Goal: Task Accomplishment & Management: Use online tool/utility

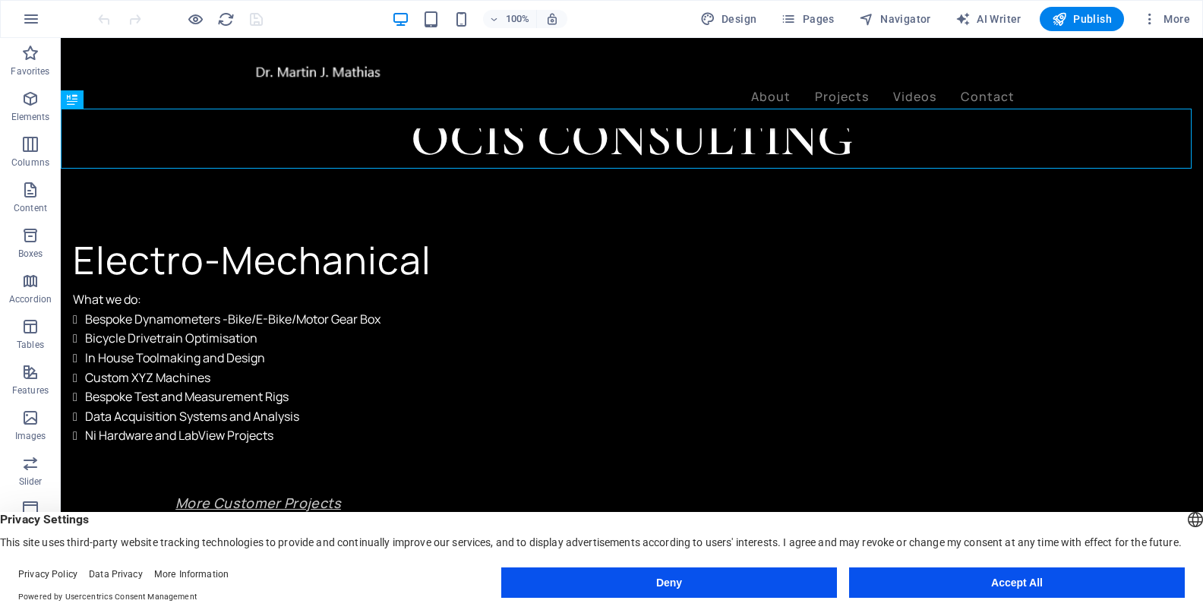
click at [952, 583] on button "Accept All" at bounding box center [1017, 582] width 336 height 30
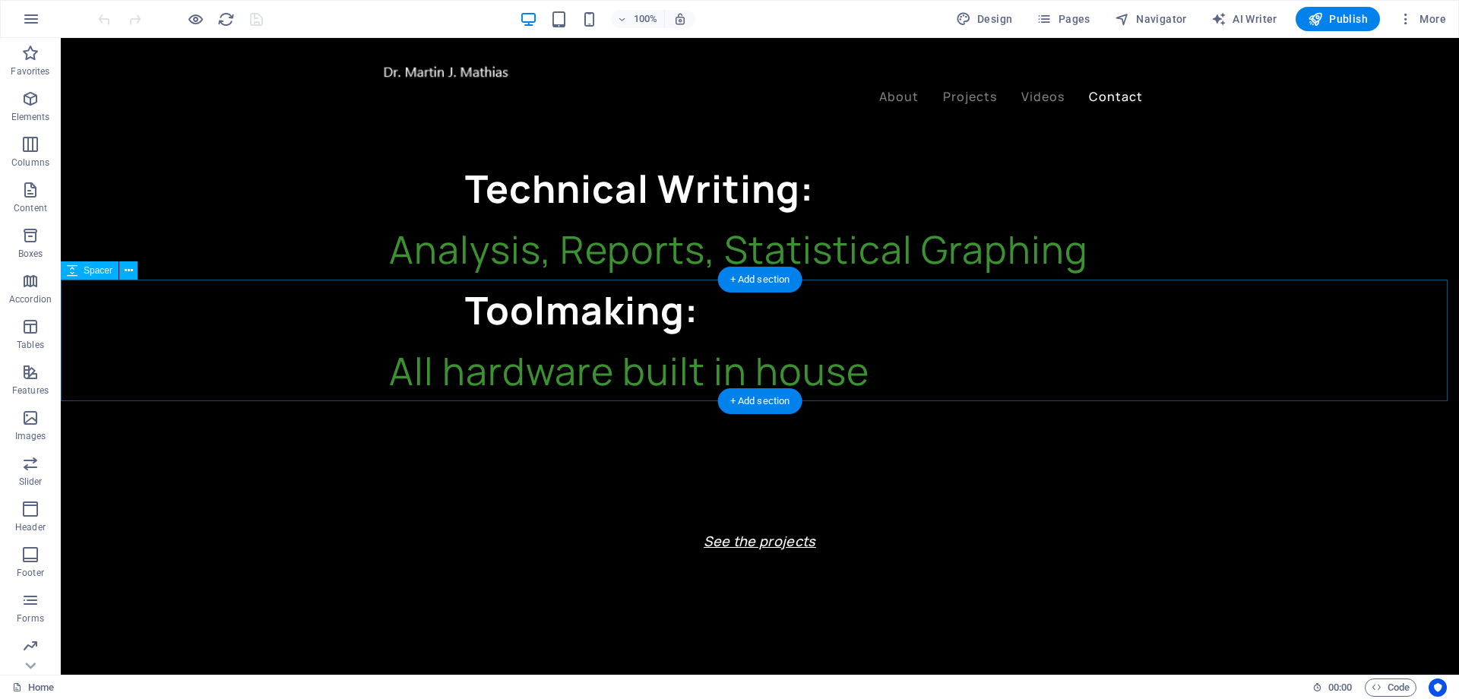
scroll to position [3237, 0]
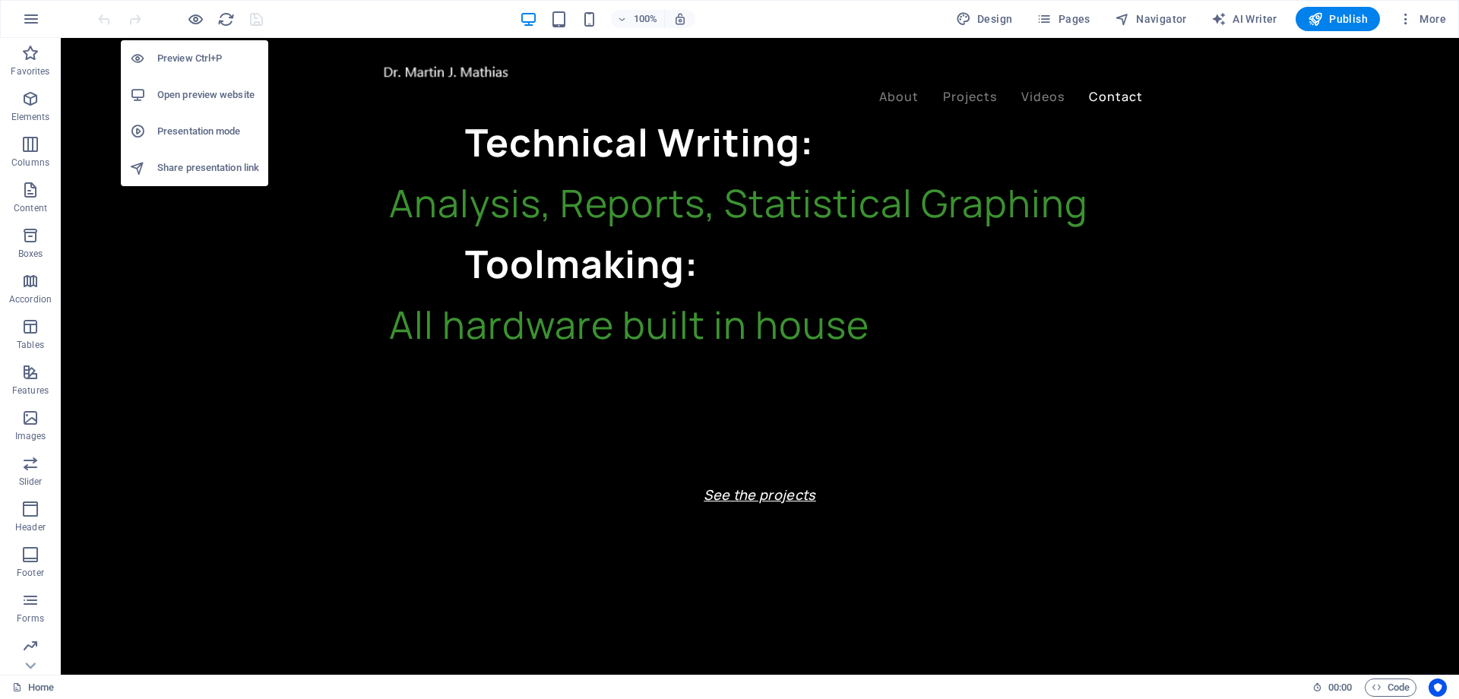
click at [201, 91] on h6 "Open preview website" at bounding box center [208, 95] width 102 height 18
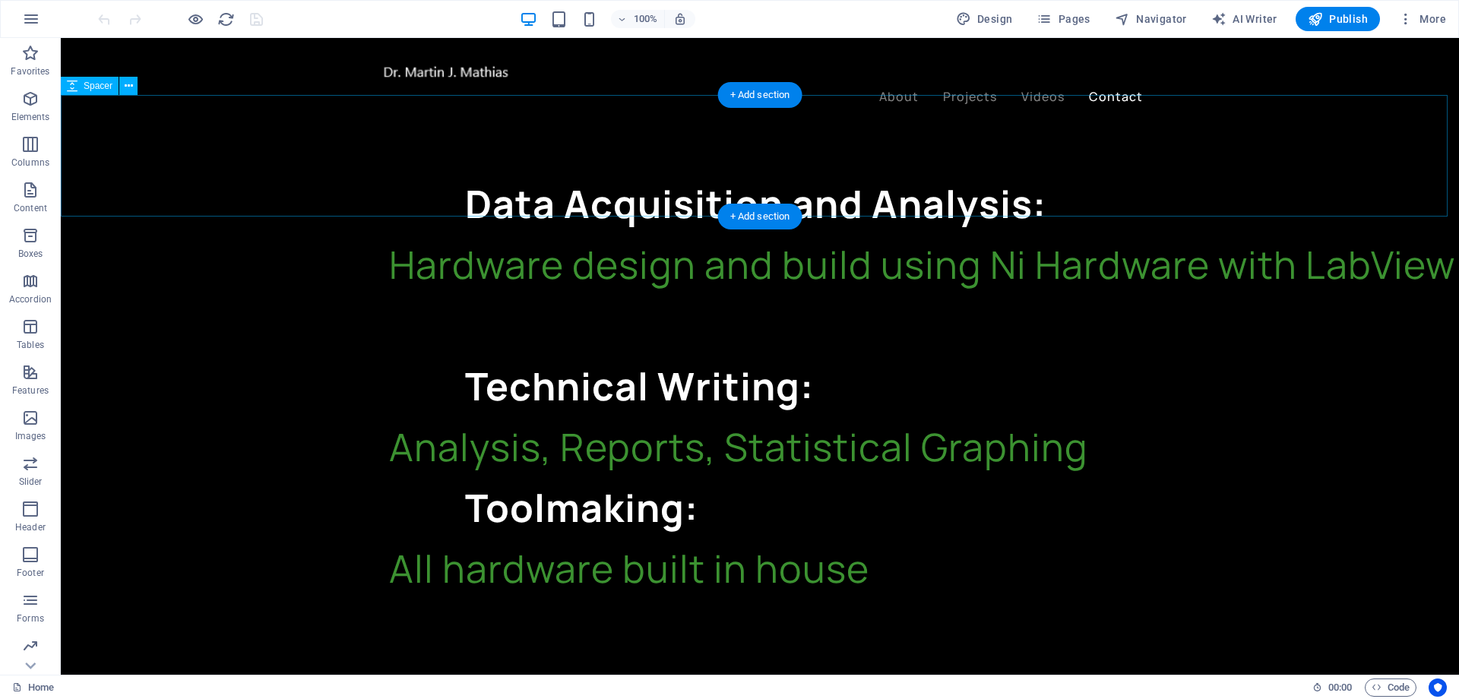
scroll to position [2933, 0]
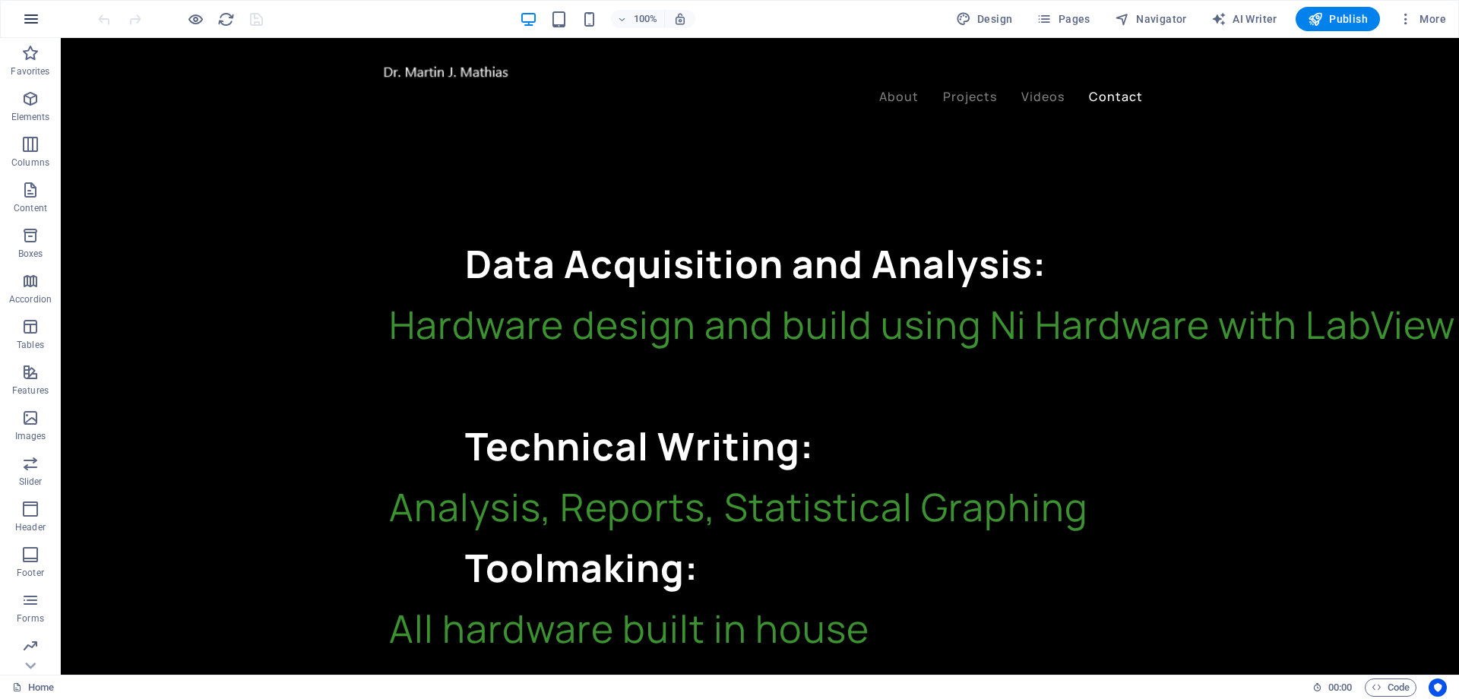
click at [30, 21] on icon "button" at bounding box center [31, 19] width 18 height 18
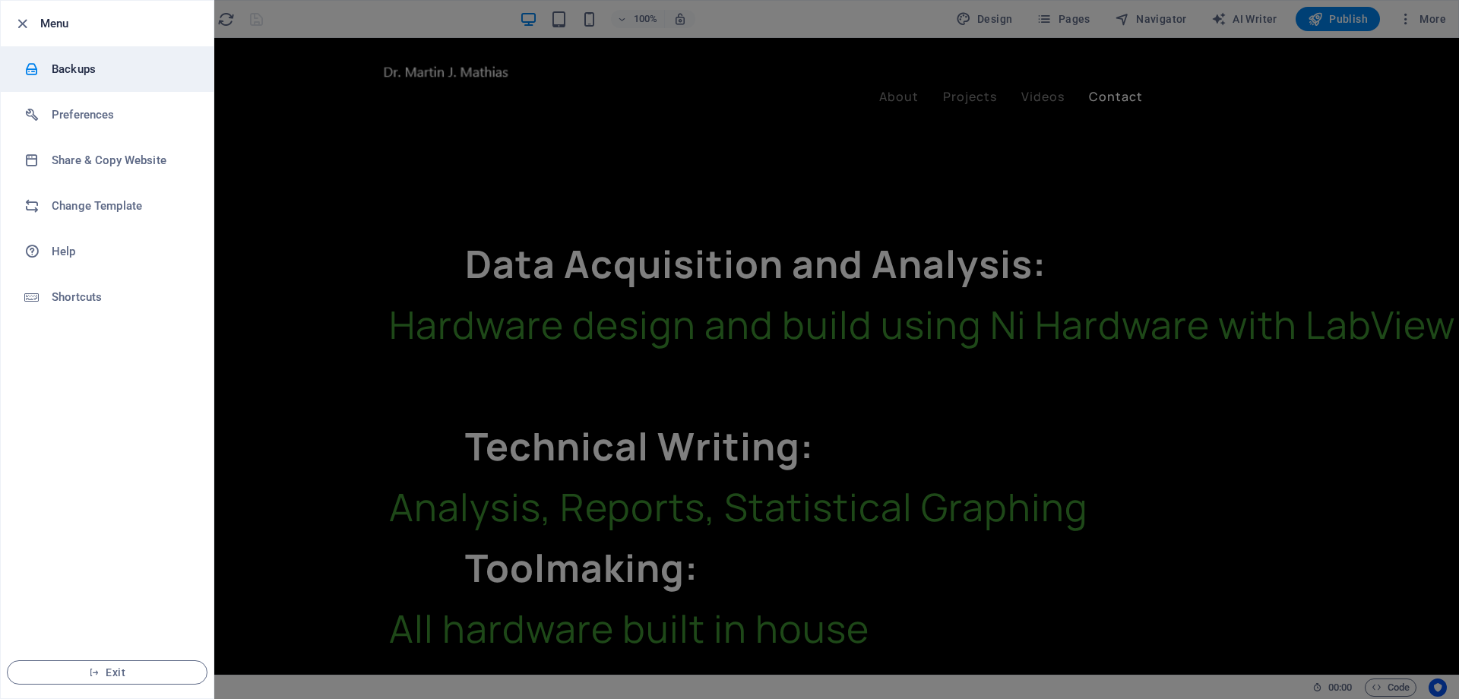
click at [69, 72] on h6 "Backups" at bounding box center [122, 69] width 141 height 18
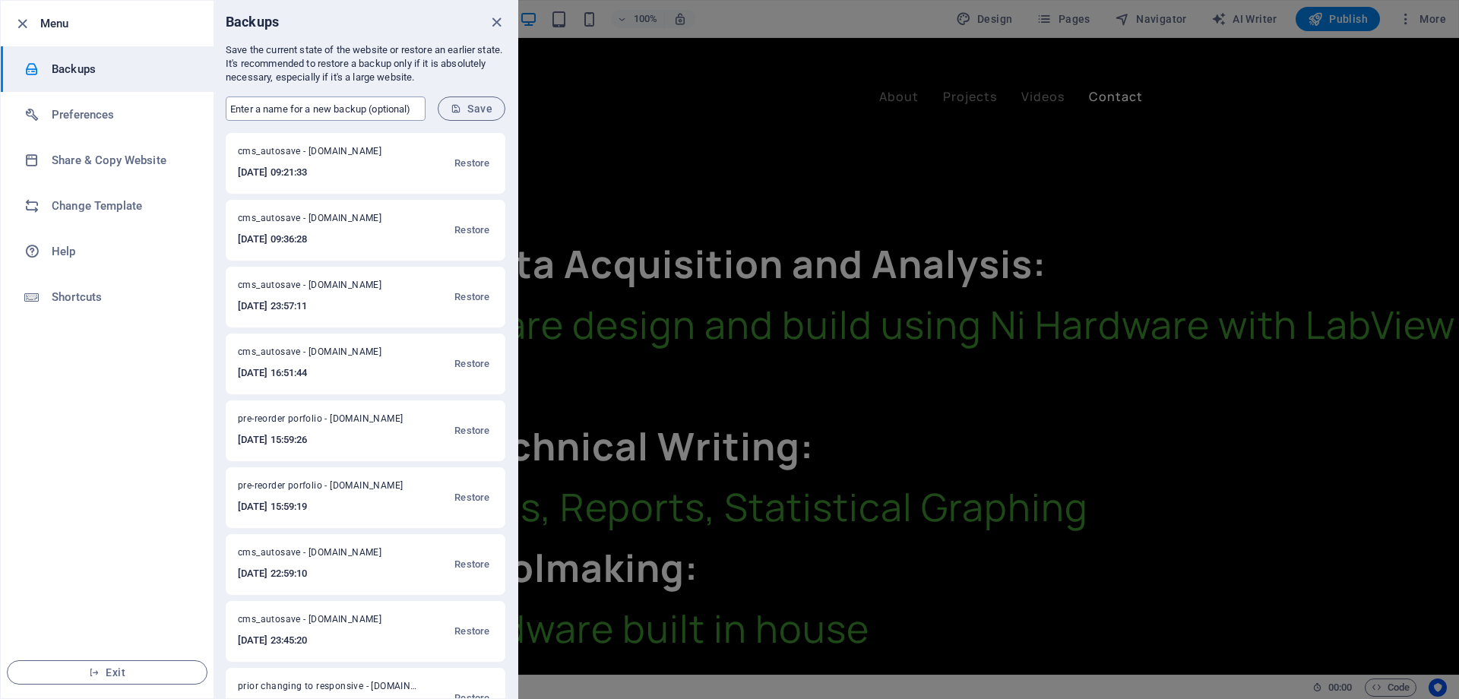
click at [282, 105] on input "text" at bounding box center [326, 108] width 200 height 24
type input "D"
type input "PRE DELETE OF CONTACT FORM"
click at [488, 104] on span "Save" at bounding box center [471, 109] width 42 height 12
click at [493, 20] on icon "close" at bounding box center [496, 22] width 17 height 17
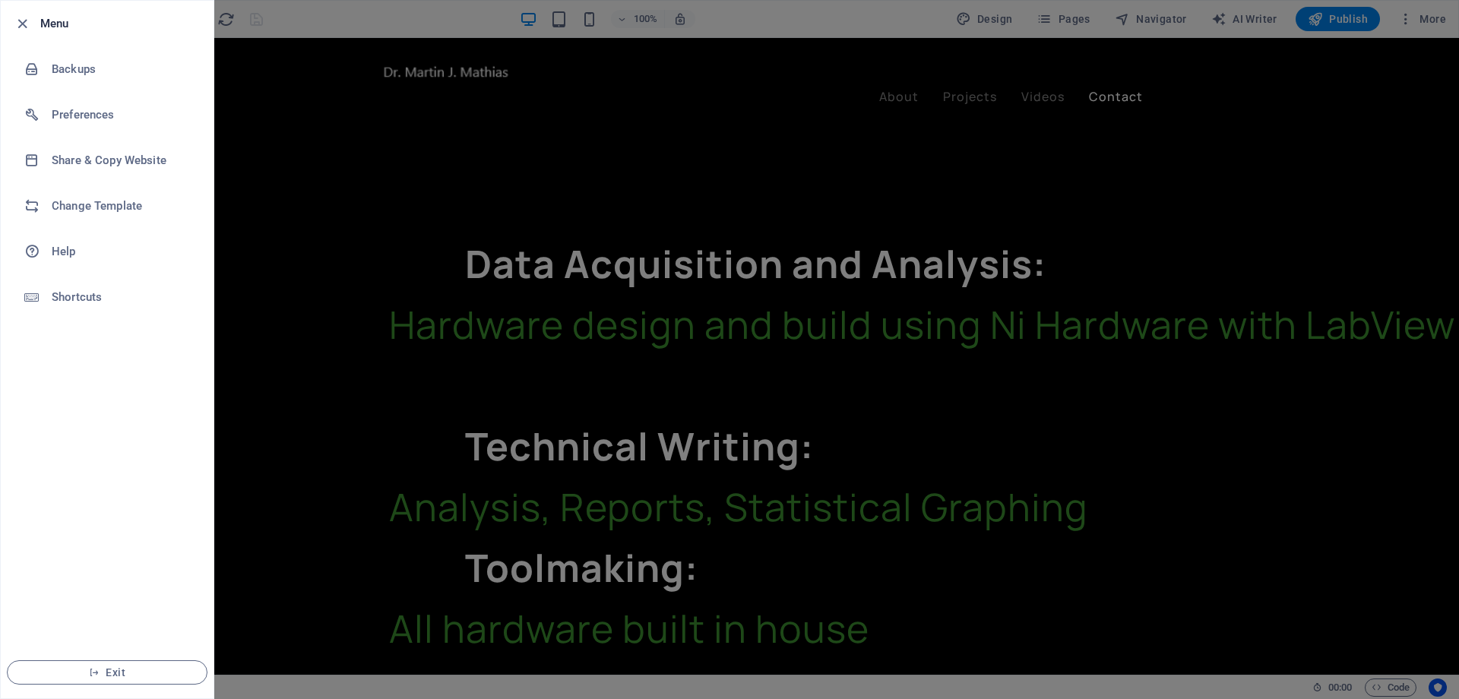
click at [1203, 246] on div at bounding box center [729, 349] width 1459 height 699
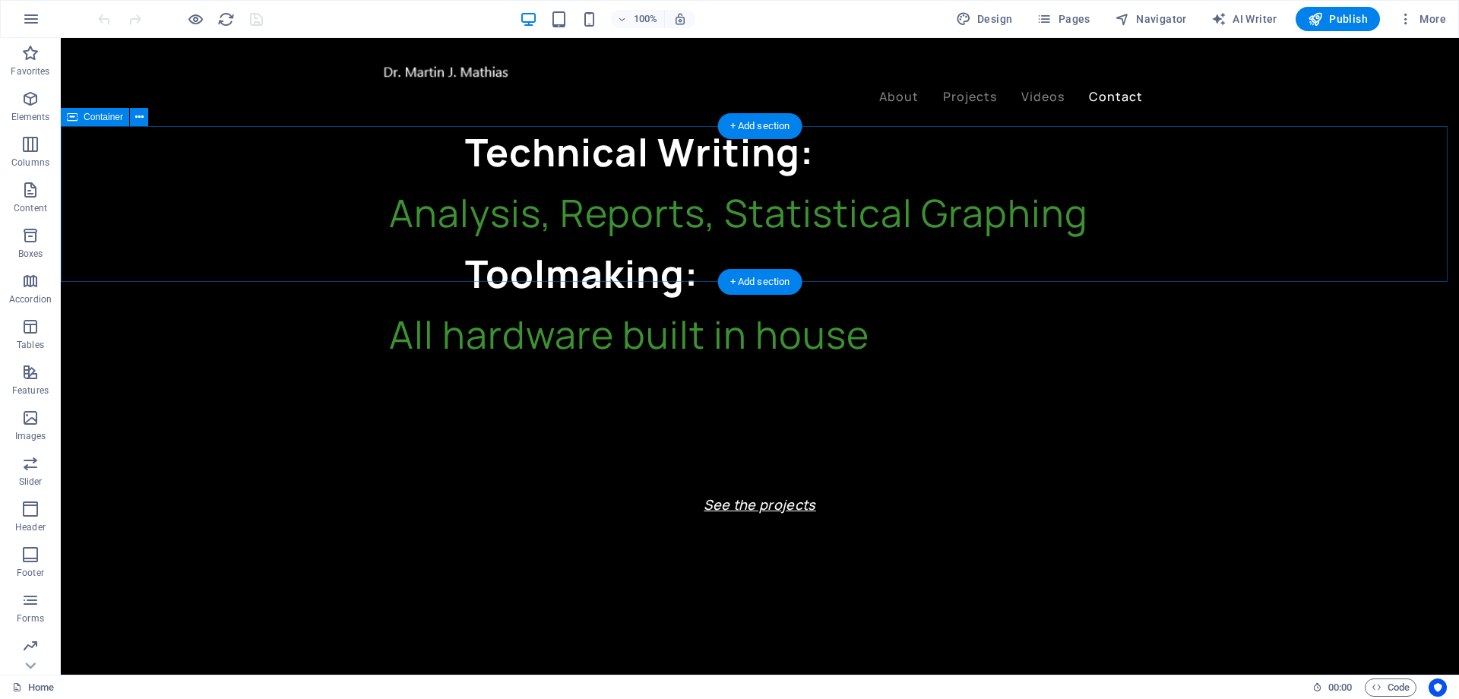
scroll to position [3237, 0]
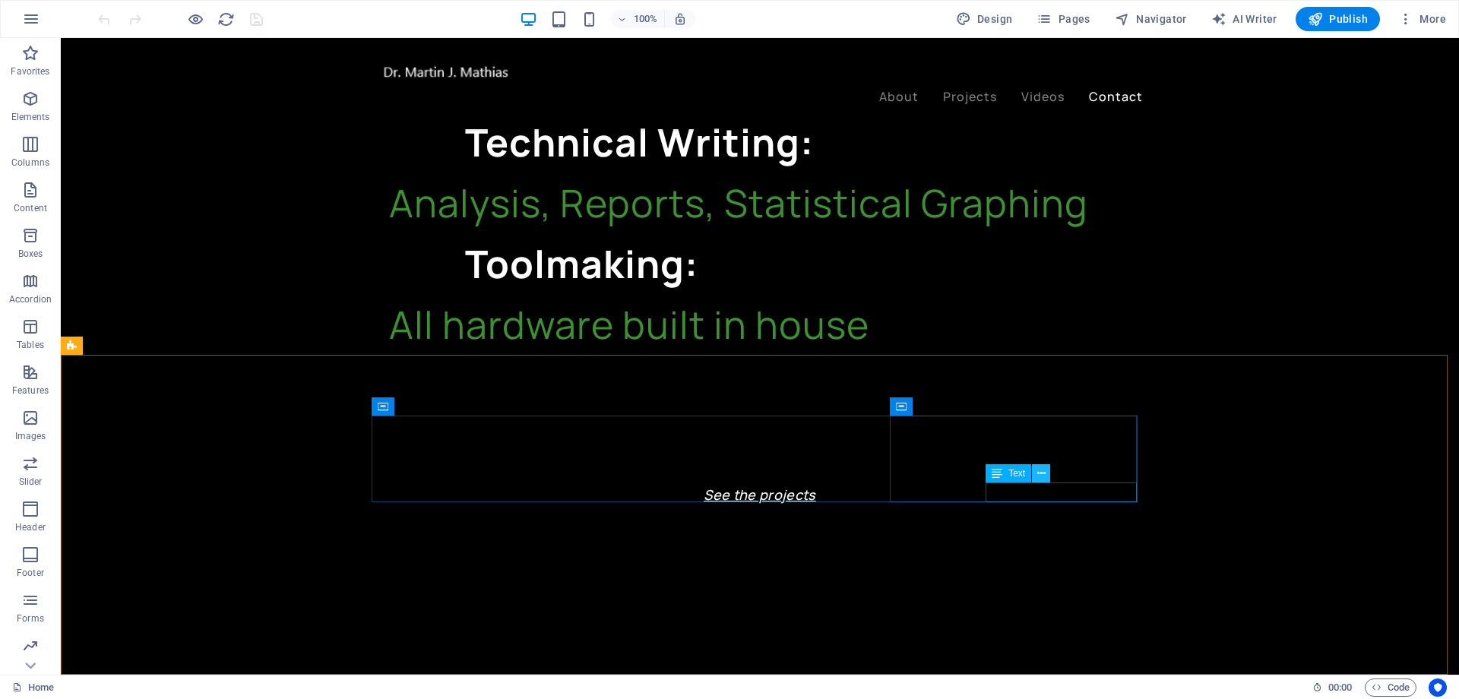
click at [1044, 477] on icon at bounding box center [1041, 474] width 8 height 16
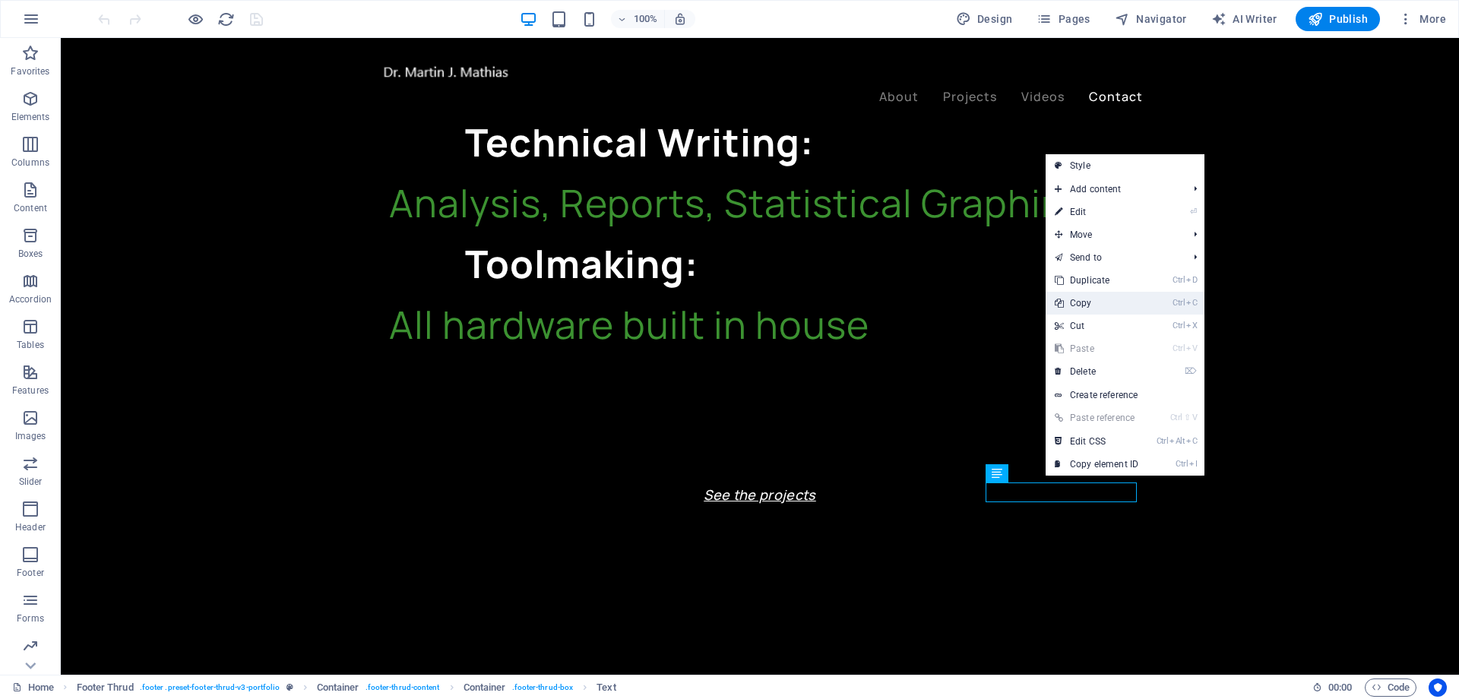
click at [1090, 305] on link "Ctrl C Copy" at bounding box center [1096, 303] width 102 height 23
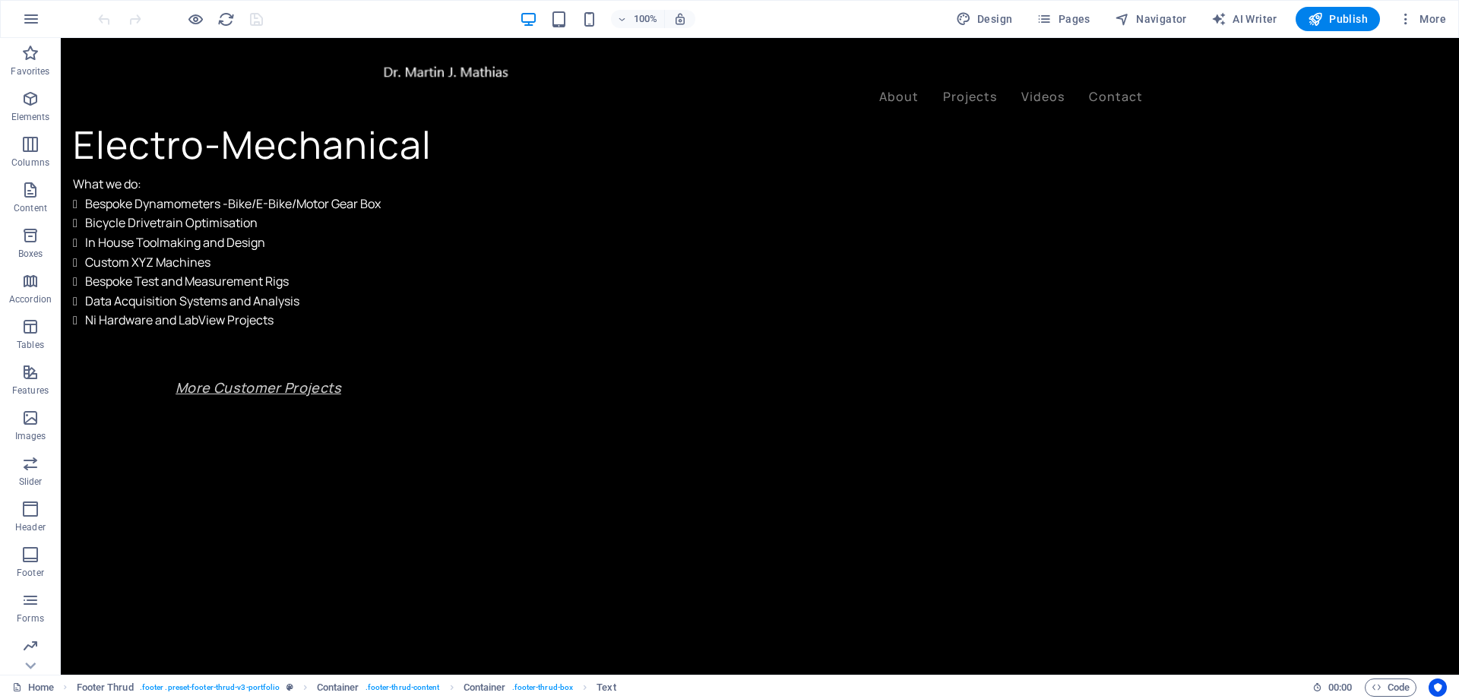
scroll to position [0, 0]
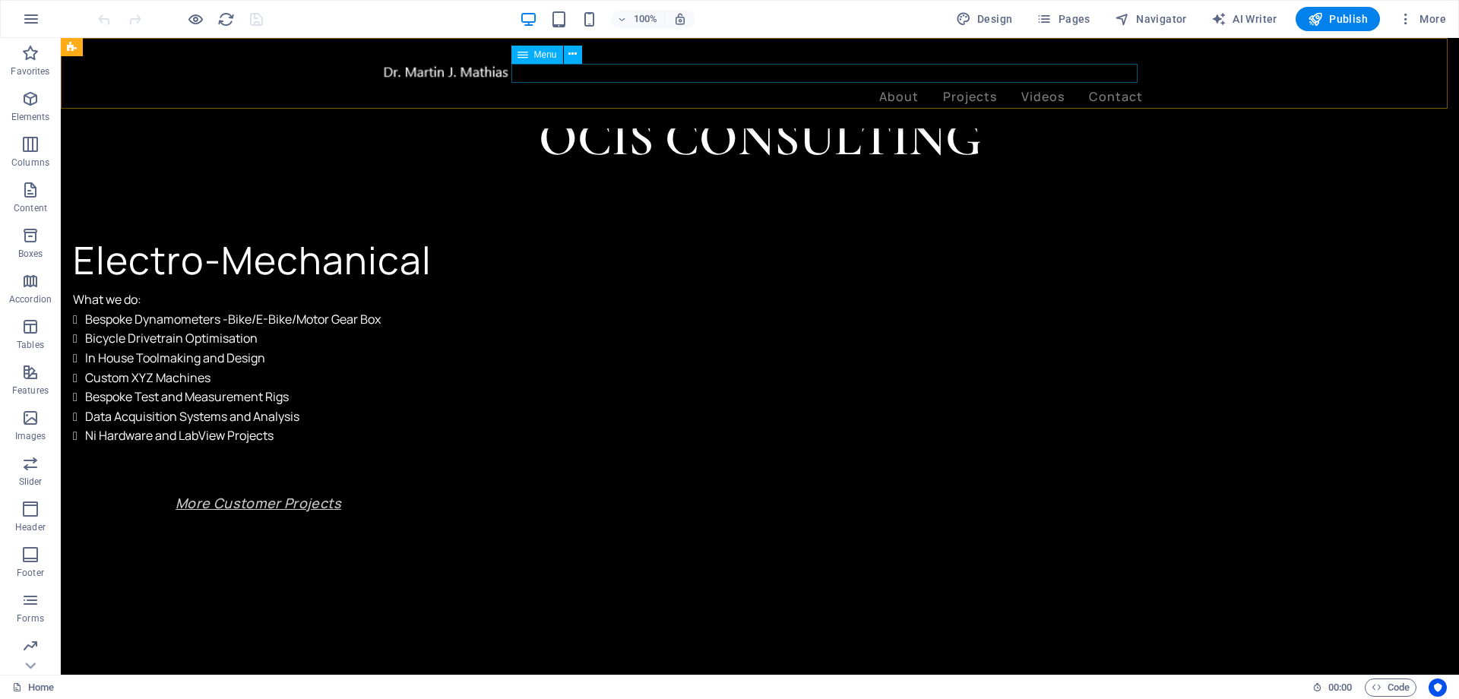
click at [568, 87] on nav "About Projects Videos Contact" at bounding box center [760, 97] width 766 height 20
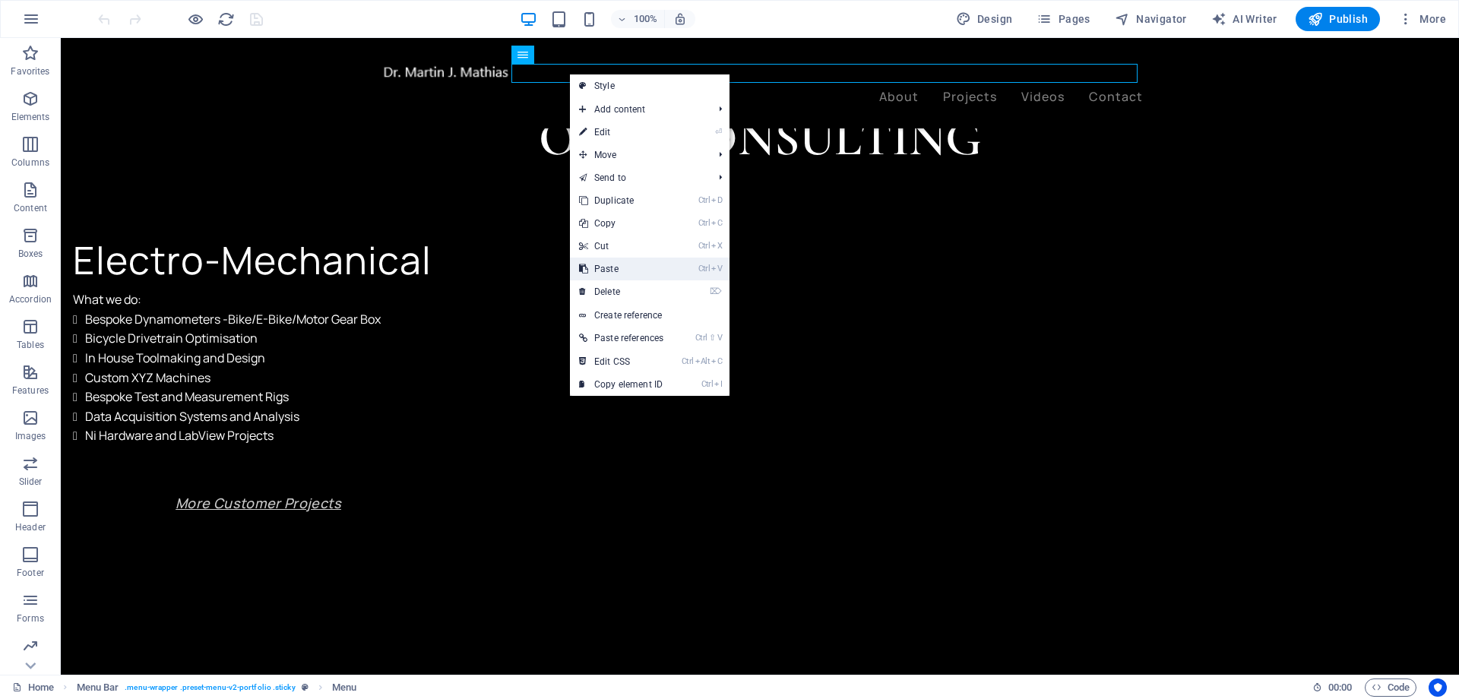
click at [626, 268] on link "Ctrl V Paste" at bounding box center [621, 269] width 103 height 23
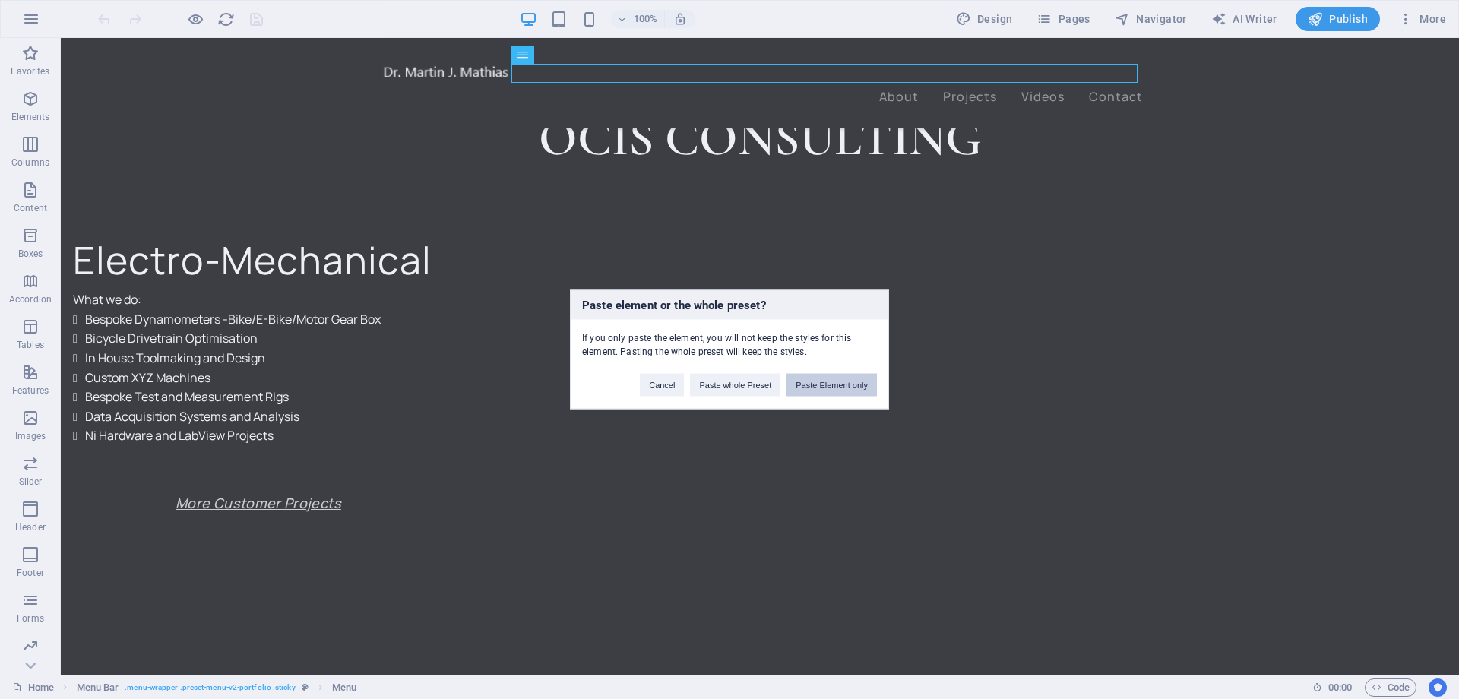
click at [836, 387] on button "Paste Element only" at bounding box center [831, 385] width 90 height 23
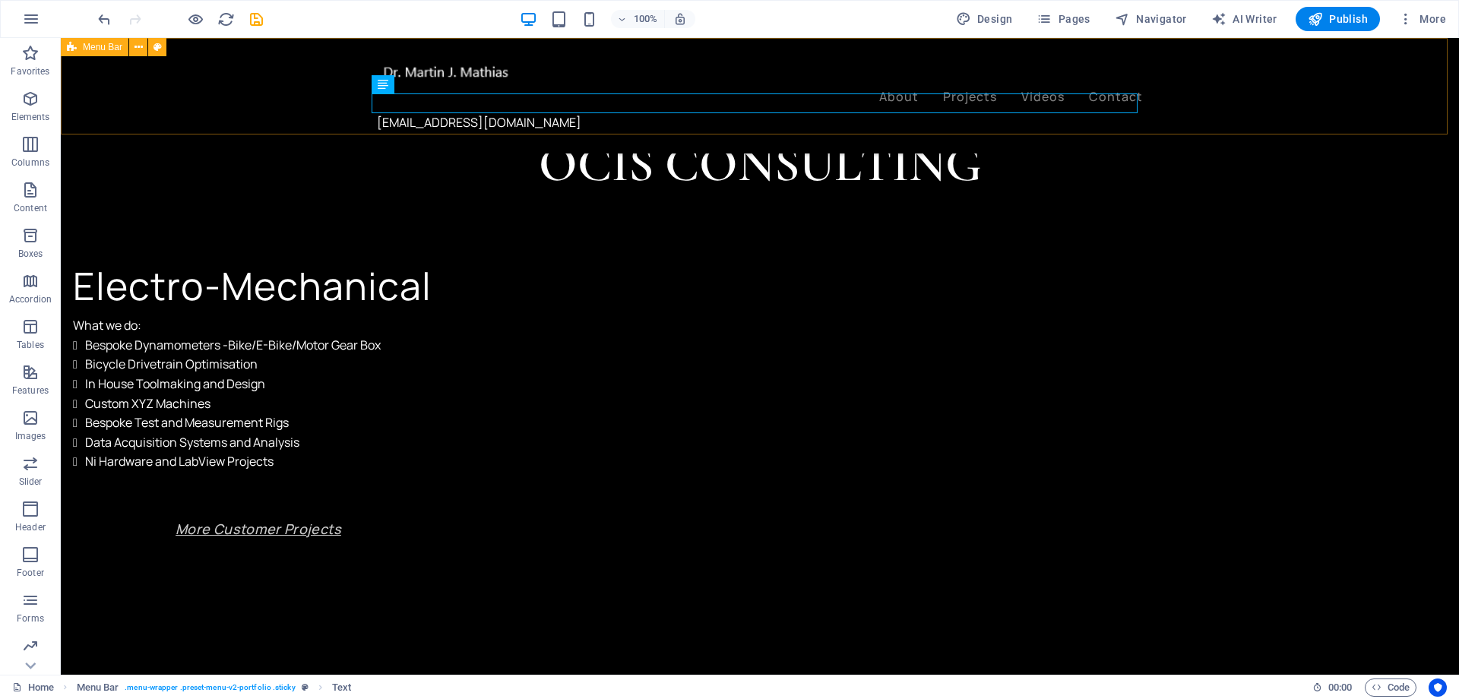
click at [281, 96] on div "About Projects Videos Contact [EMAIL_ADDRESS][DOMAIN_NAME]" at bounding box center [760, 95] width 1398 height 115
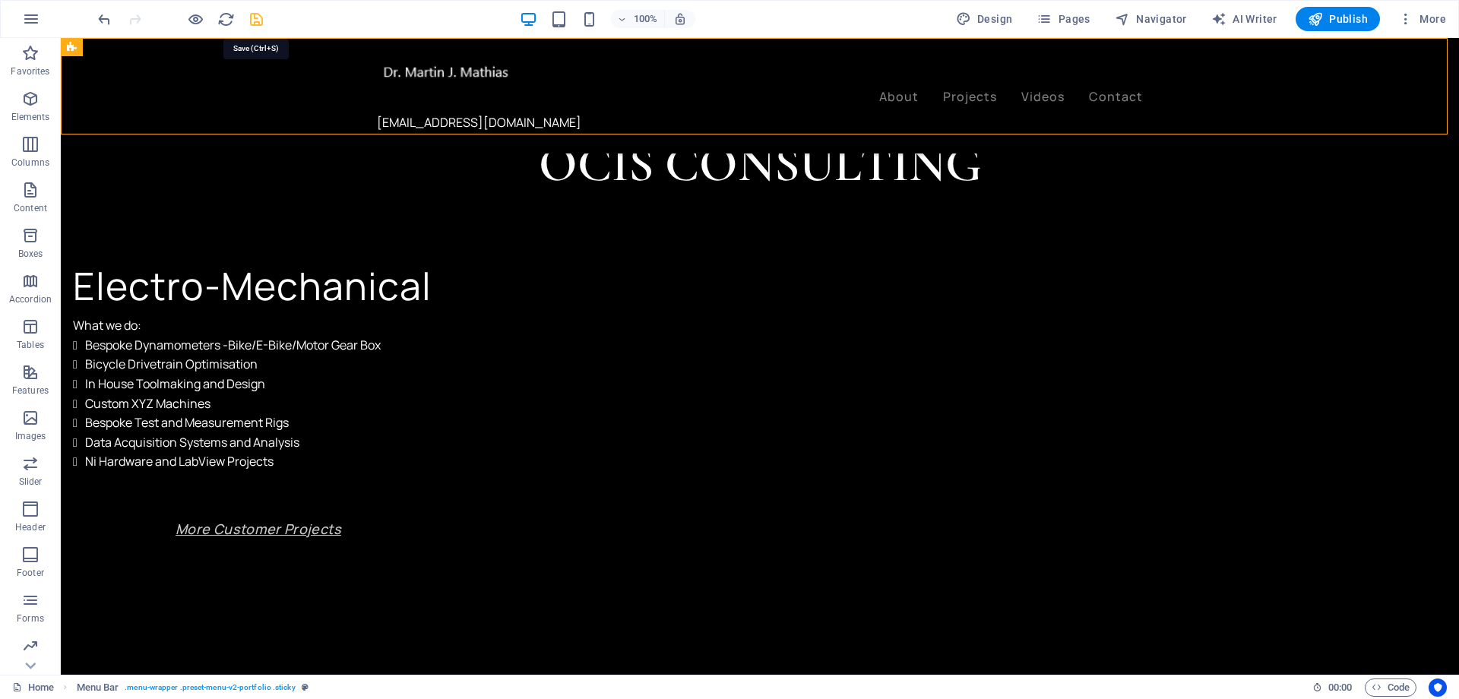
click at [255, 16] on icon "save" at bounding box center [256, 19] width 17 height 17
checkbox input "false"
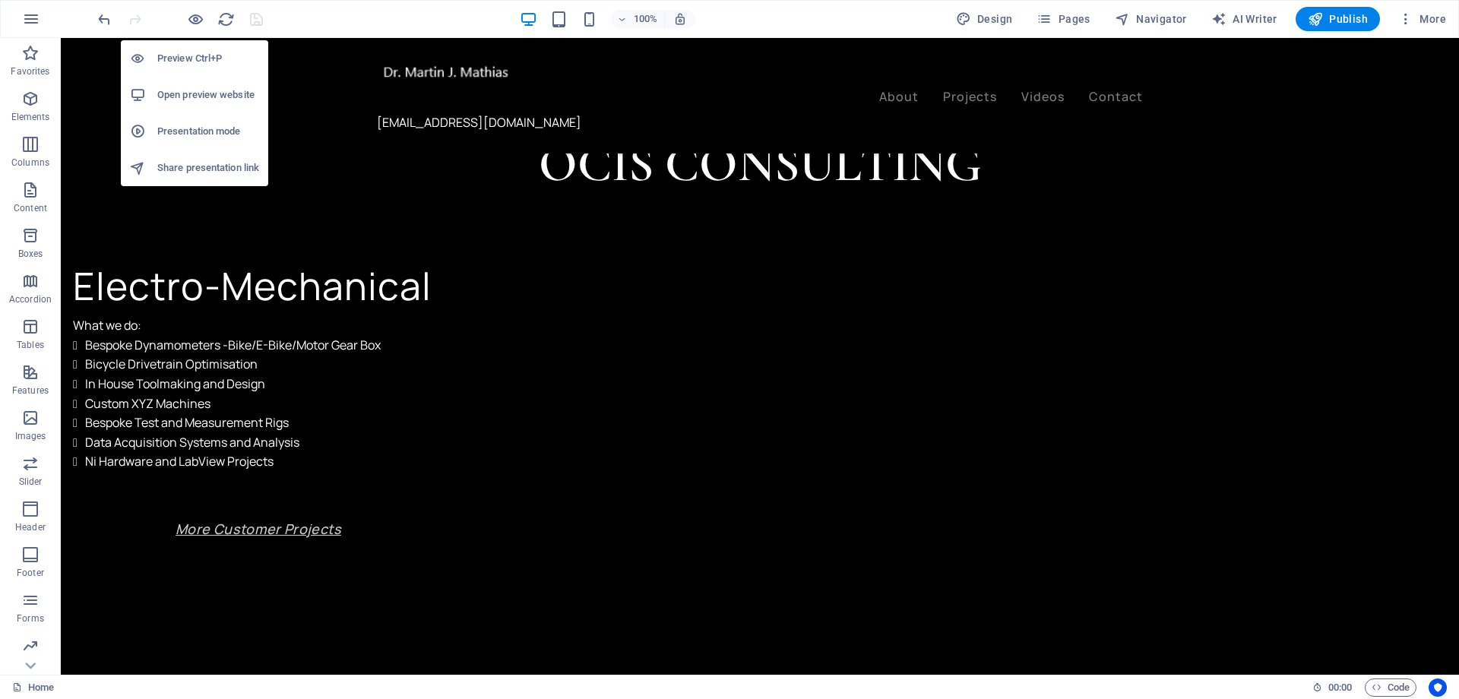
click at [194, 100] on h6 "Open preview website" at bounding box center [208, 95] width 102 height 18
click at [199, 90] on h6 "Open preview website" at bounding box center [208, 95] width 102 height 18
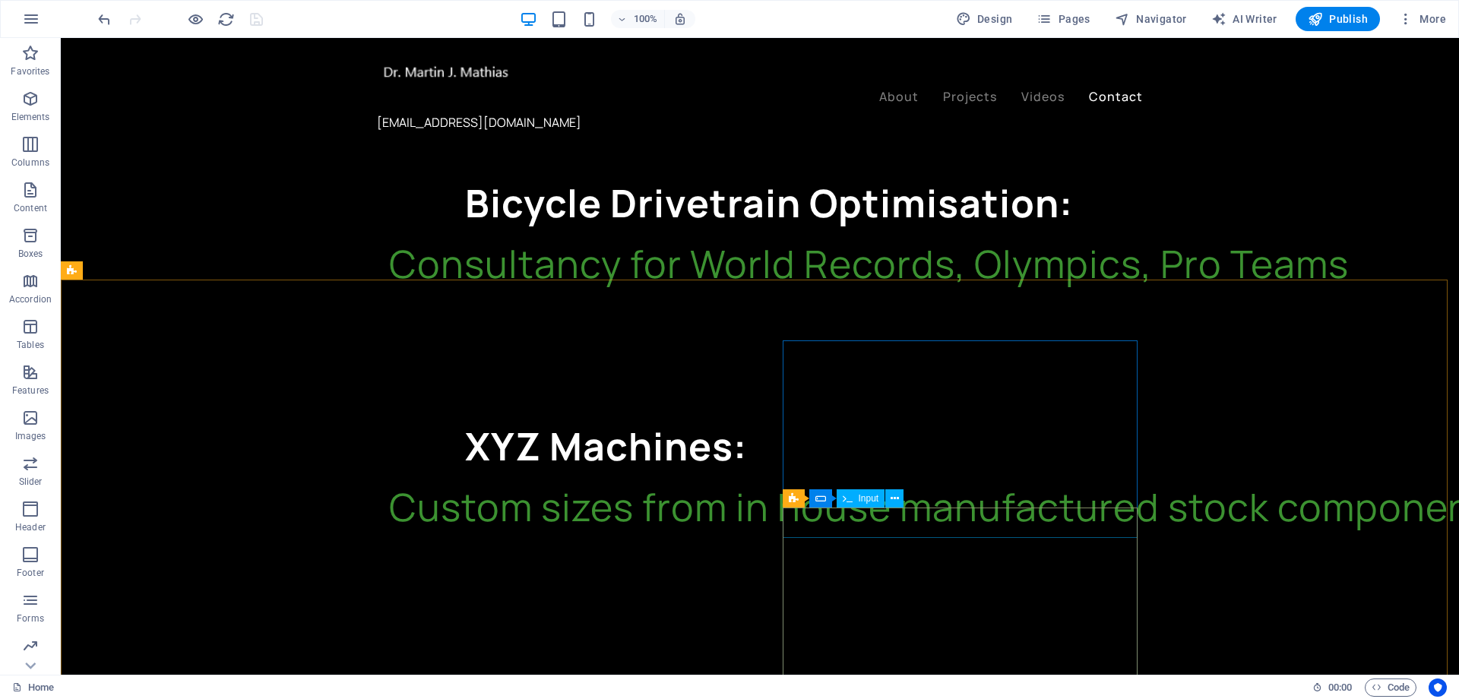
scroll to position [2279, 0]
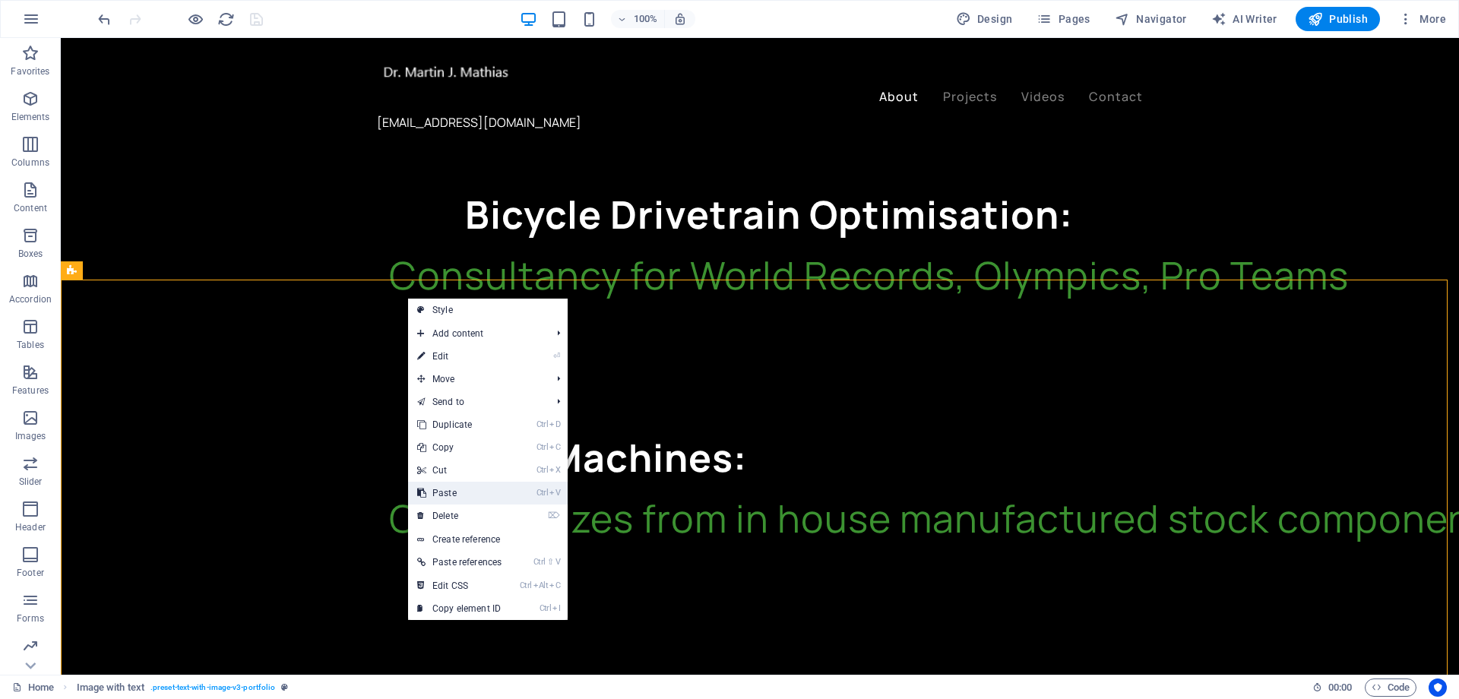
click at [481, 494] on link "Ctrl V Paste" at bounding box center [459, 493] width 103 height 23
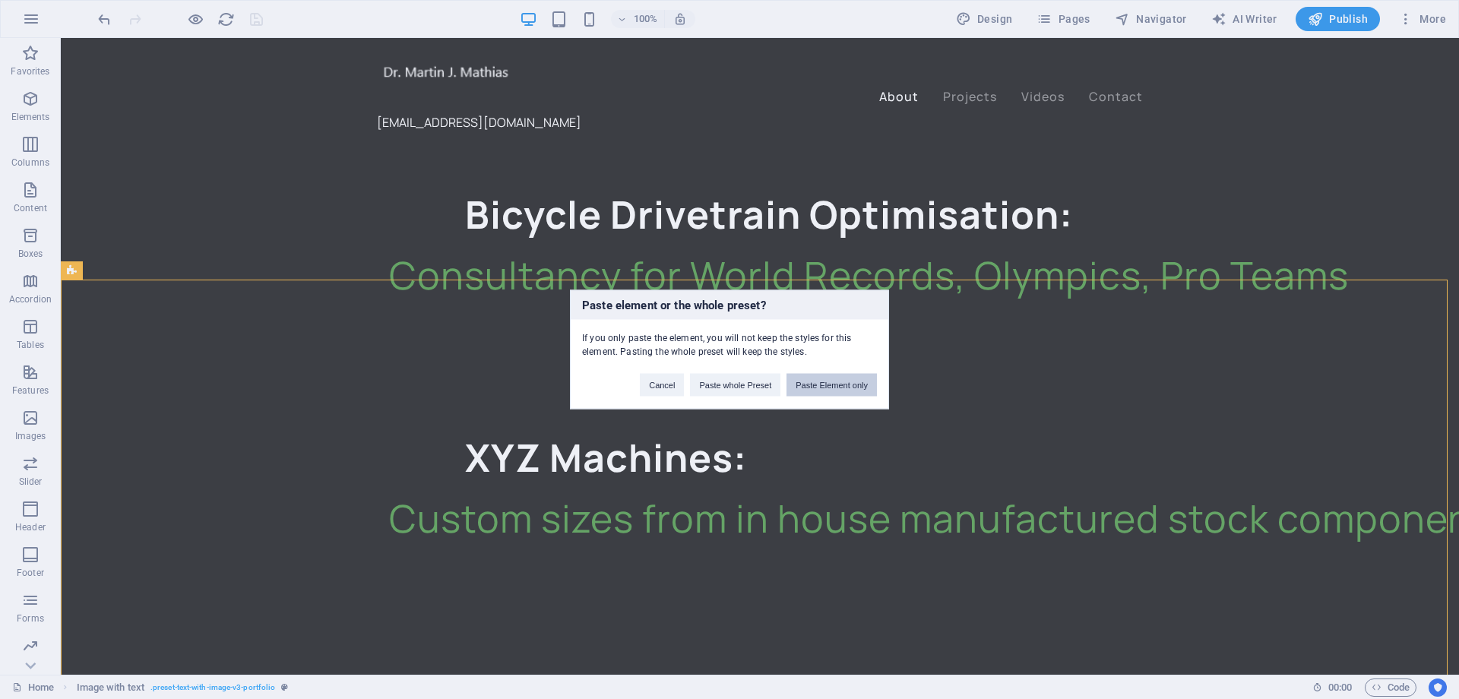
click at [839, 382] on button "Paste Element only" at bounding box center [831, 385] width 90 height 23
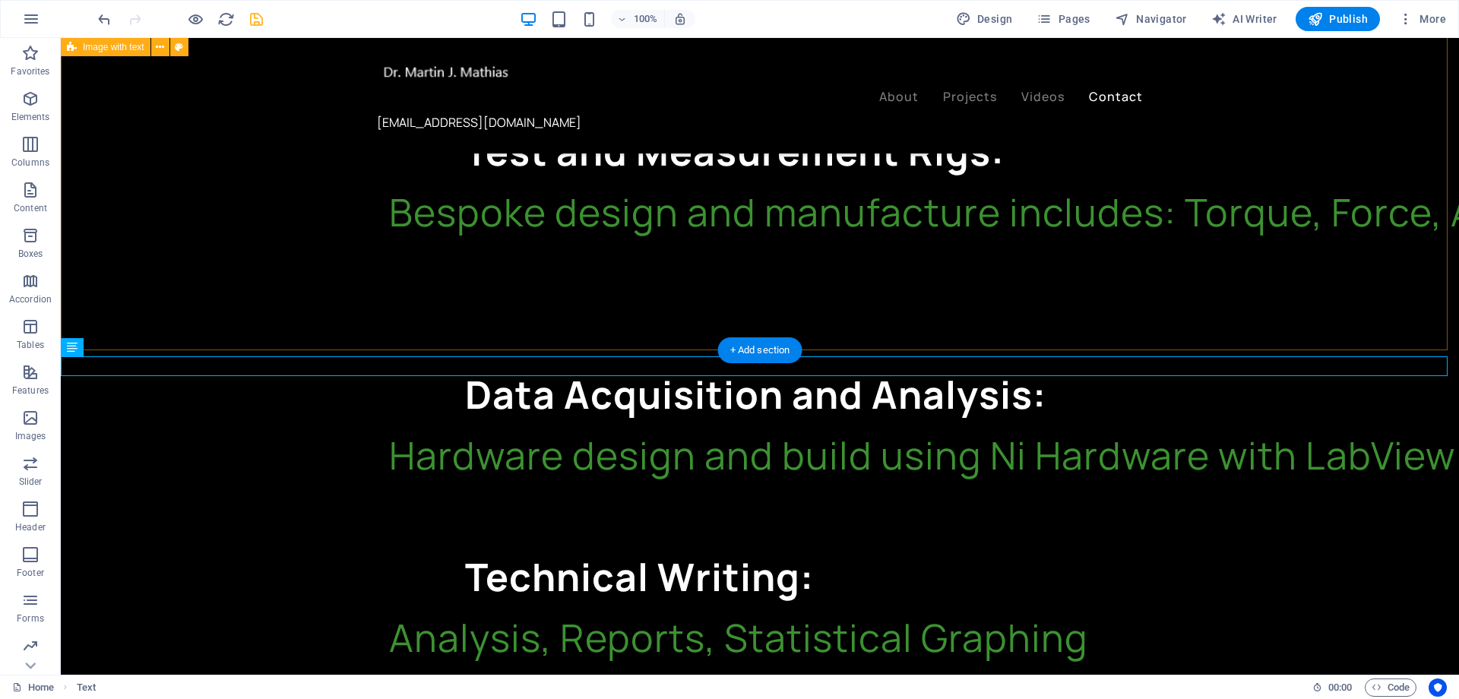
scroll to position [2802, 0]
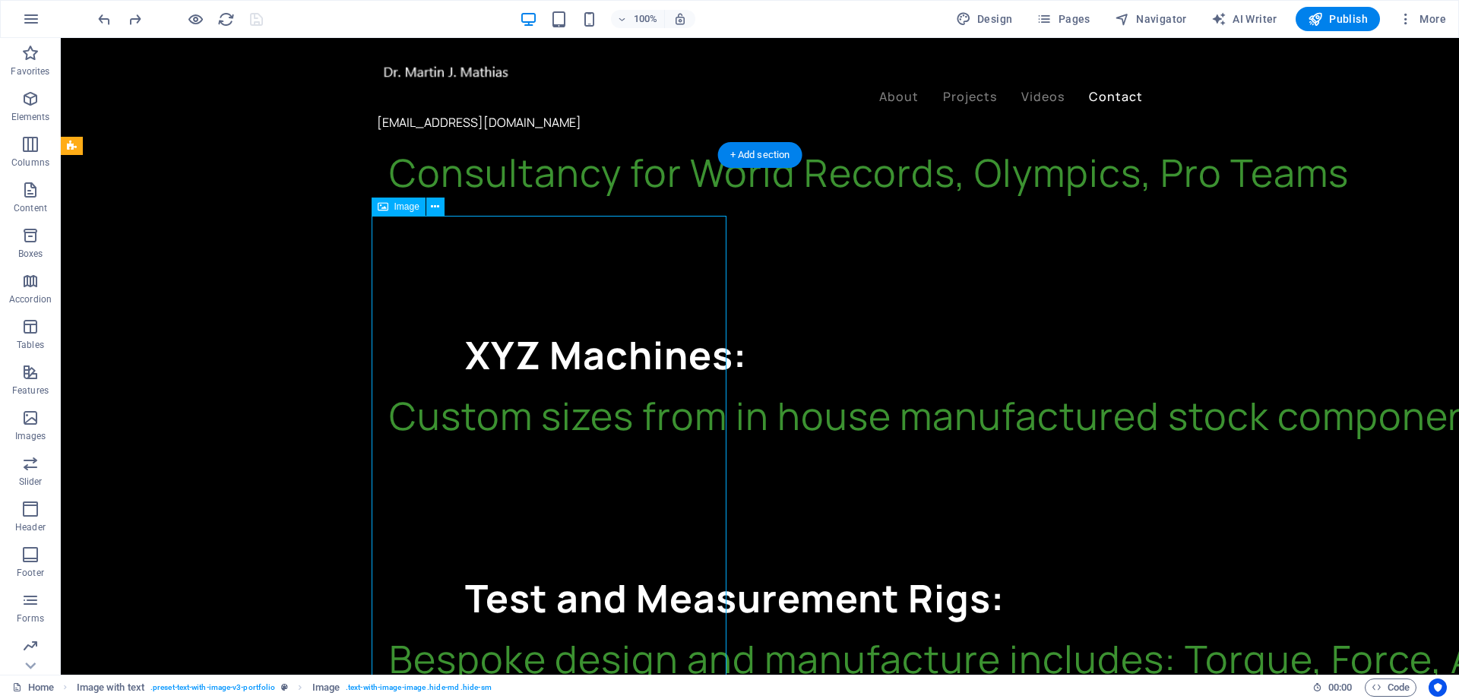
scroll to position [2347, 0]
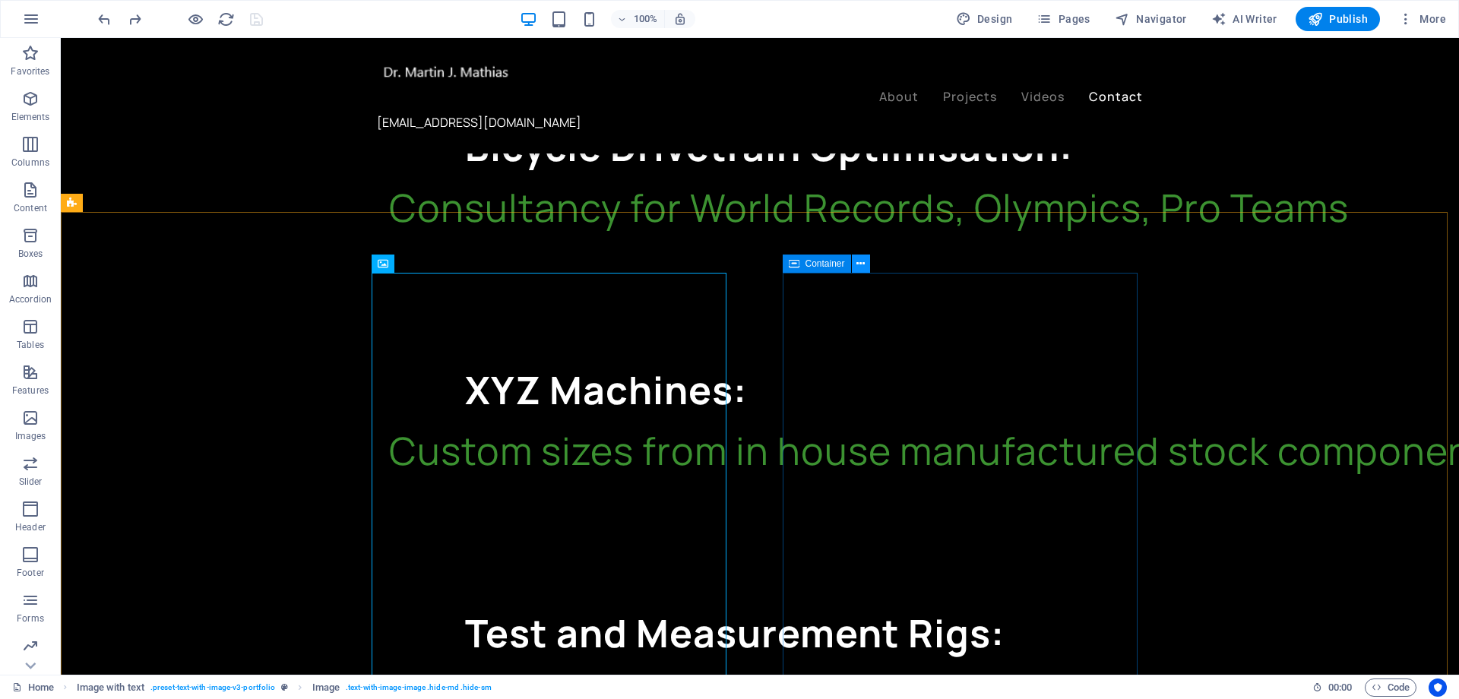
click at [864, 264] on icon at bounding box center [860, 264] width 8 height 16
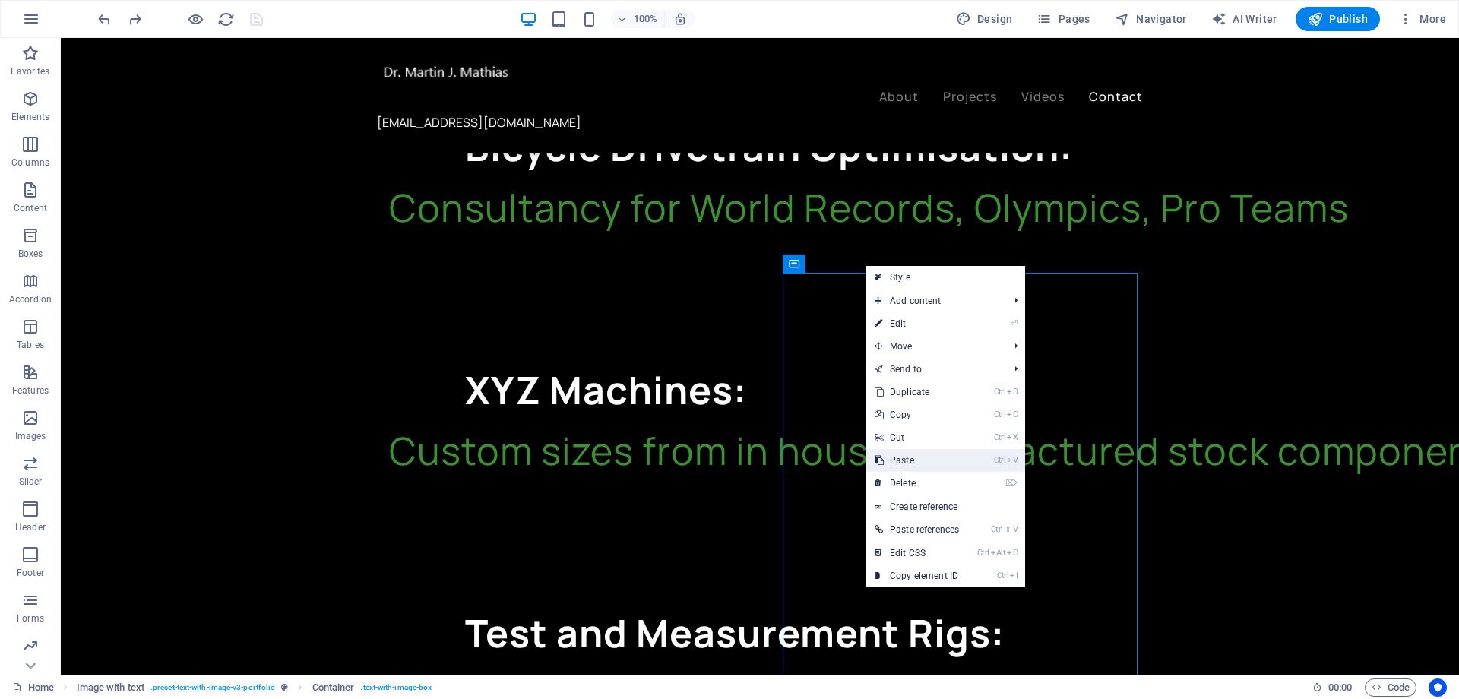
click at [938, 459] on link "Ctrl V Paste" at bounding box center [916, 460] width 103 height 23
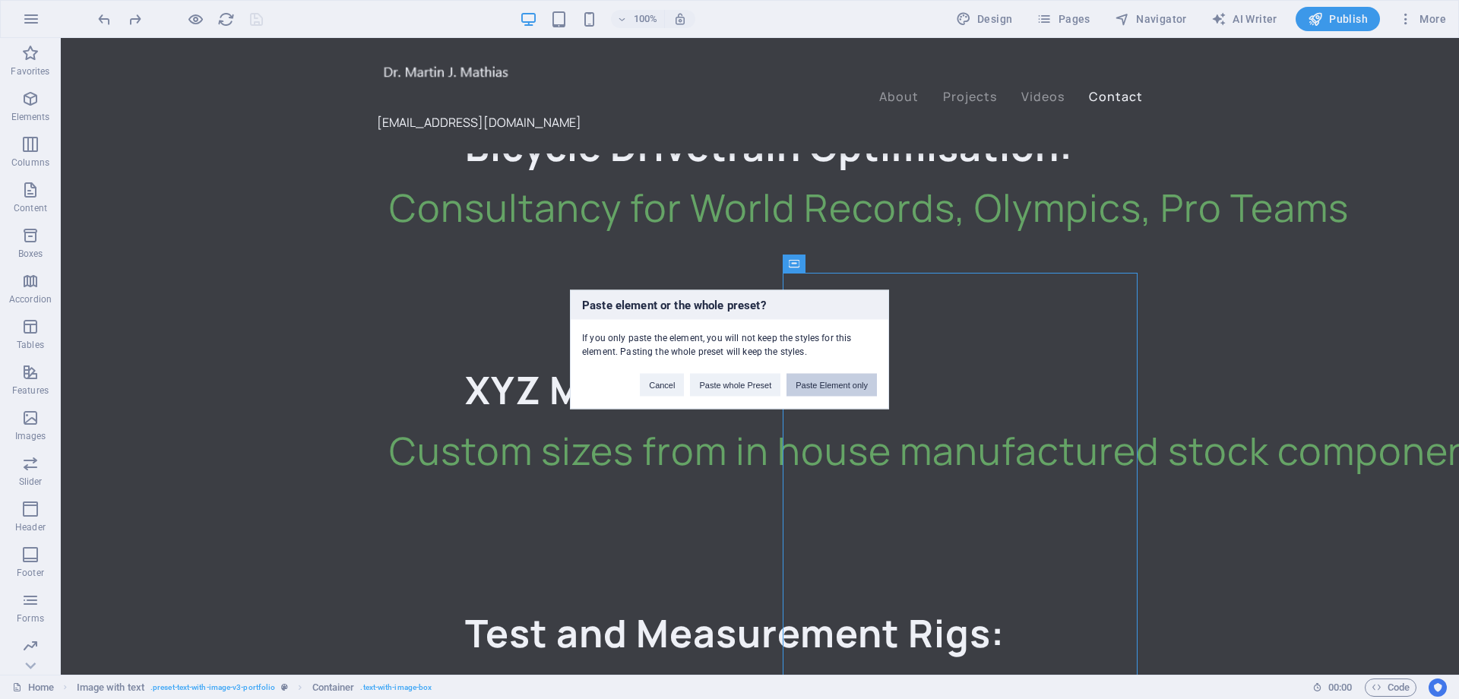
click at [802, 384] on button "Paste Element only" at bounding box center [831, 385] width 90 height 23
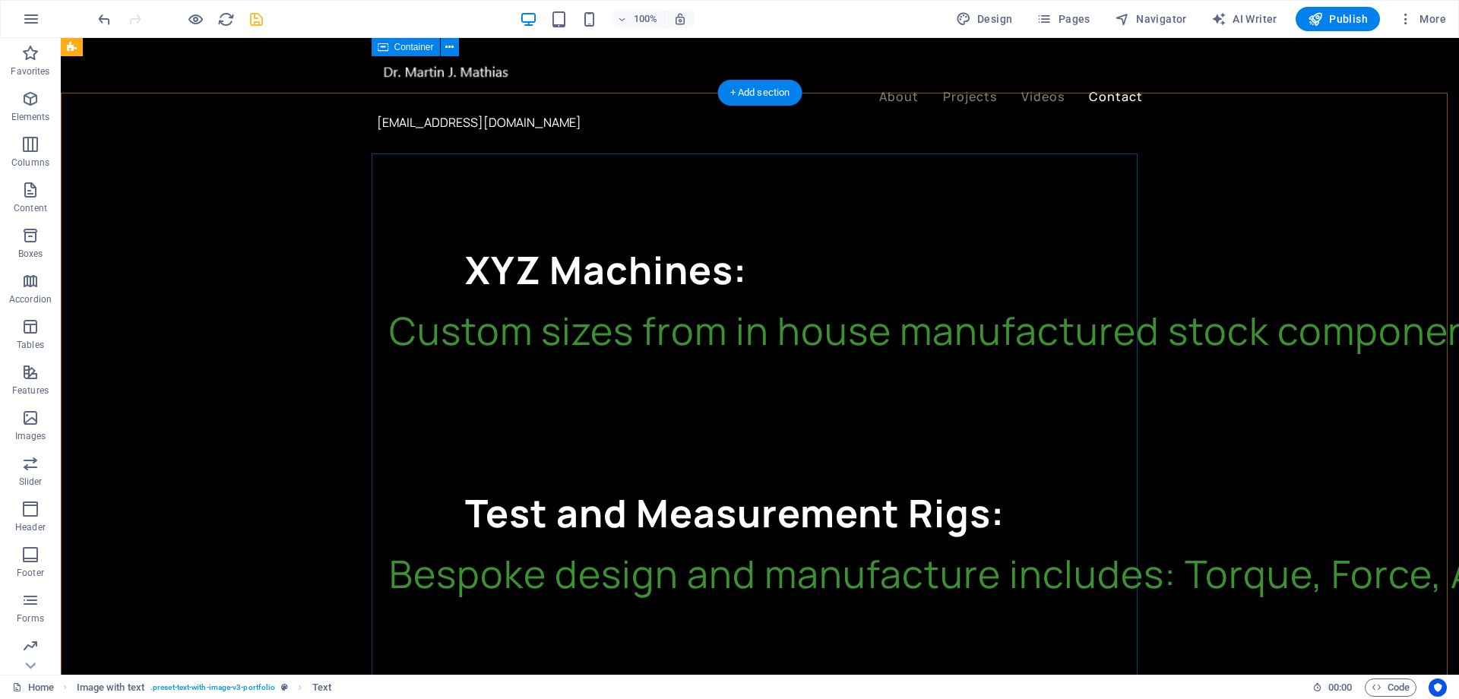
scroll to position [2466, 0]
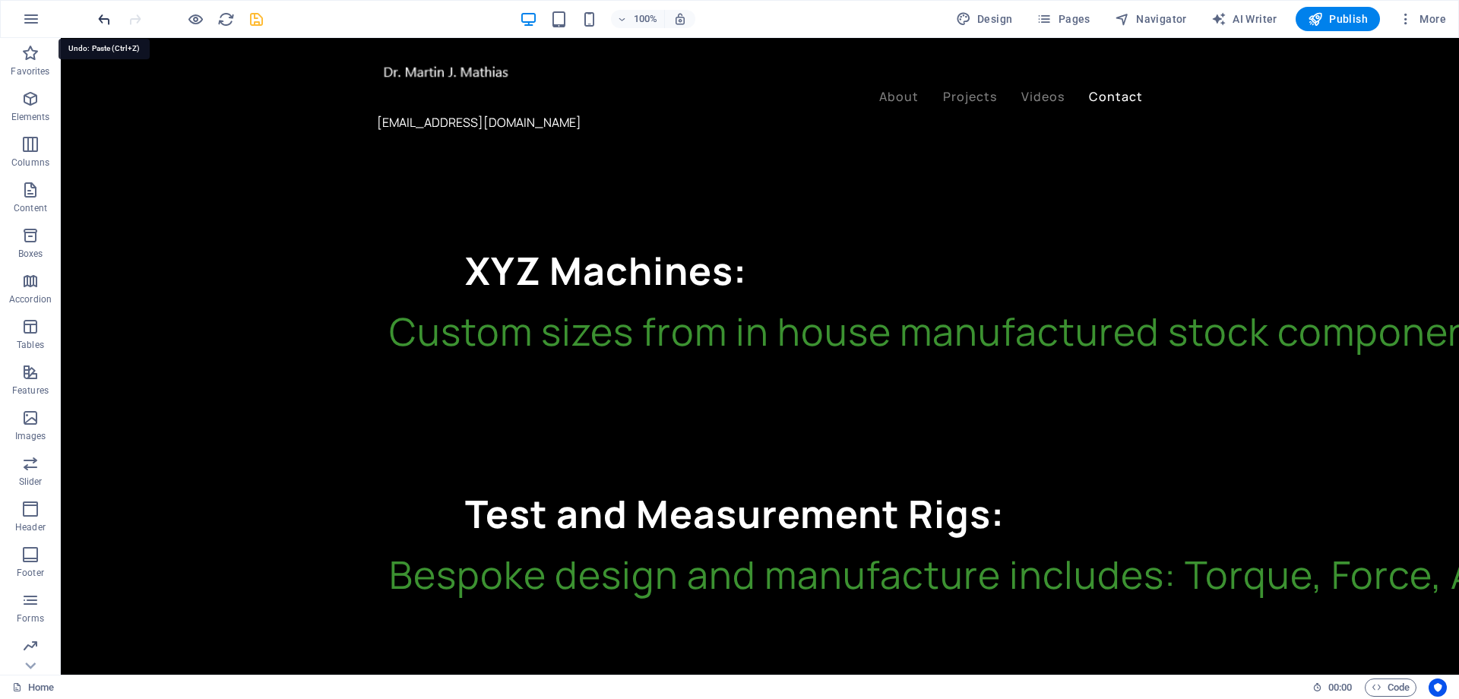
click at [106, 21] on icon "undo" at bounding box center [104, 19] width 17 height 17
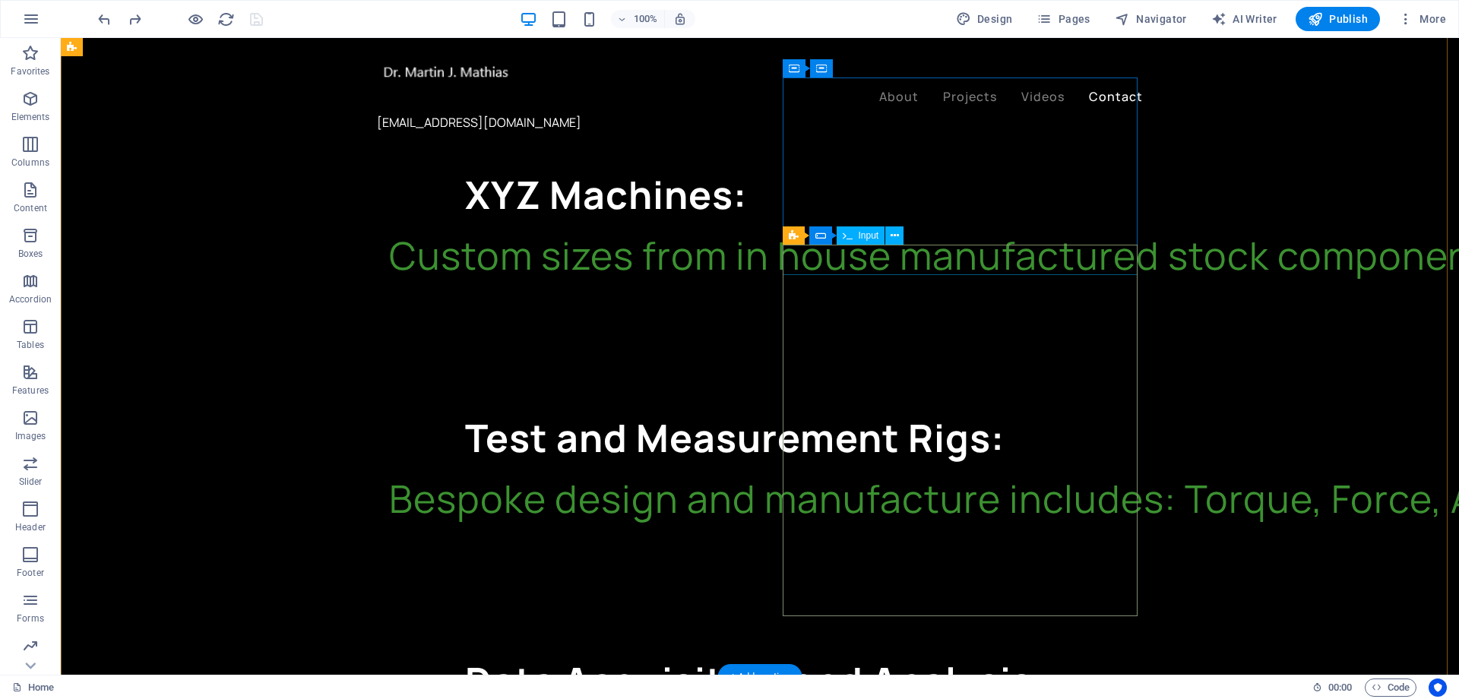
scroll to position [2390, 0]
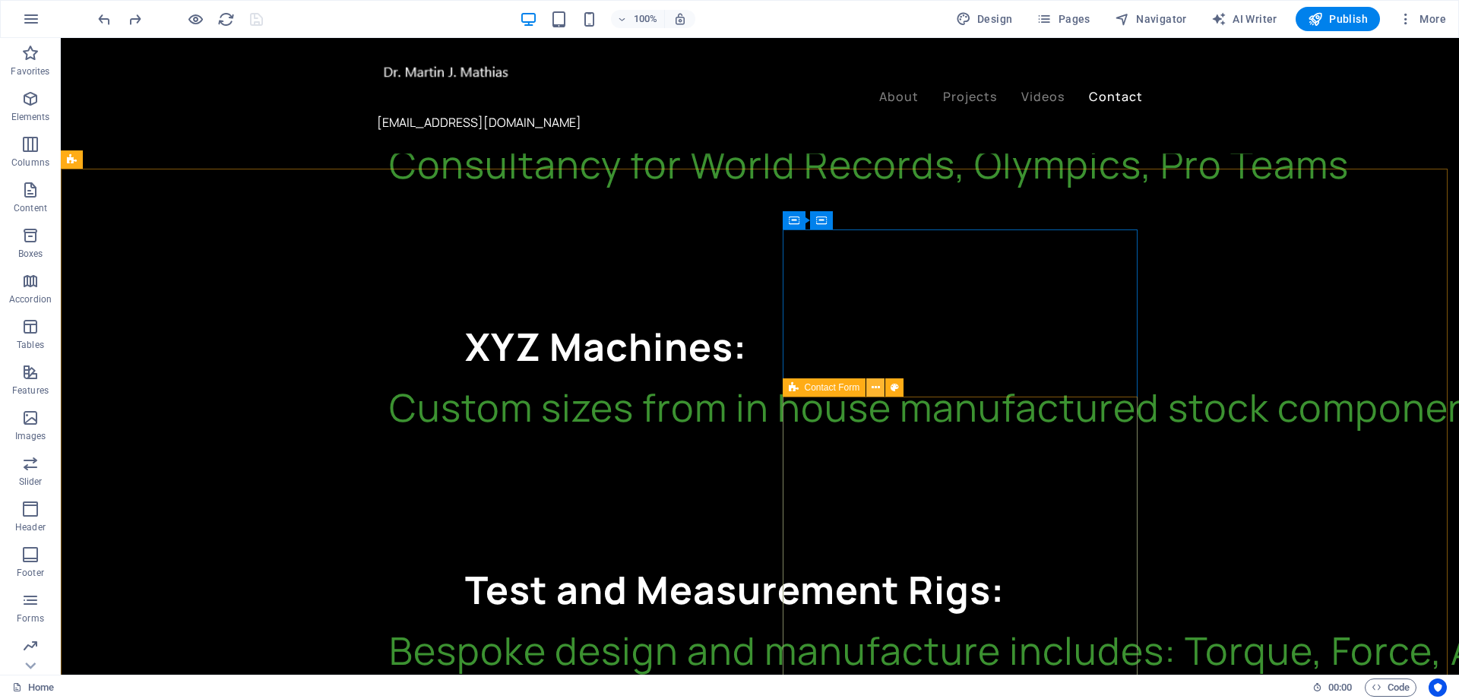
click at [879, 387] on icon at bounding box center [875, 388] width 8 height 16
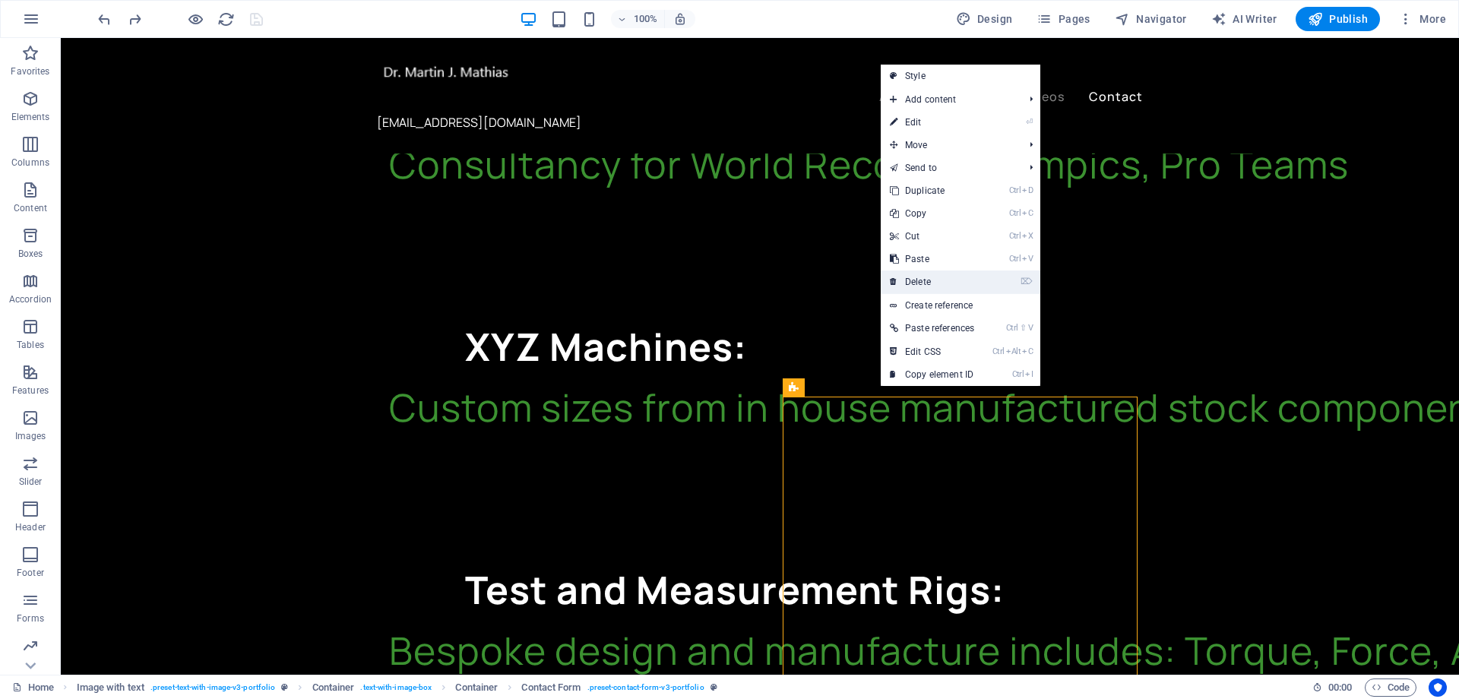
click at [938, 277] on link "⌦ Delete" at bounding box center [931, 281] width 103 height 23
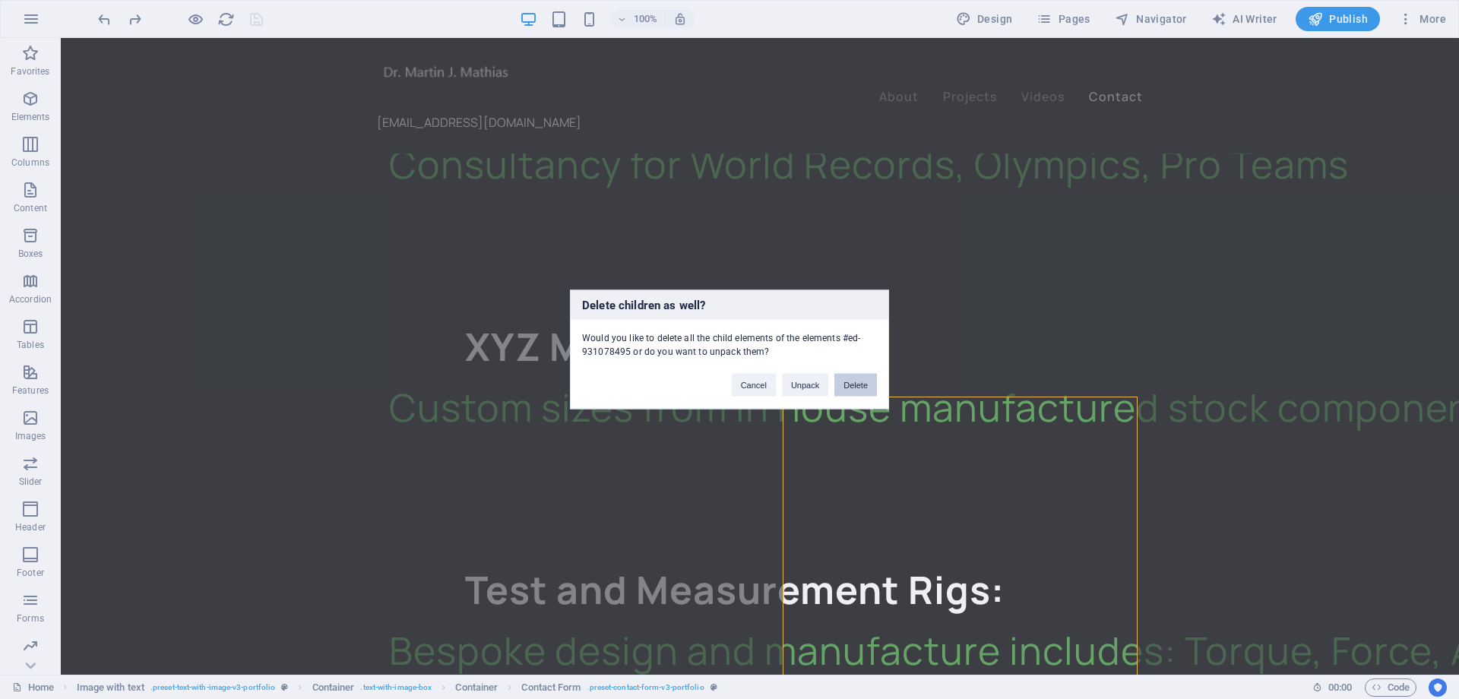
click at [856, 390] on button "Delete" at bounding box center [855, 385] width 43 height 23
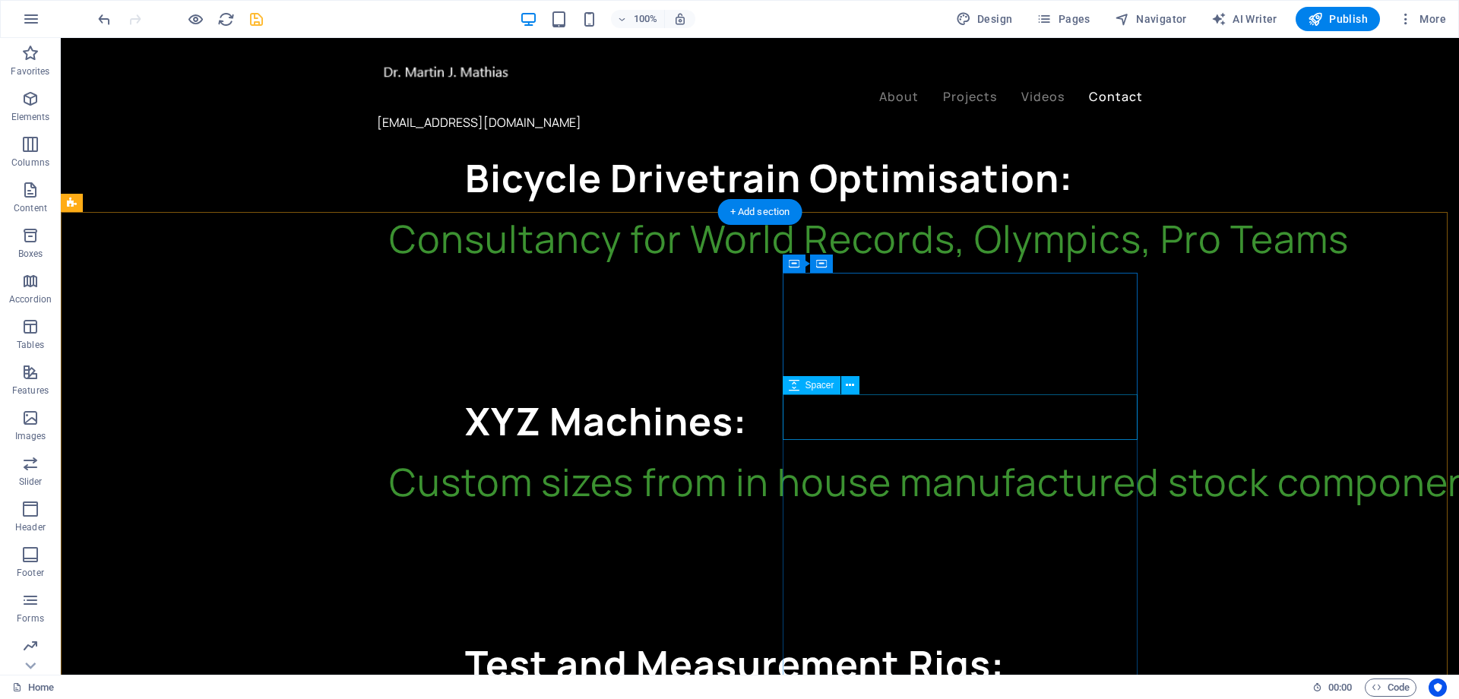
scroll to position [2314, 0]
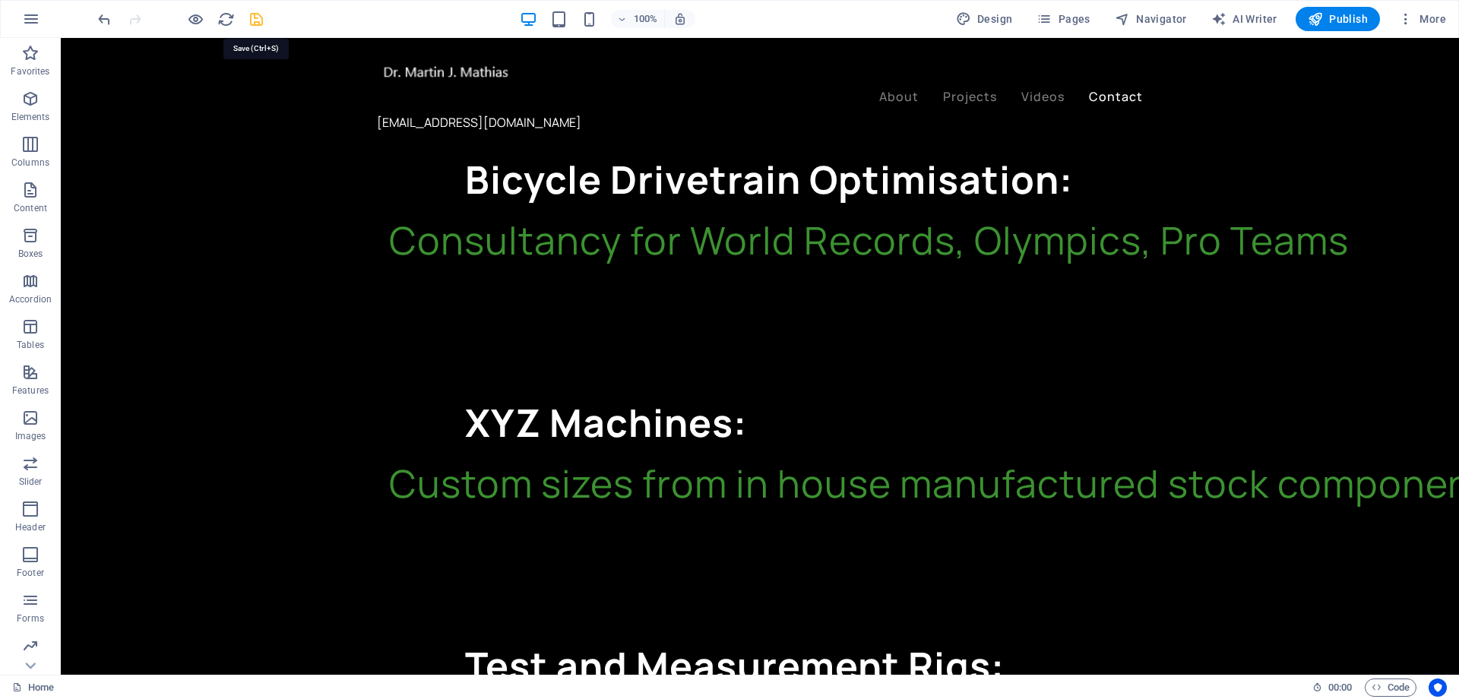
click at [257, 21] on icon "save" at bounding box center [256, 19] width 17 height 17
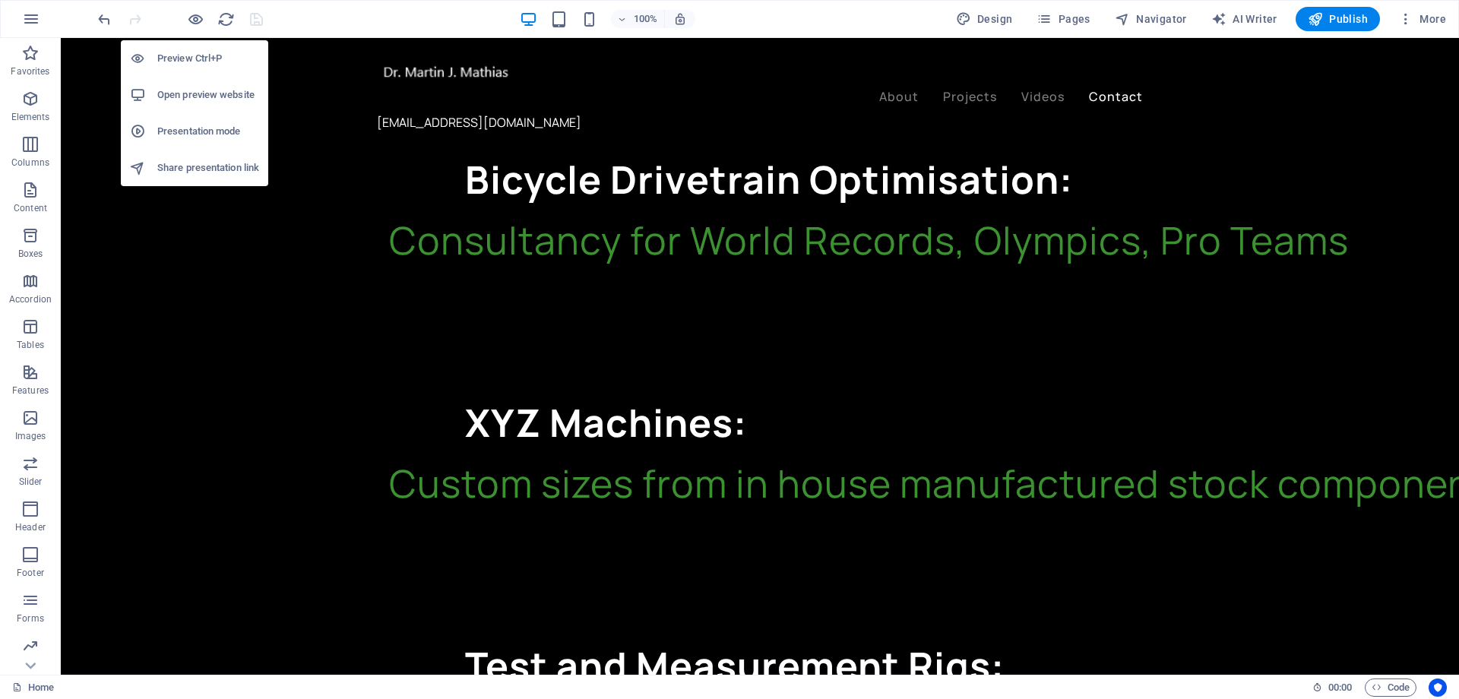
click at [191, 57] on h6 "Preview Ctrl+P" at bounding box center [208, 58] width 102 height 18
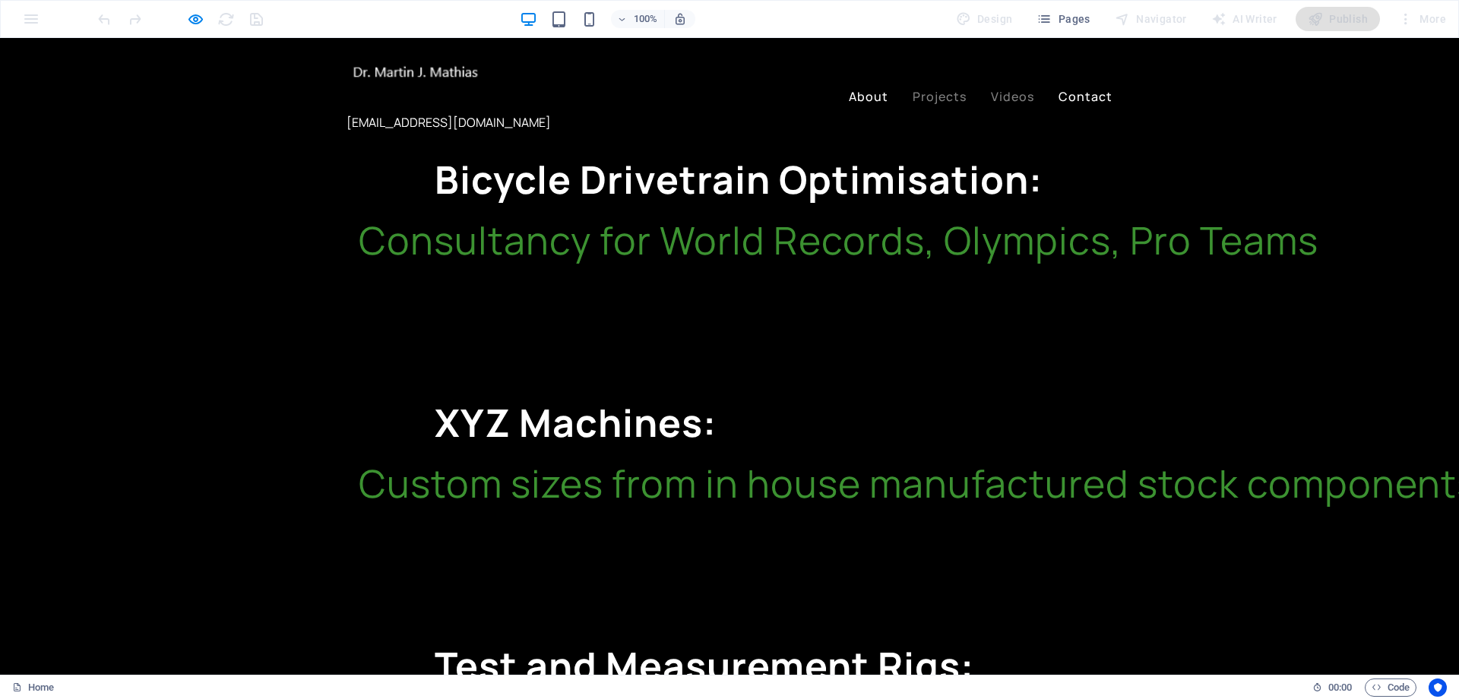
click at [865, 90] on link "About" at bounding box center [869, 96] width 40 height 12
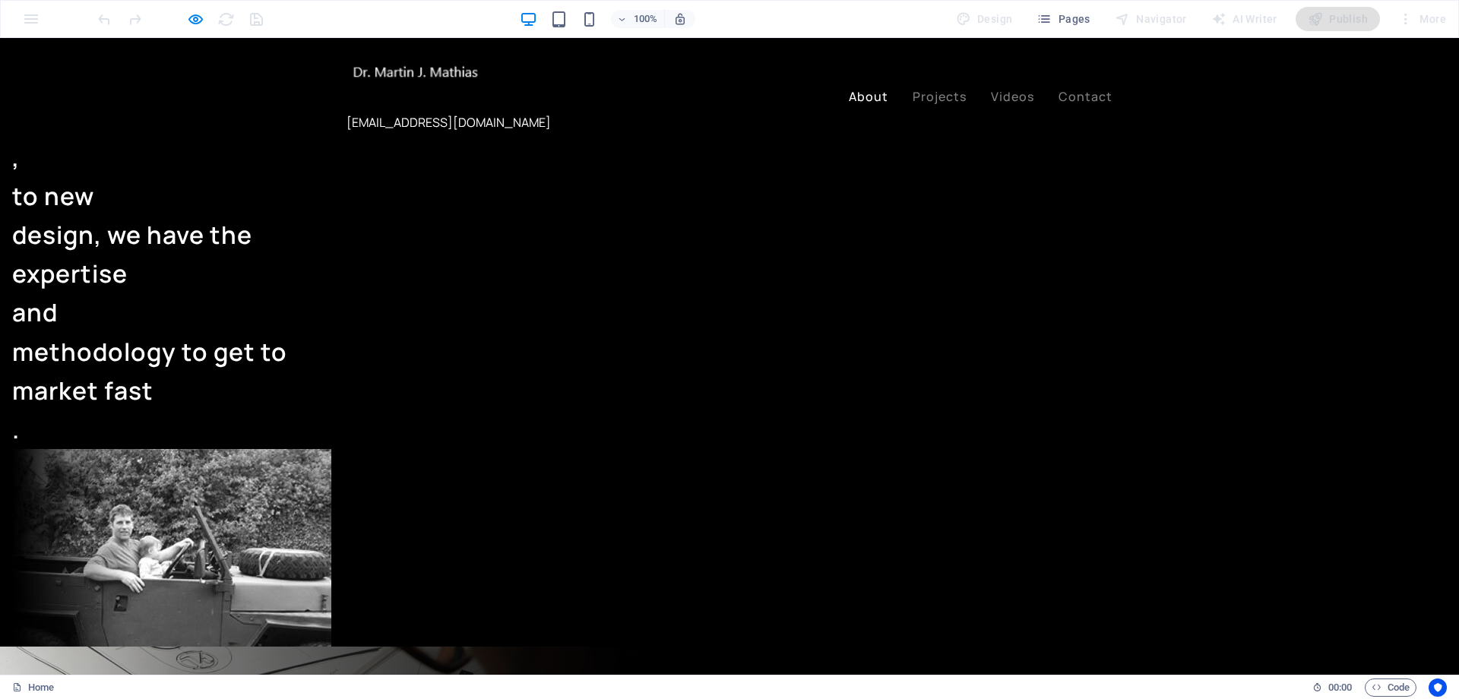
scroll to position [498, 0]
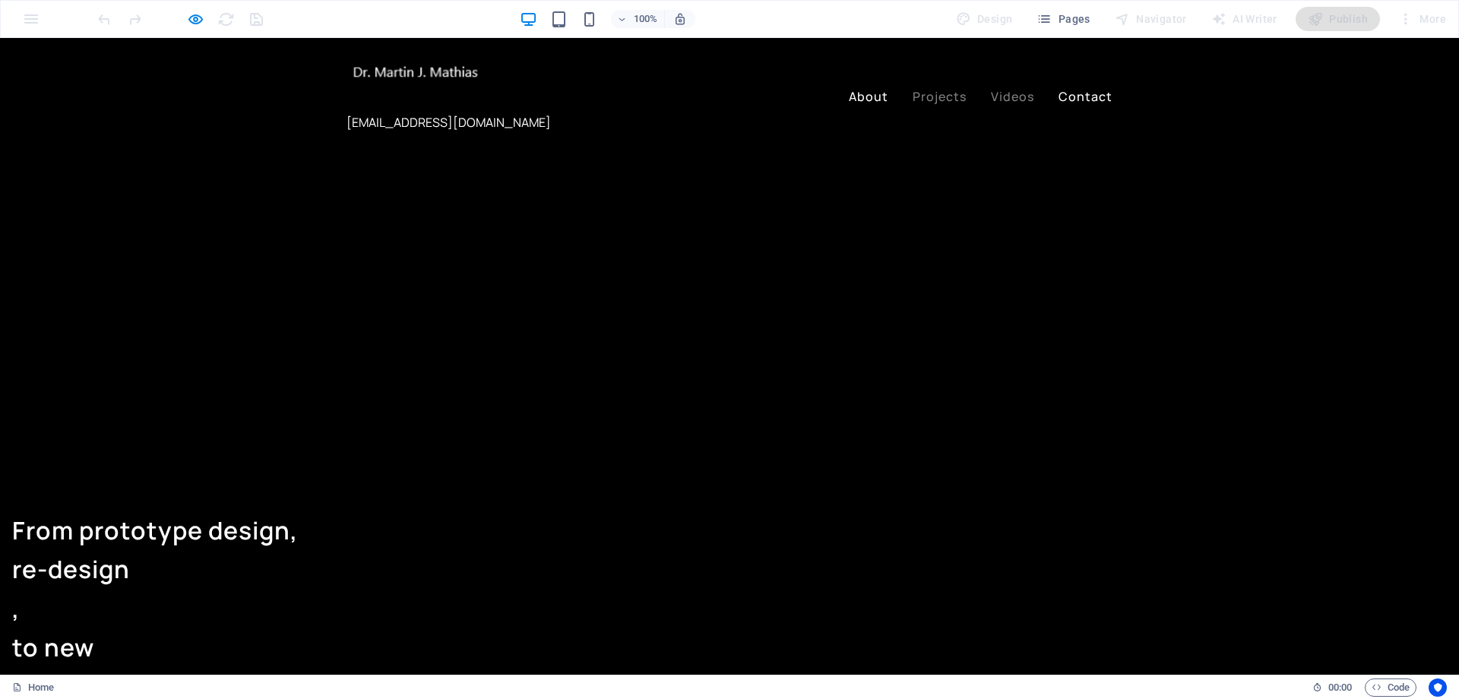
click at [1095, 90] on link "Contact" at bounding box center [1085, 96] width 54 height 12
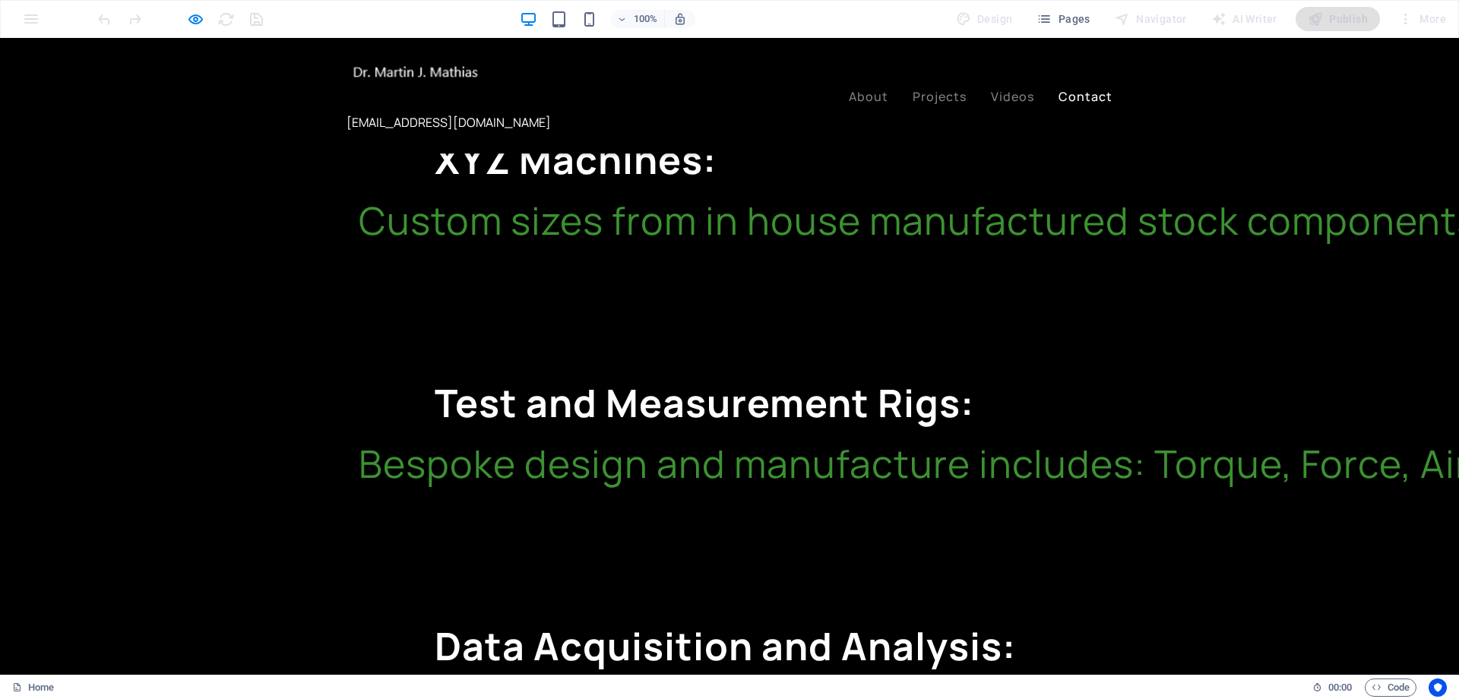
scroll to position [2576, 0]
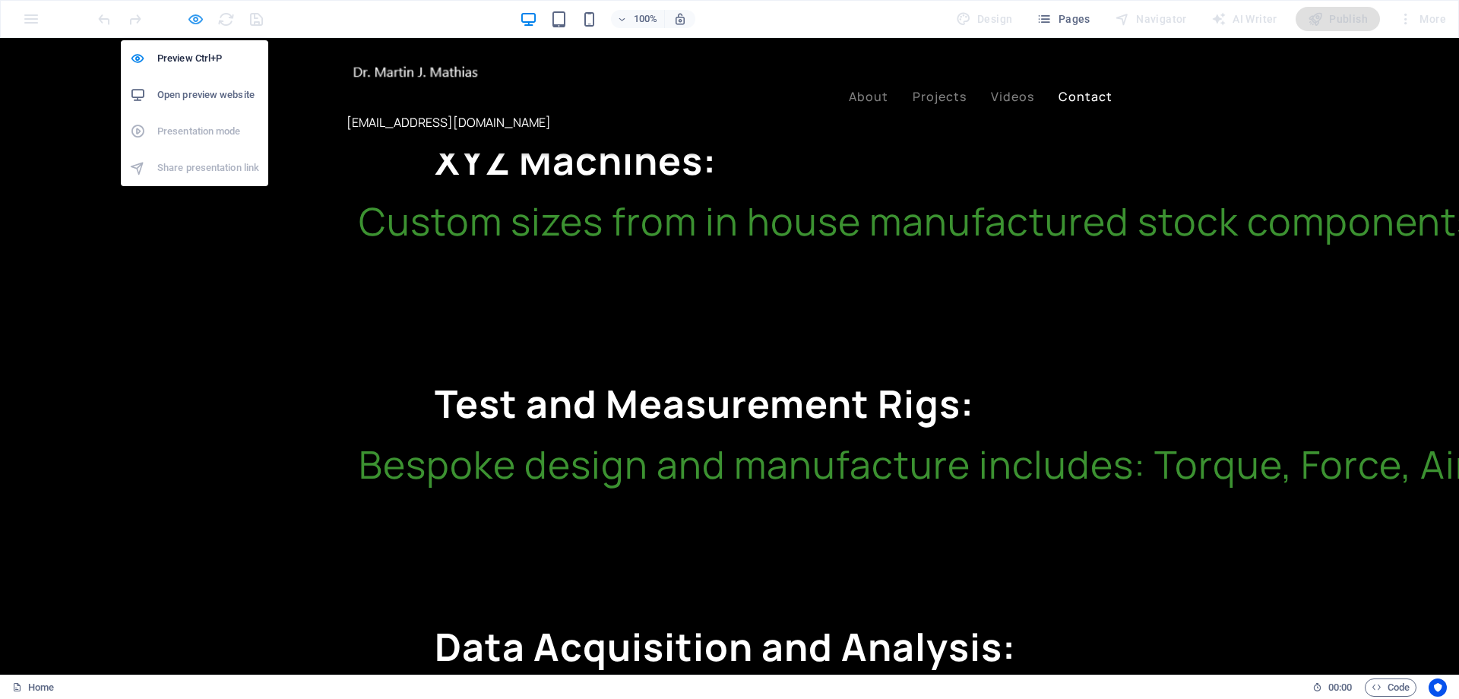
click at [191, 24] on icon "button" at bounding box center [195, 19] width 17 height 17
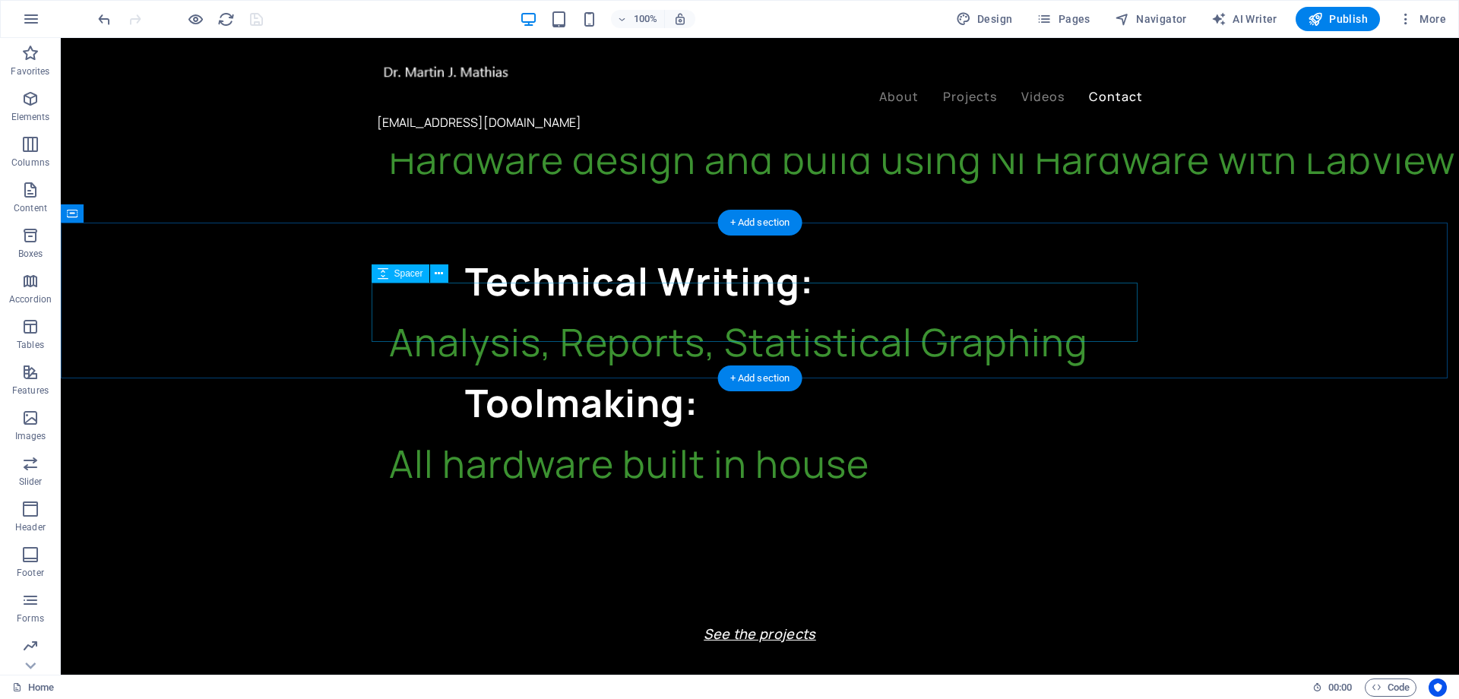
scroll to position [3168, 0]
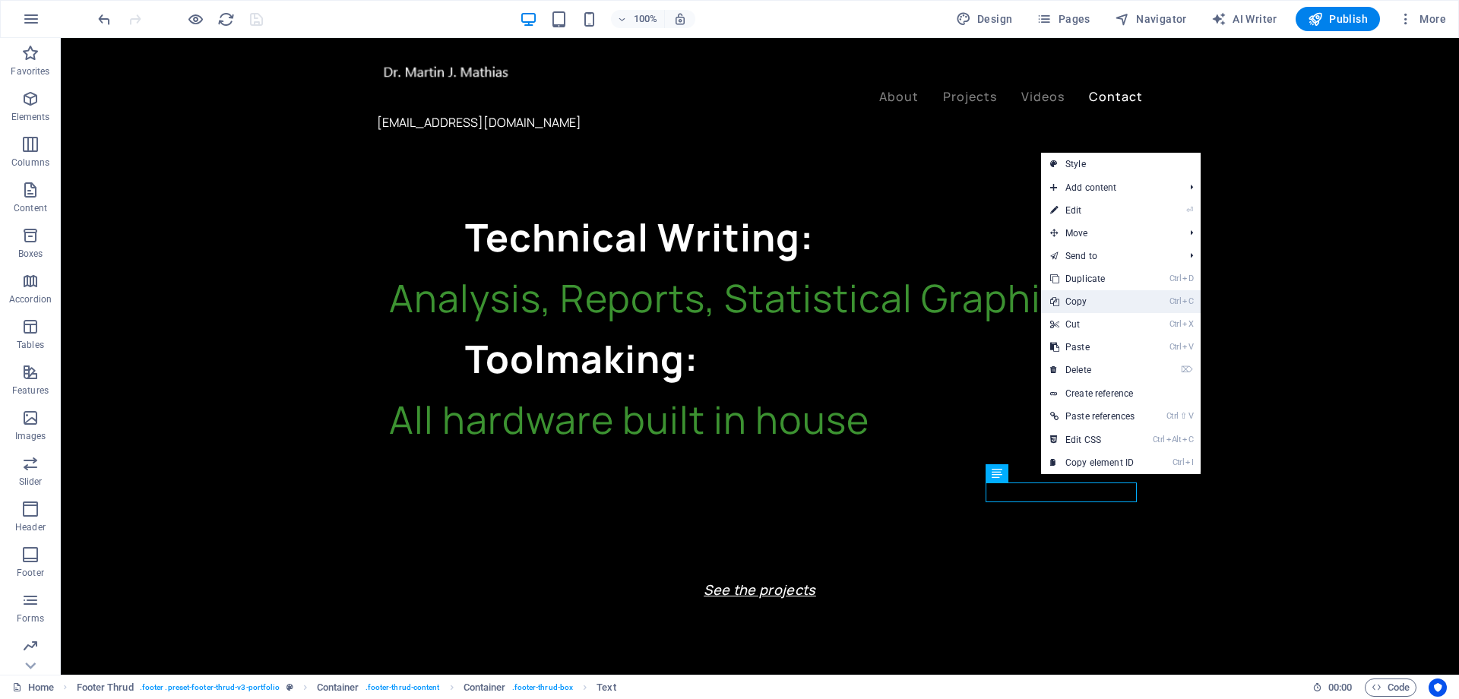
click at [1092, 307] on link "Ctrl C Copy" at bounding box center [1092, 301] width 103 height 23
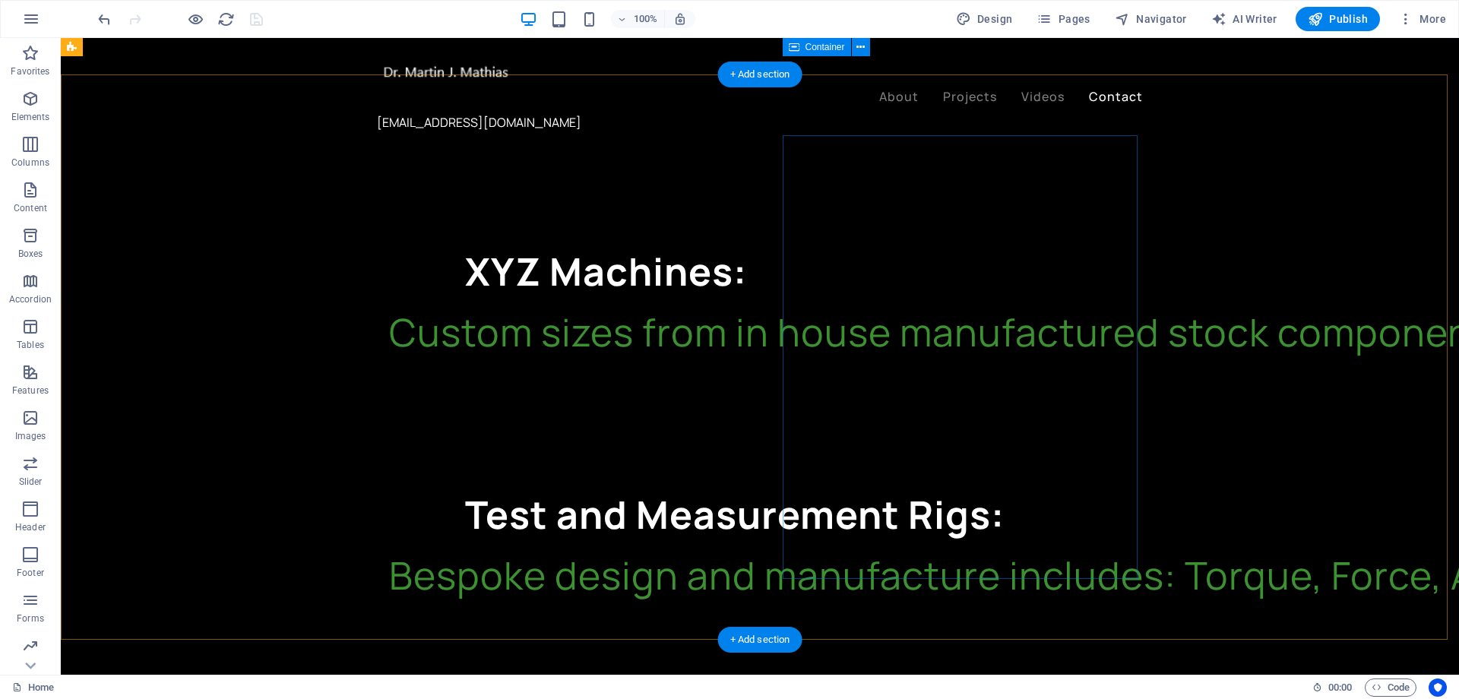
scroll to position [2408, 0]
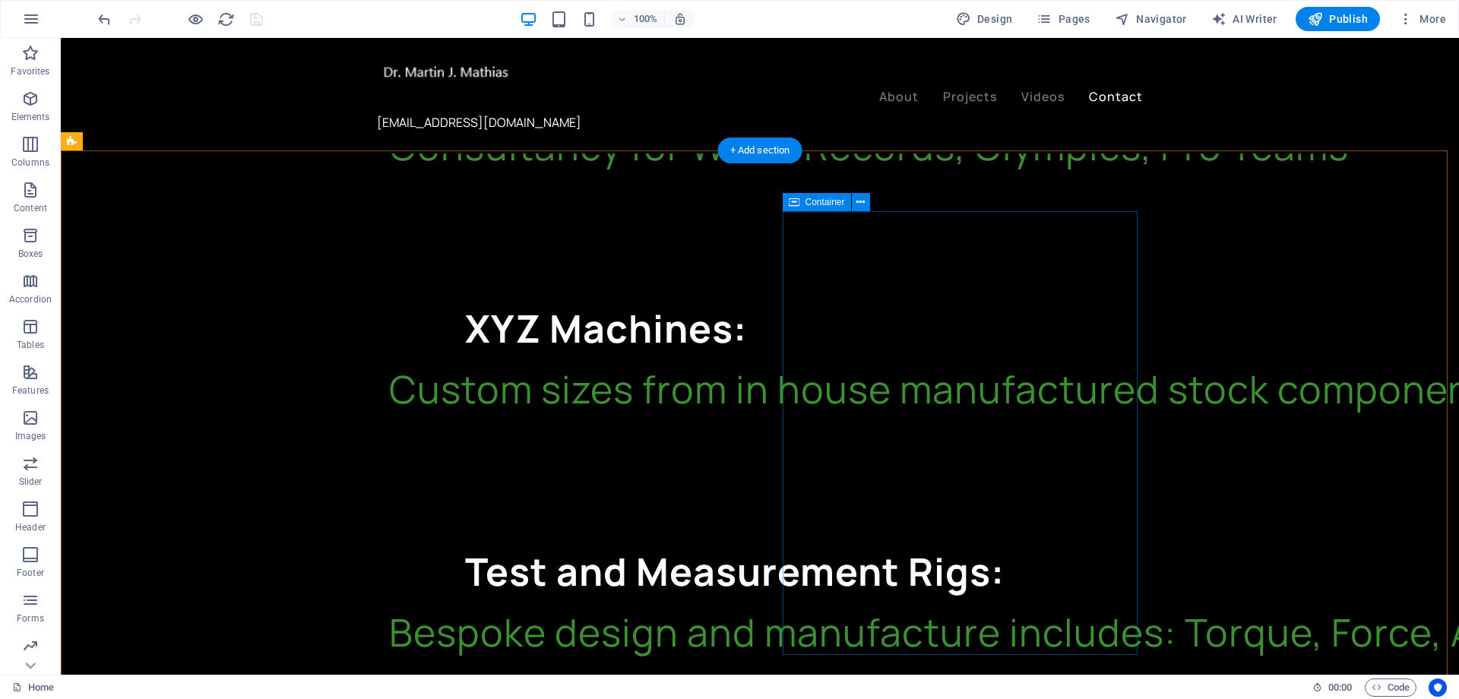
click at [865, 201] on button at bounding box center [861, 202] width 18 height 18
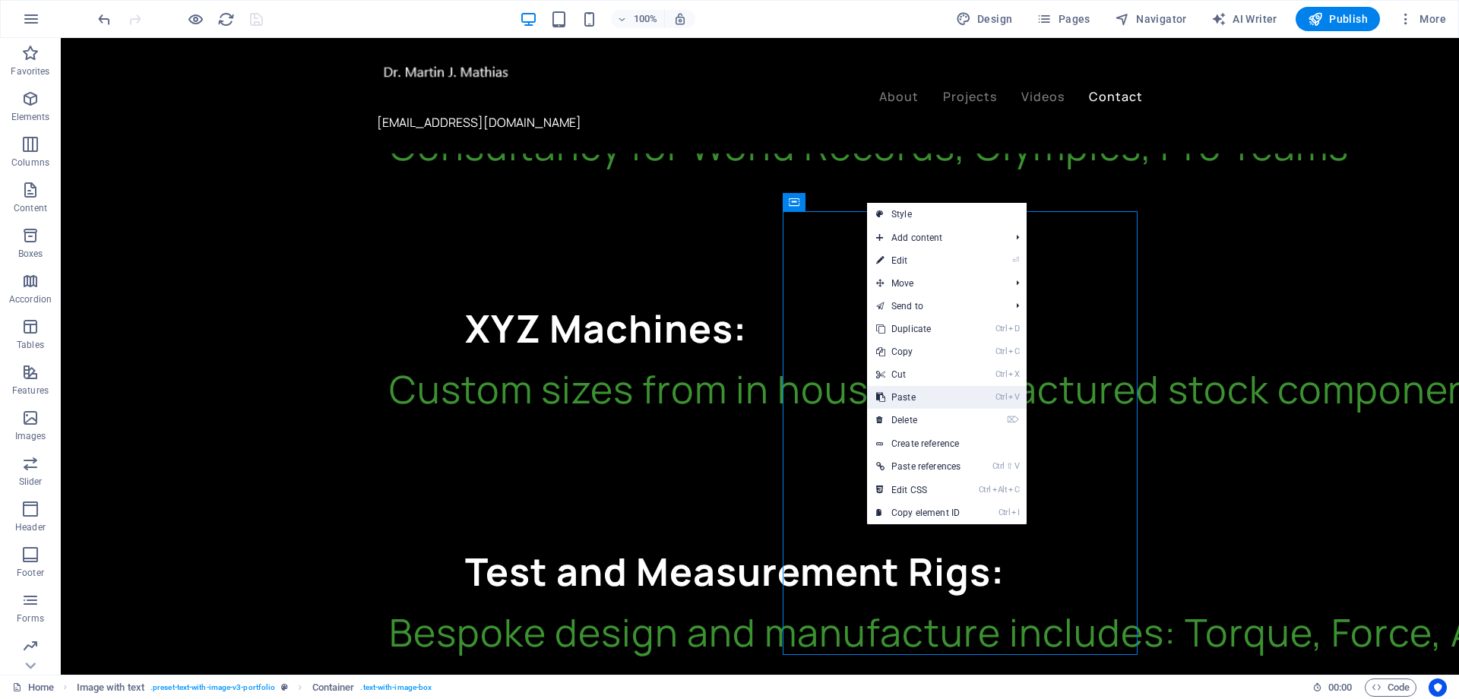
click at [914, 398] on link "Ctrl V Paste" at bounding box center [918, 397] width 103 height 23
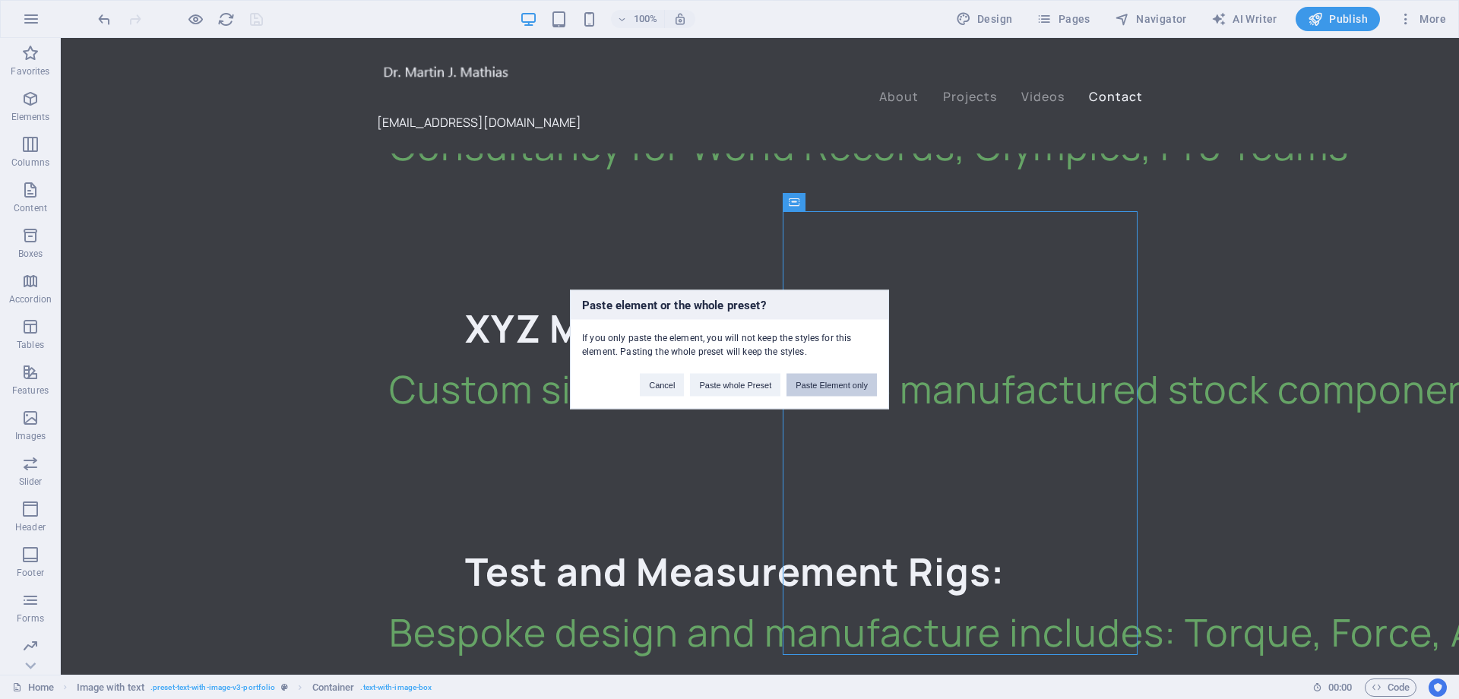
click at [841, 384] on button "Paste Element only" at bounding box center [831, 385] width 90 height 23
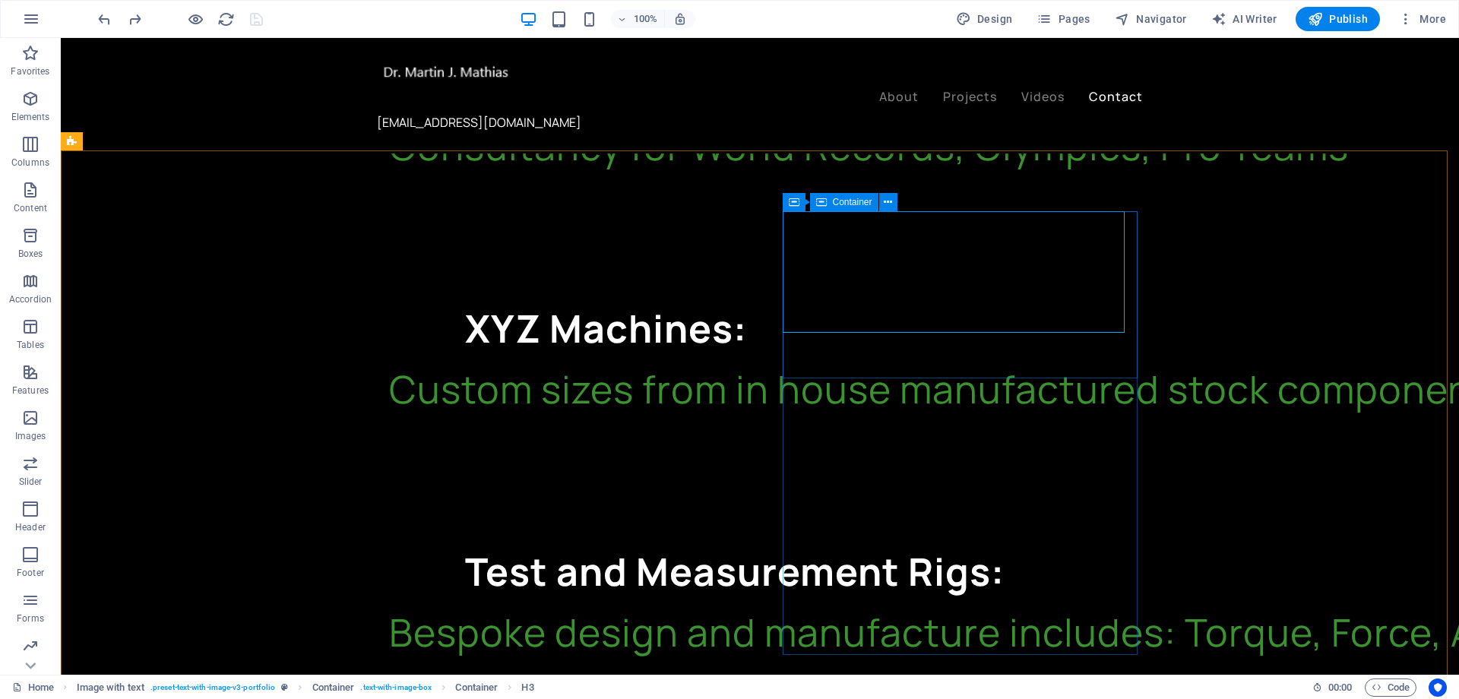
click at [830, 204] on div "Container" at bounding box center [844, 202] width 68 height 18
click at [888, 204] on icon at bounding box center [887, 202] width 8 height 16
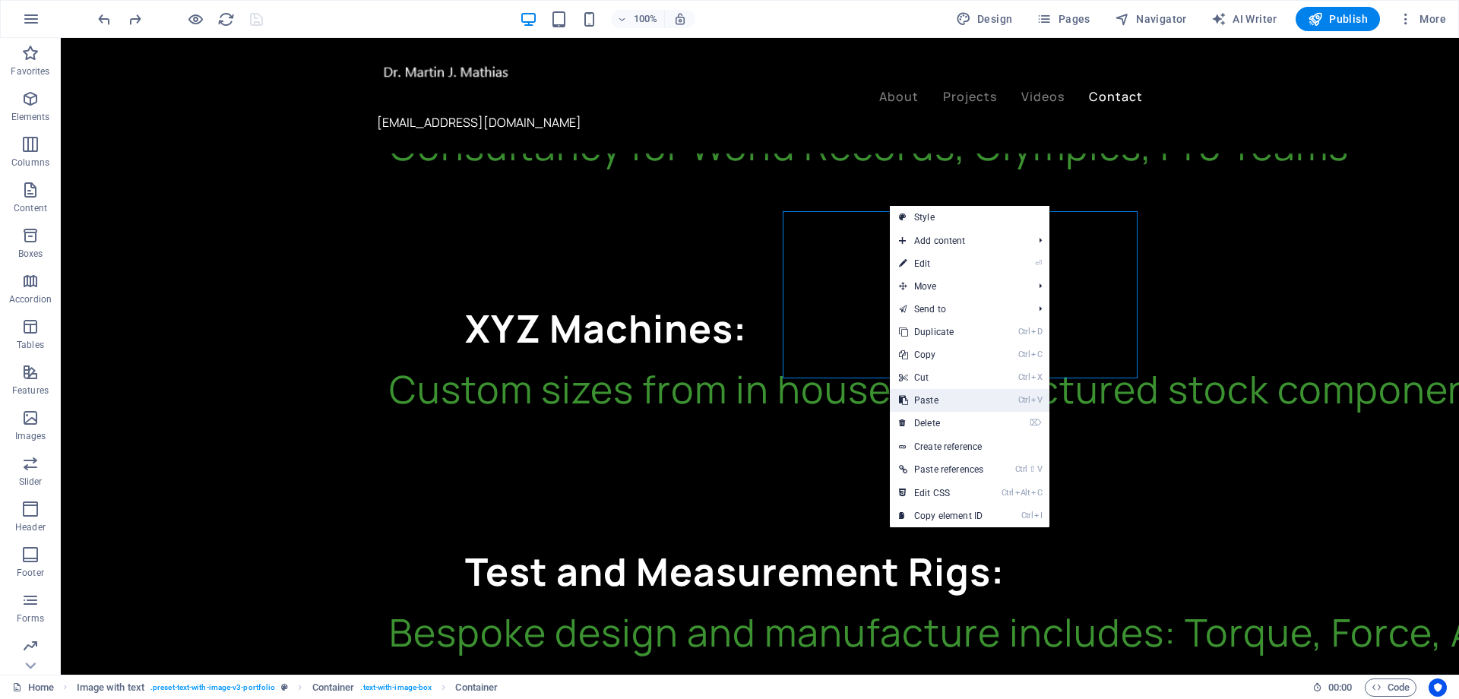
click at [937, 400] on link "Ctrl V Paste" at bounding box center [941, 400] width 103 height 23
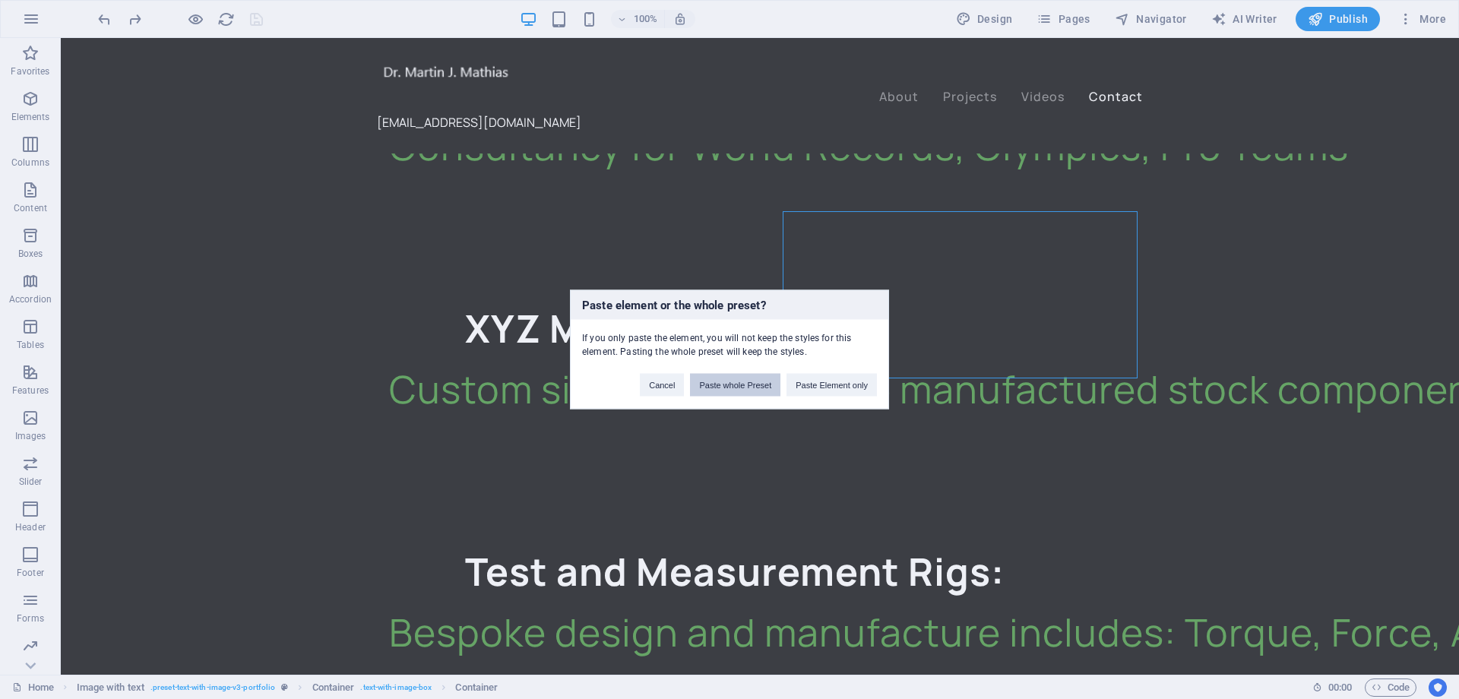
click at [760, 388] on button "Paste whole Preset" at bounding box center [735, 385] width 90 height 23
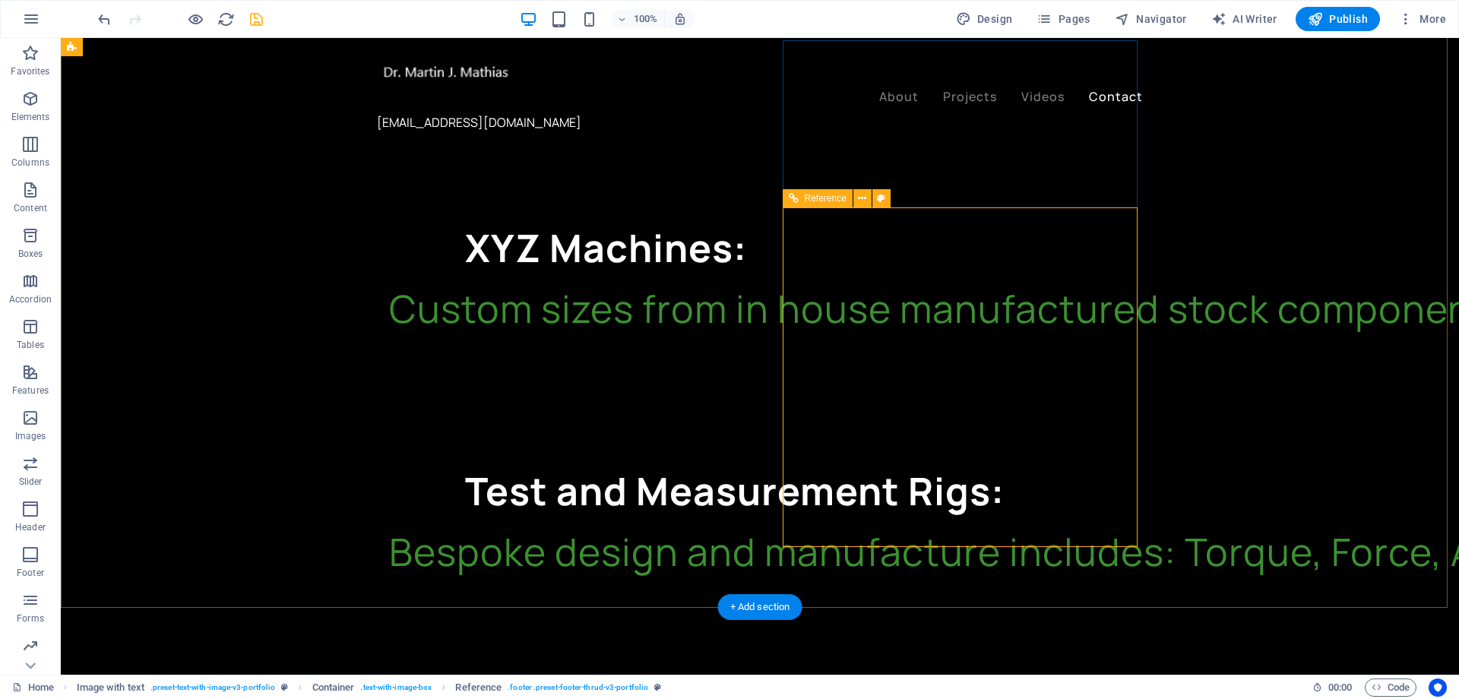
scroll to position [2484, 0]
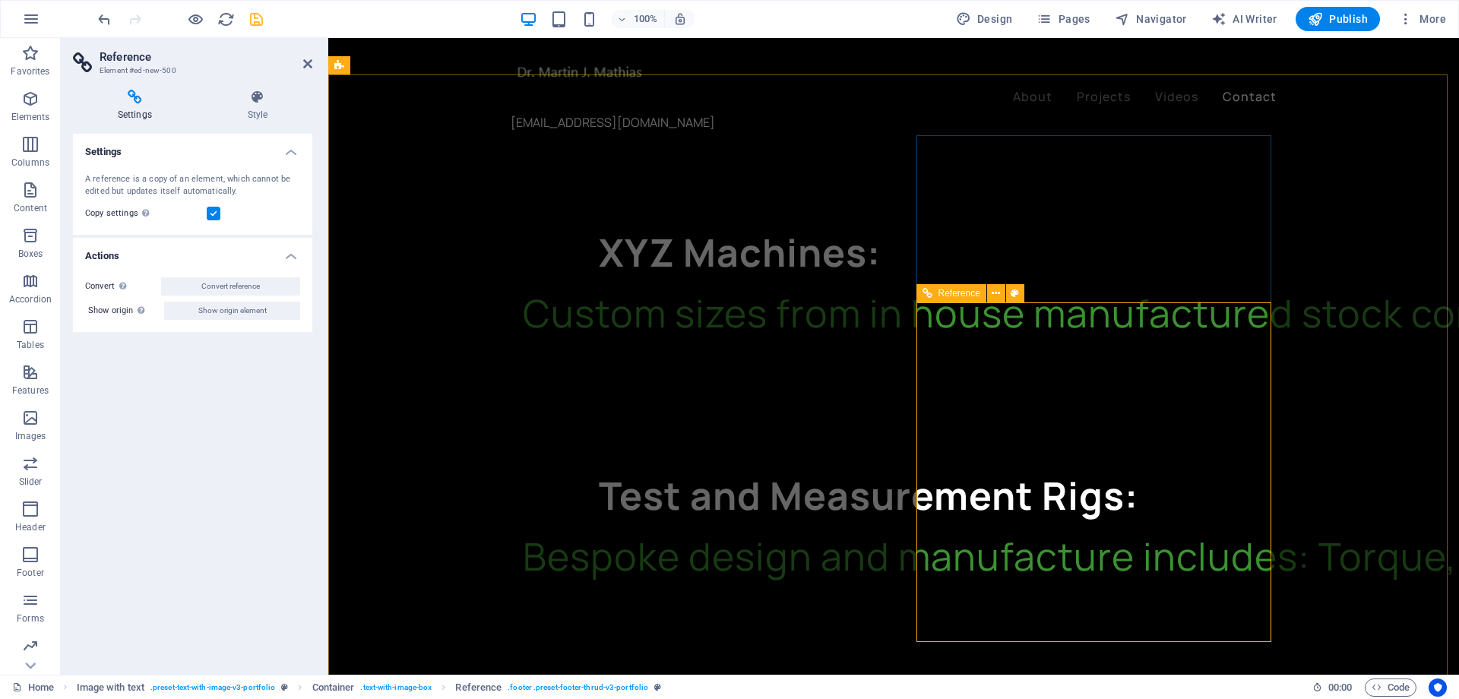
click at [996, 289] on icon at bounding box center [995, 294] width 8 height 16
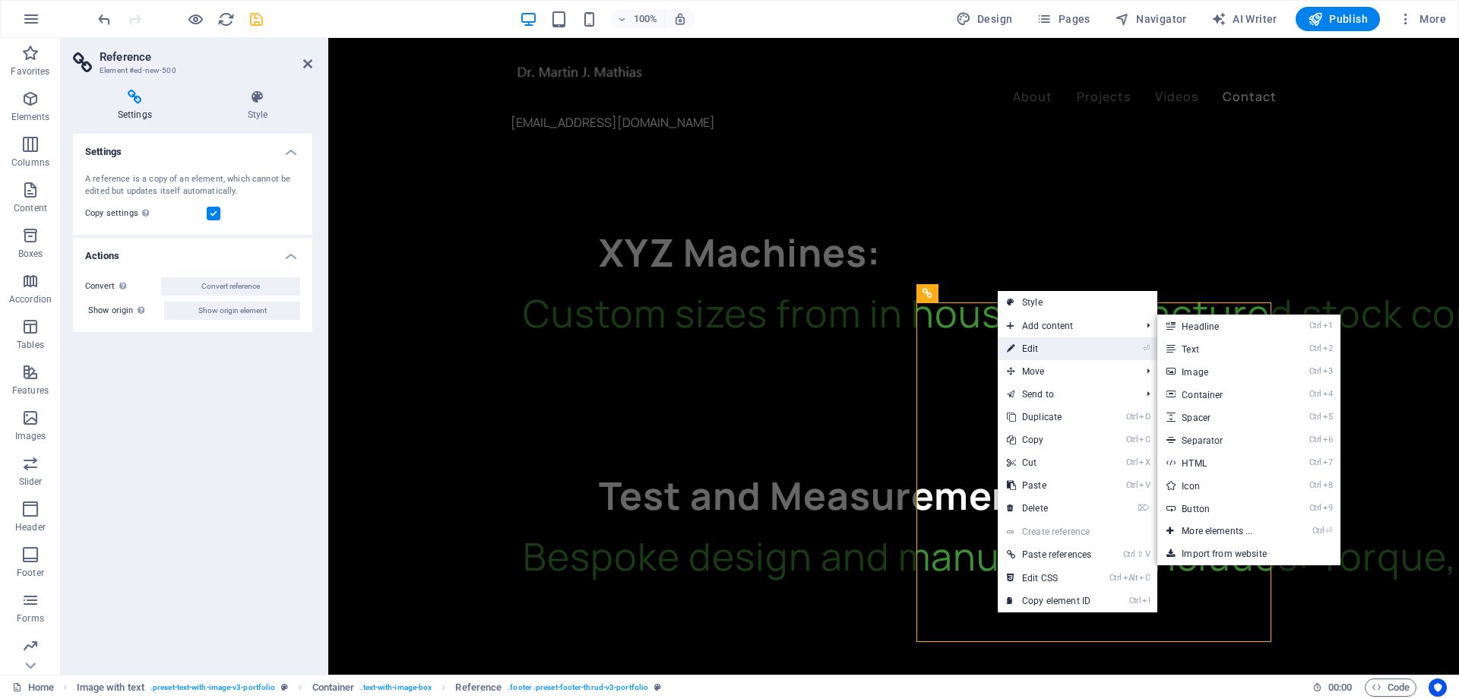
click at [1044, 346] on link "⏎ Edit" at bounding box center [1048, 348] width 103 height 23
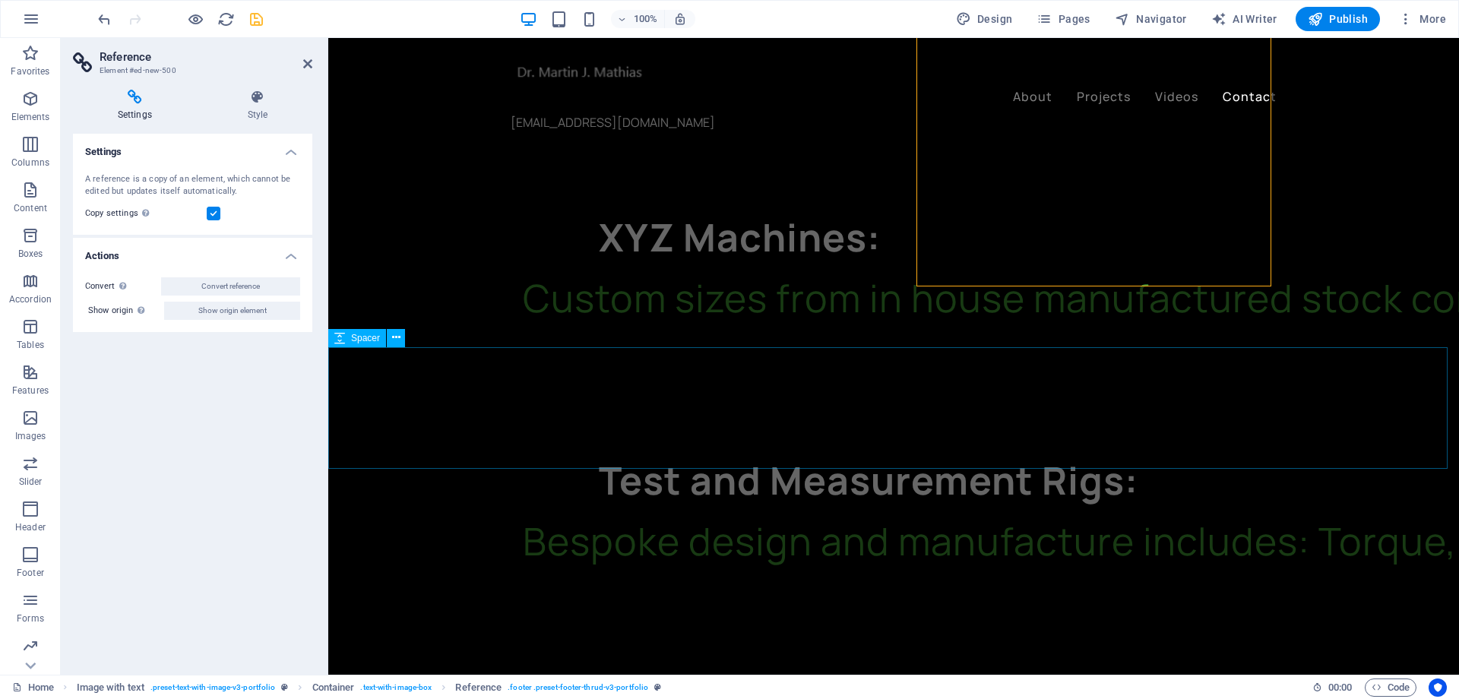
scroll to position [2470, 0]
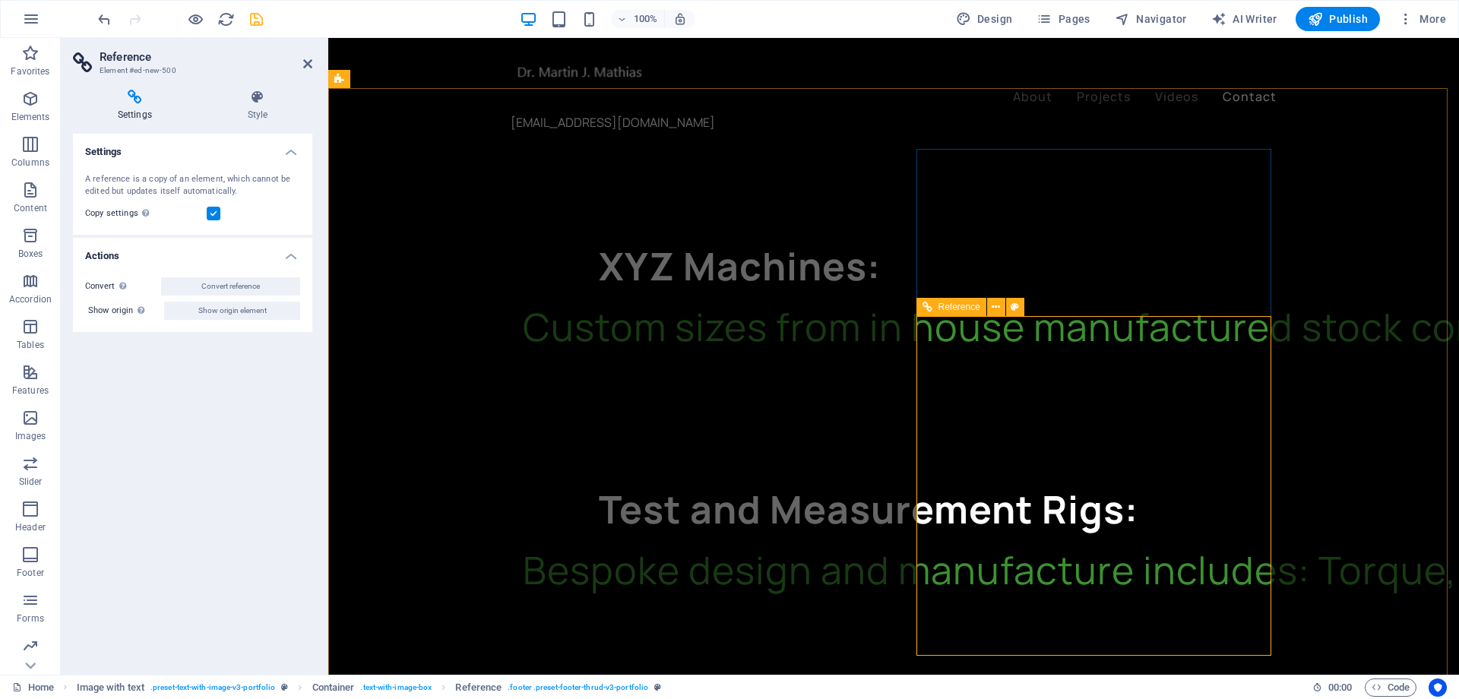
click at [103, 18] on icon "undo" at bounding box center [104, 19] width 17 height 17
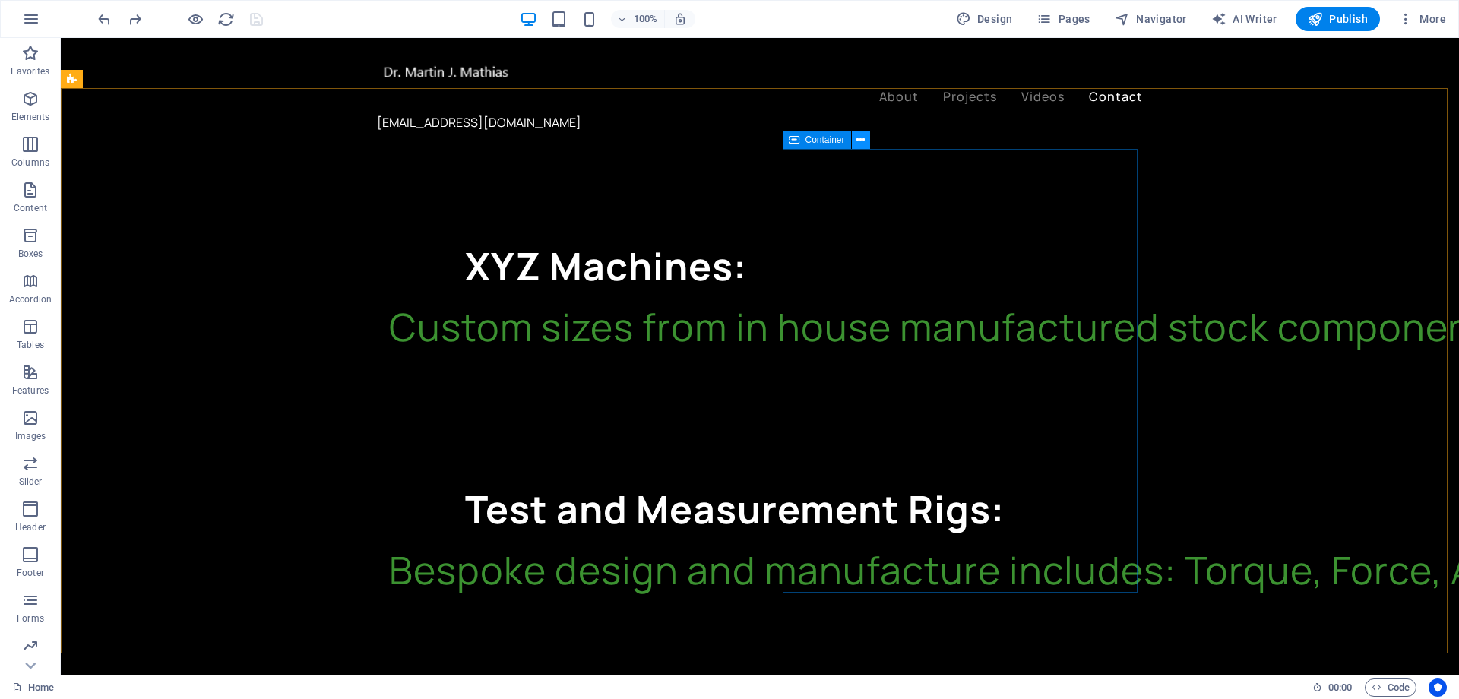
click at [859, 138] on icon at bounding box center [860, 140] width 8 height 16
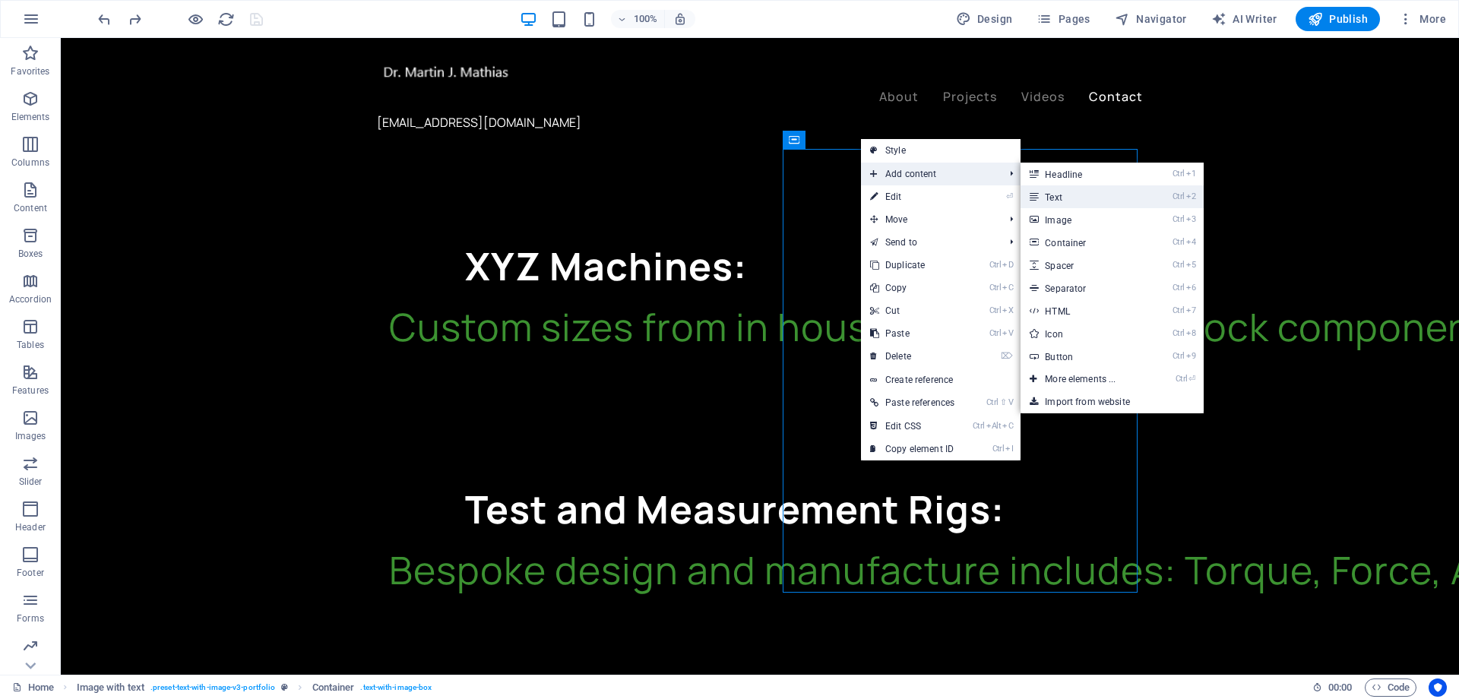
click at [1054, 189] on link "Ctrl 2 Text" at bounding box center [1082, 196] width 125 height 23
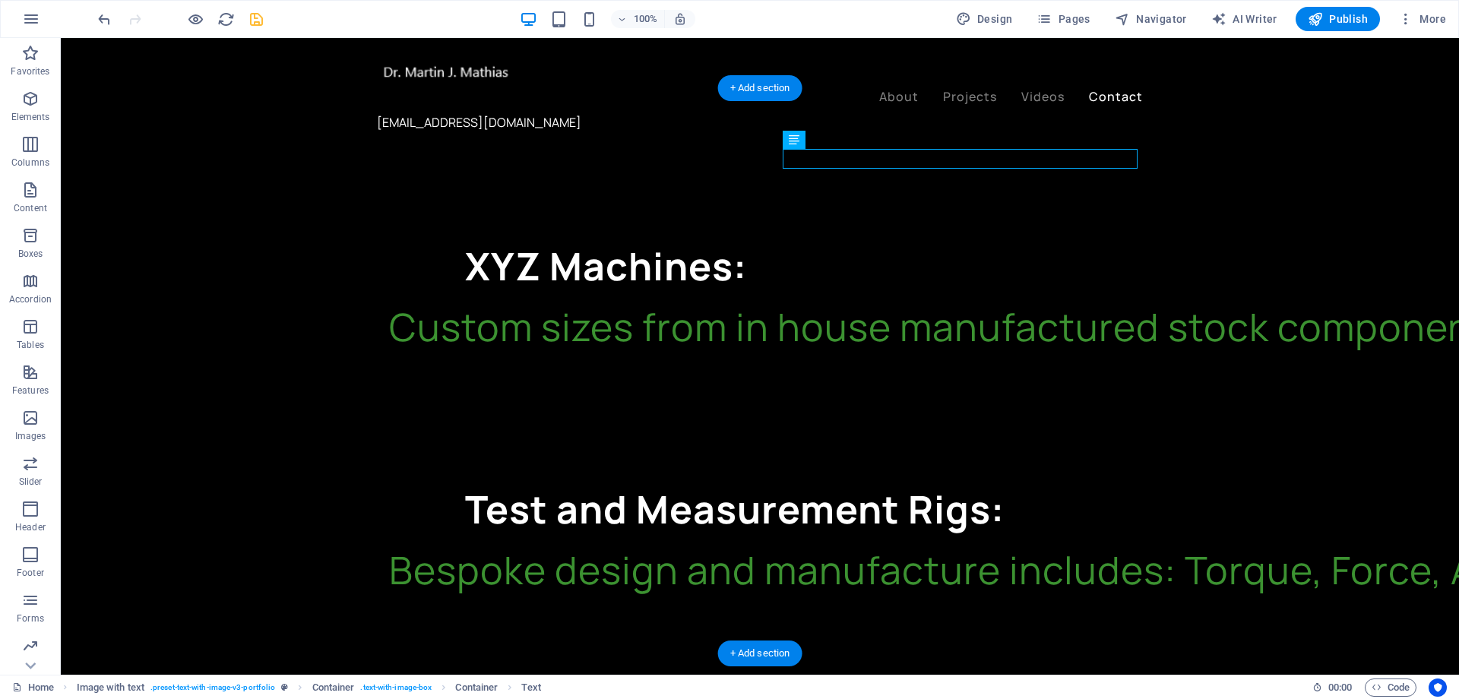
drag, startPoint x: 917, startPoint y: 181, endPoint x: 871, endPoint y: 153, distance: 53.8
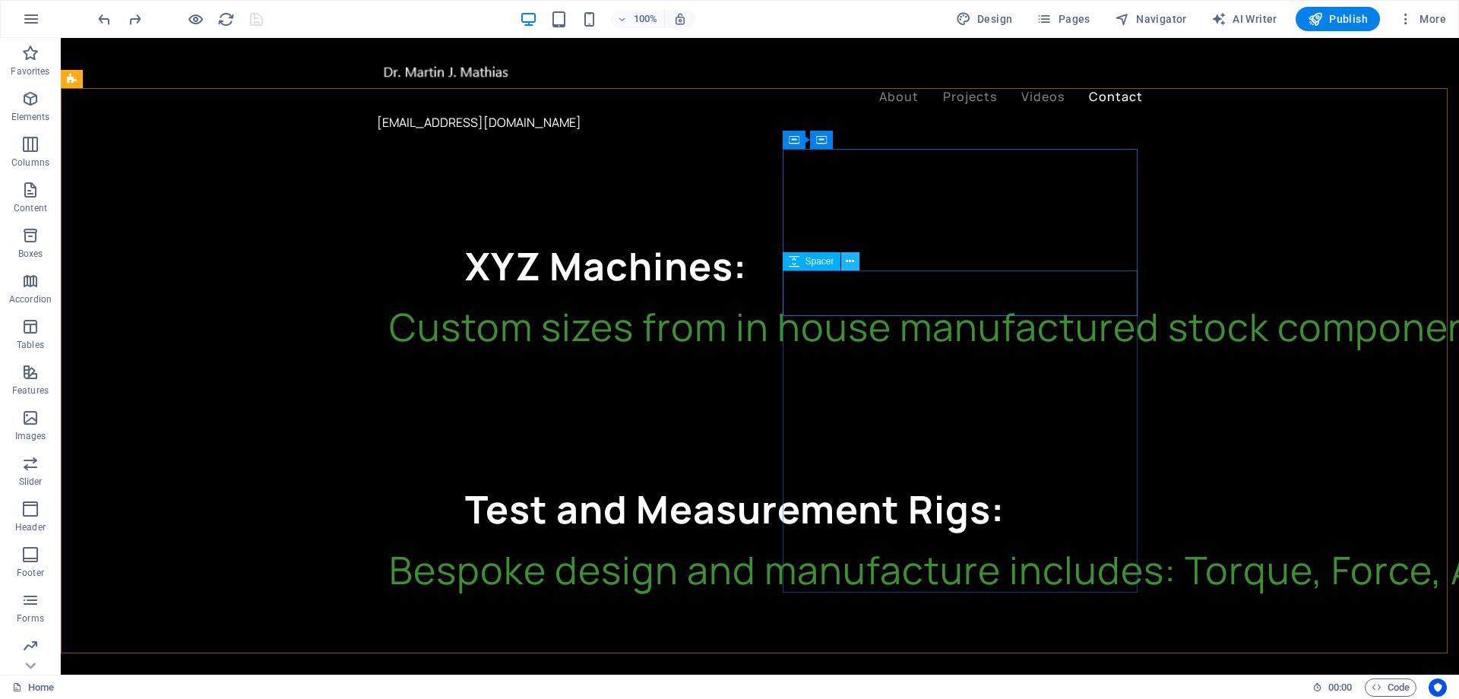
click at [856, 262] on button at bounding box center [850, 261] width 18 height 18
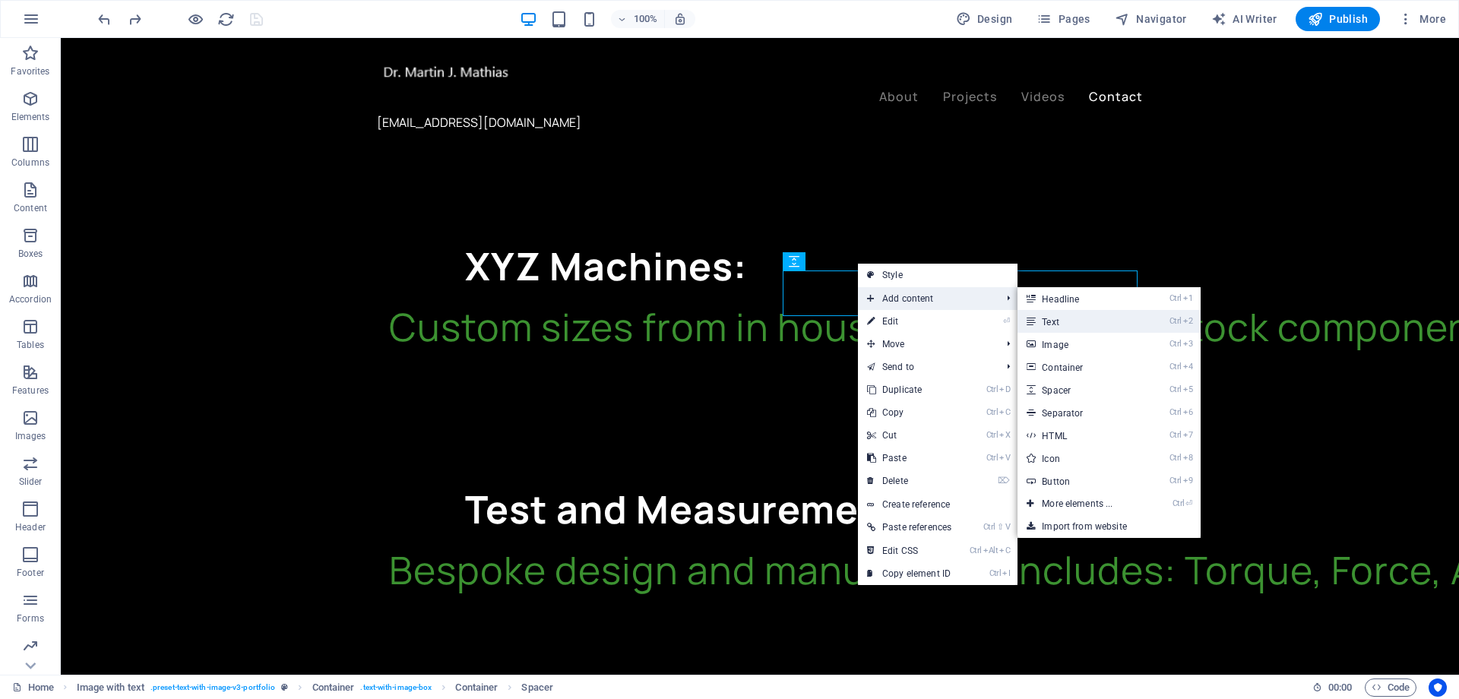
drag, startPoint x: 1064, startPoint y: 321, endPoint x: 710, endPoint y: 315, distance: 353.3
click at [1064, 321] on link "Ctrl 2 Text" at bounding box center [1079, 321] width 125 height 23
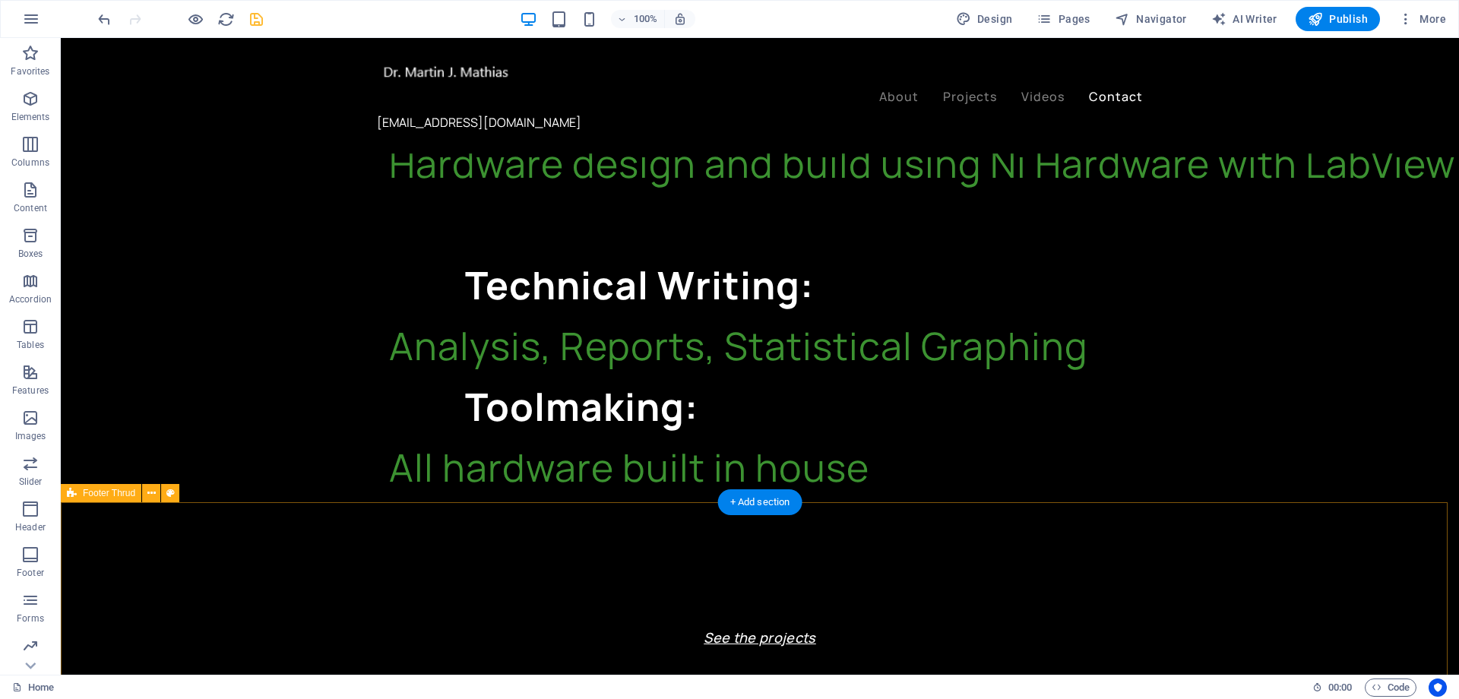
scroll to position [3168, 0]
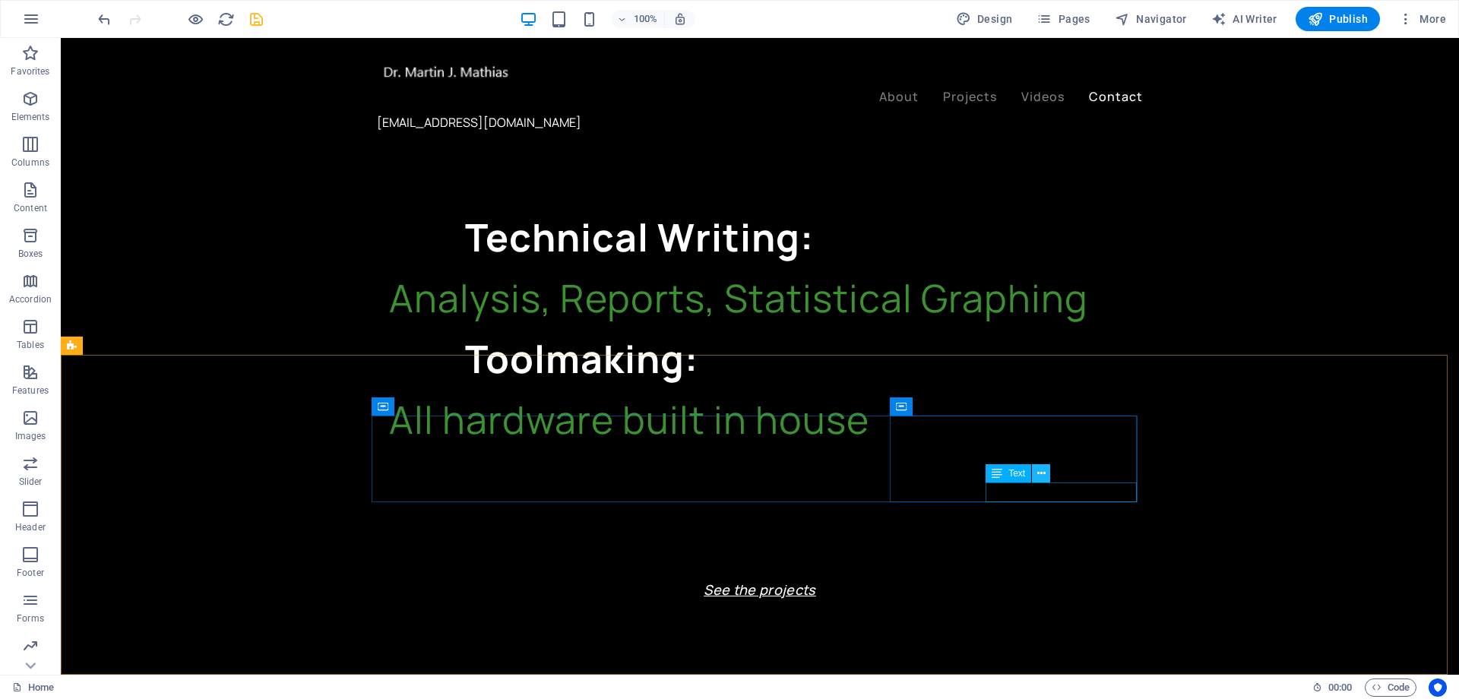
click at [1042, 473] on icon at bounding box center [1041, 474] width 8 height 16
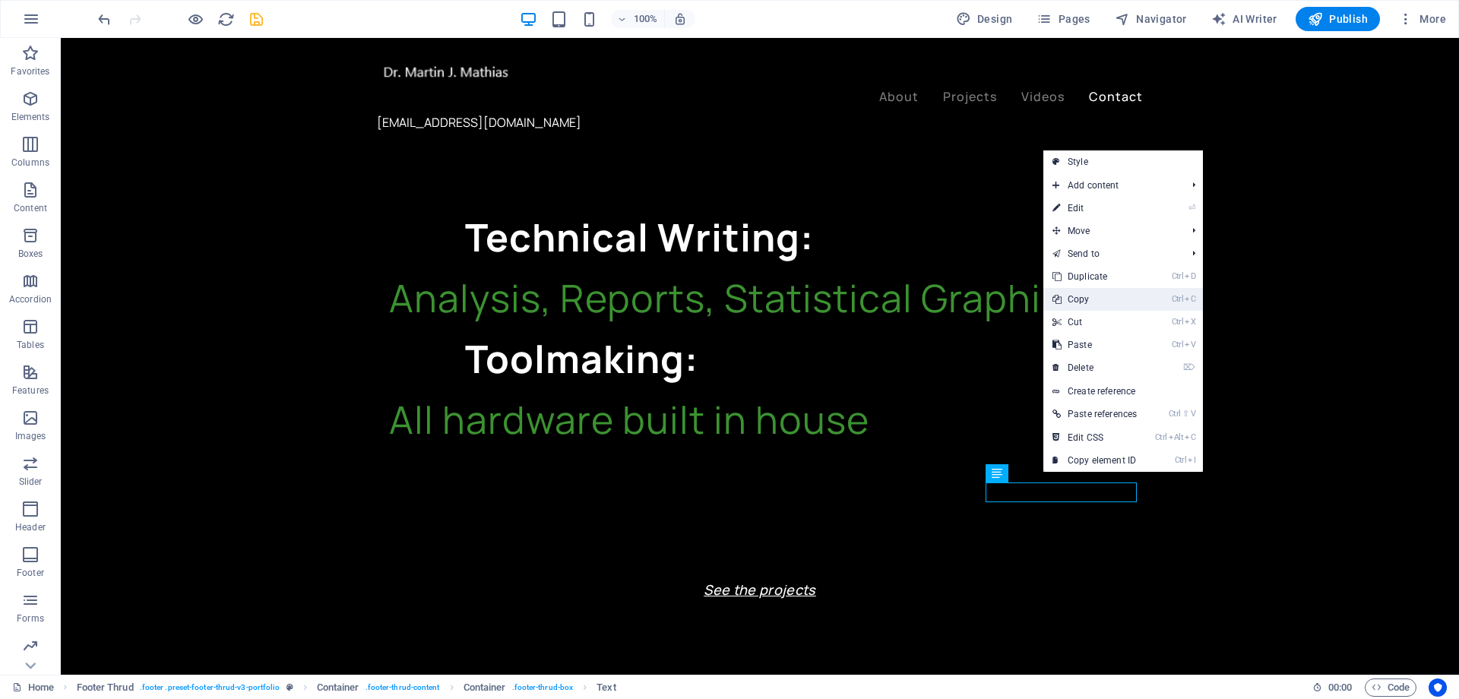
click at [1087, 305] on link "Ctrl C Copy" at bounding box center [1094, 299] width 103 height 23
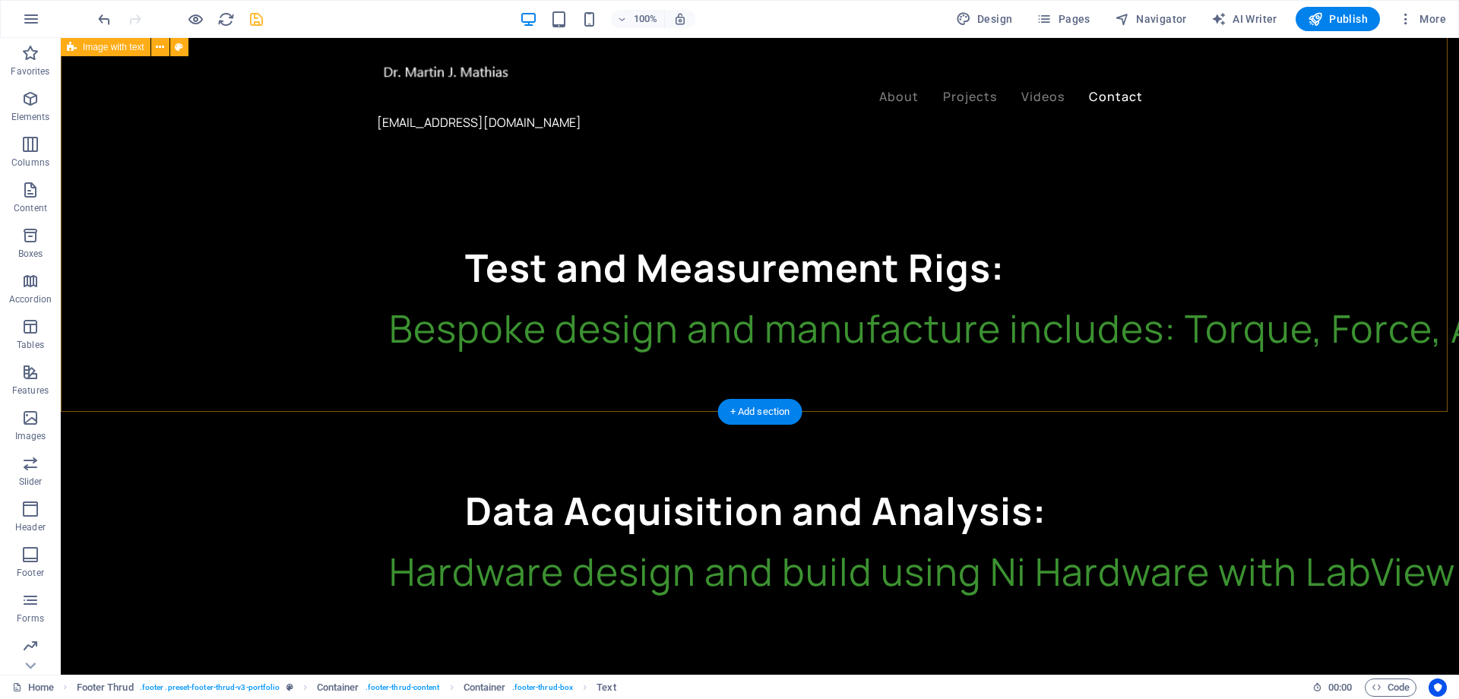
scroll to position [2256, 0]
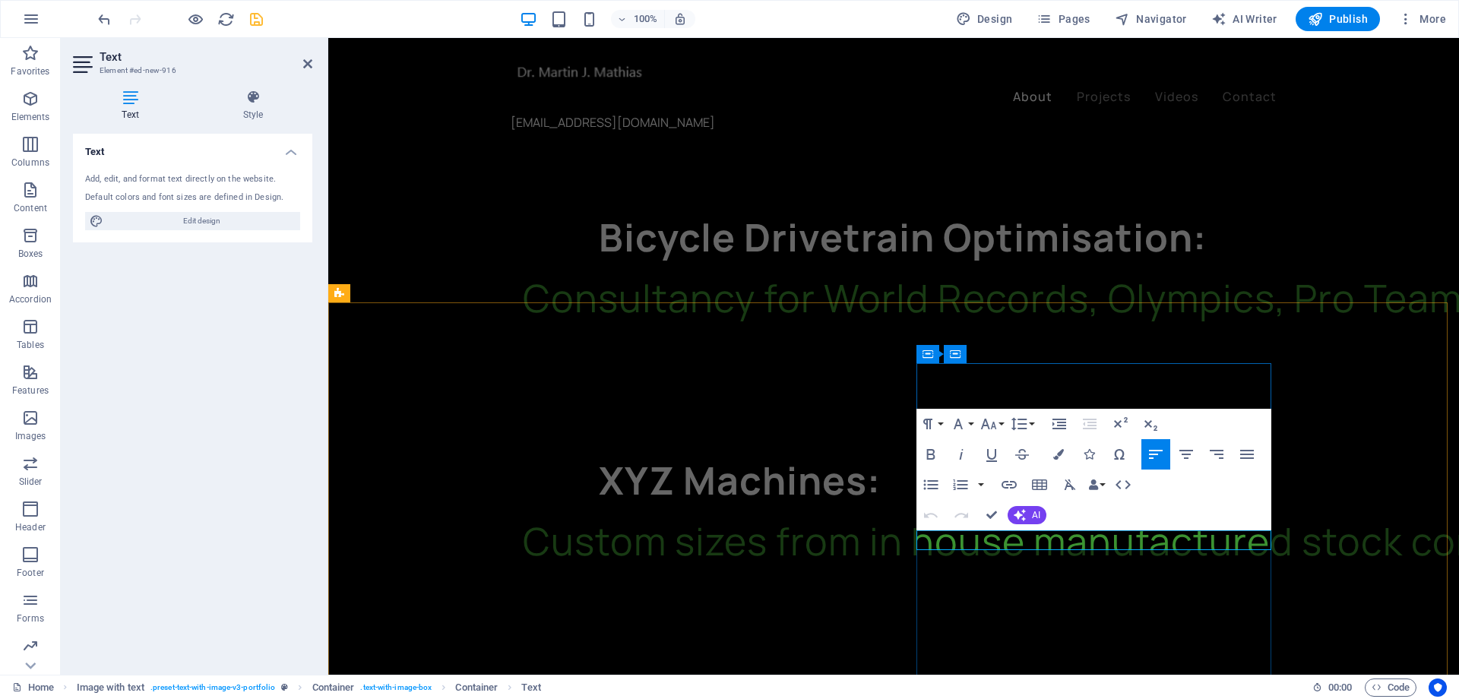
drag, startPoint x: 939, startPoint y: 564, endPoint x: 1129, endPoint y: 555, distance: 190.1
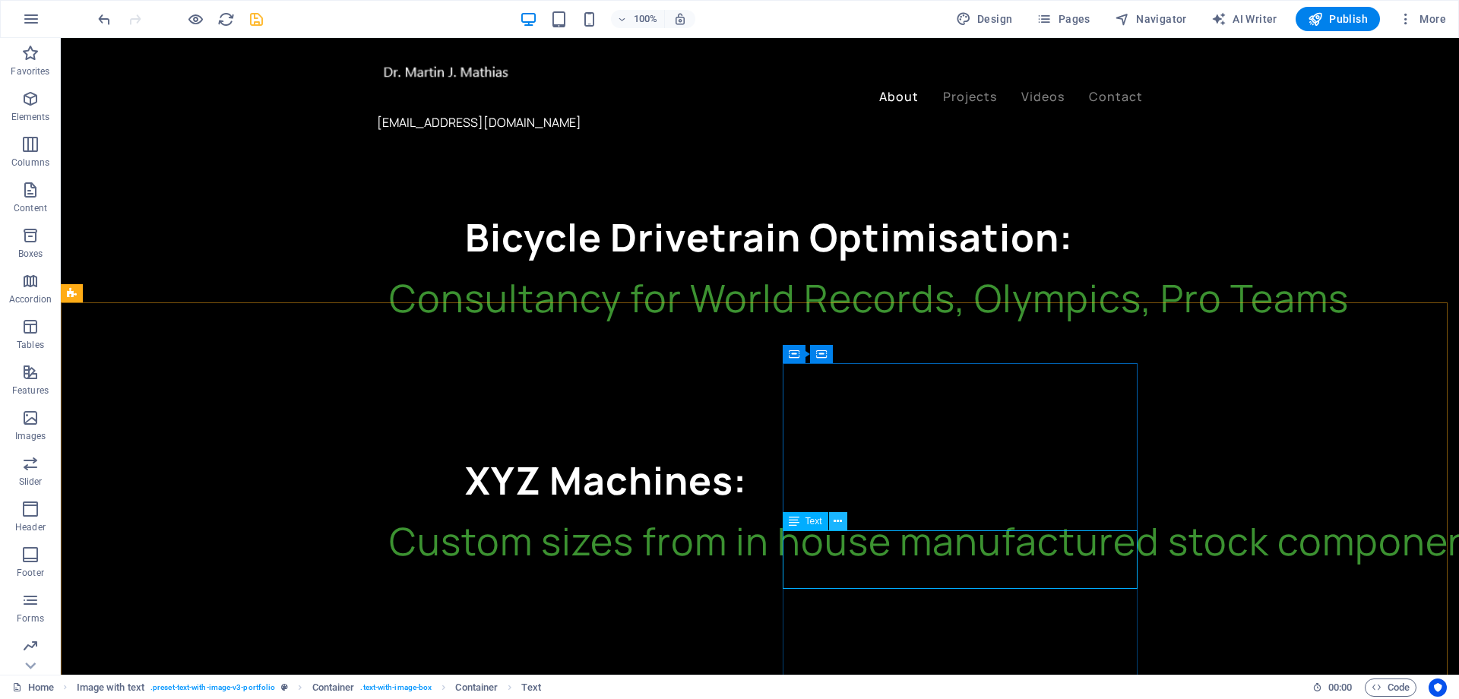
click at [835, 523] on icon at bounding box center [837, 522] width 8 height 16
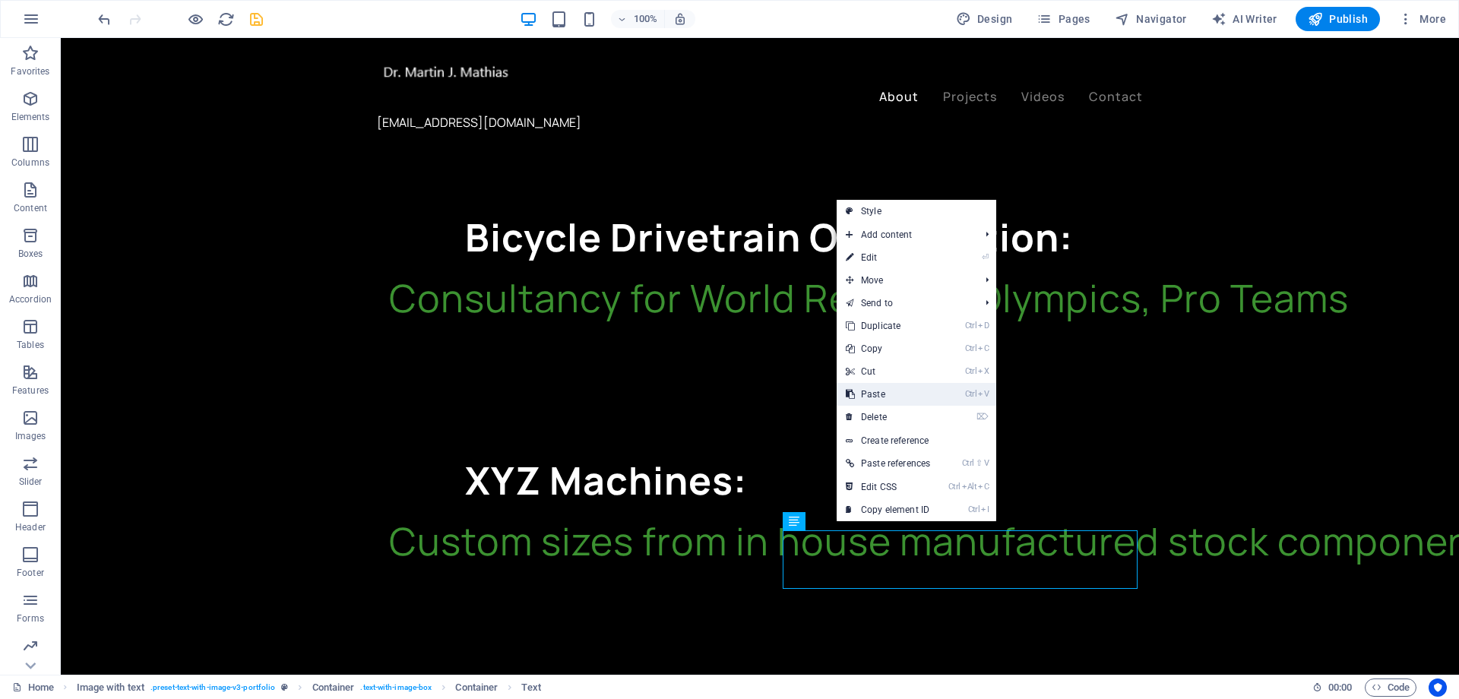
click at [876, 397] on link "Ctrl V Paste" at bounding box center [887, 394] width 103 height 23
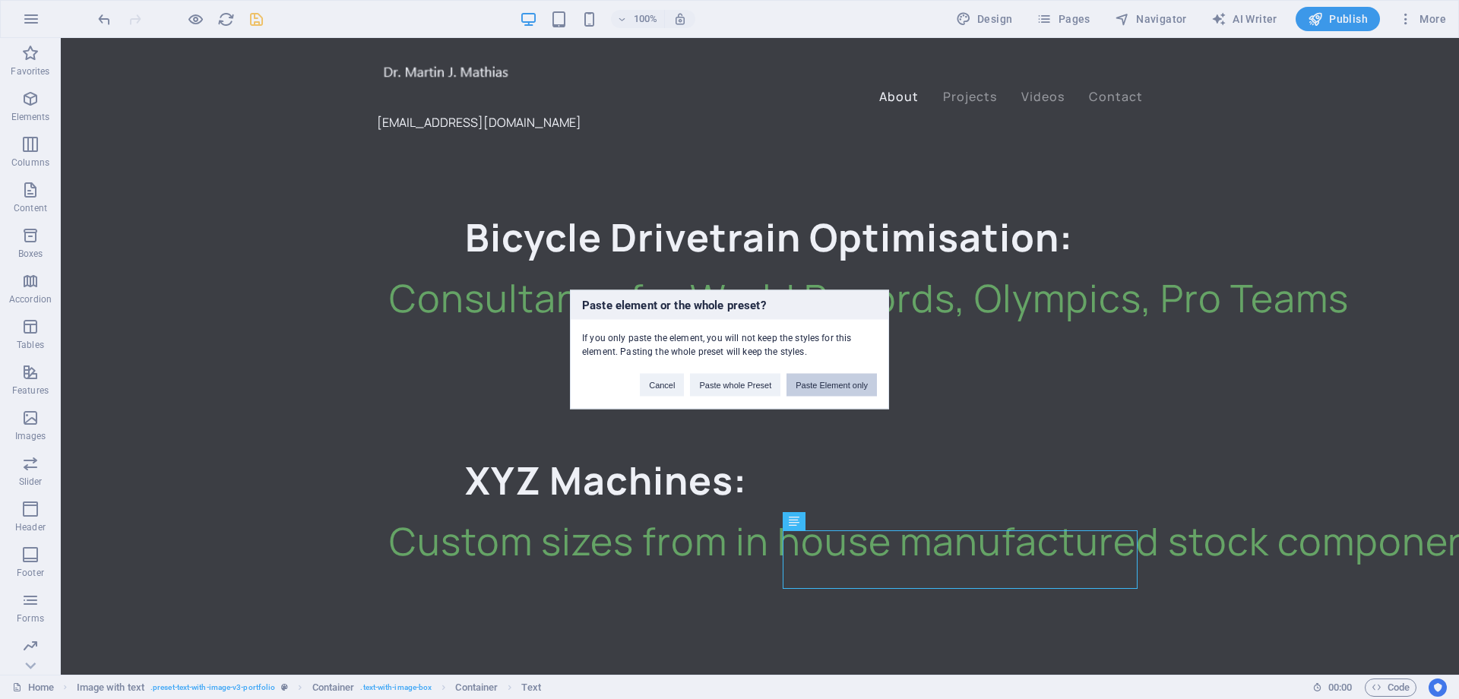
click at [846, 385] on button "Paste Element only" at bounding box center [831, 385] width 90 height 23
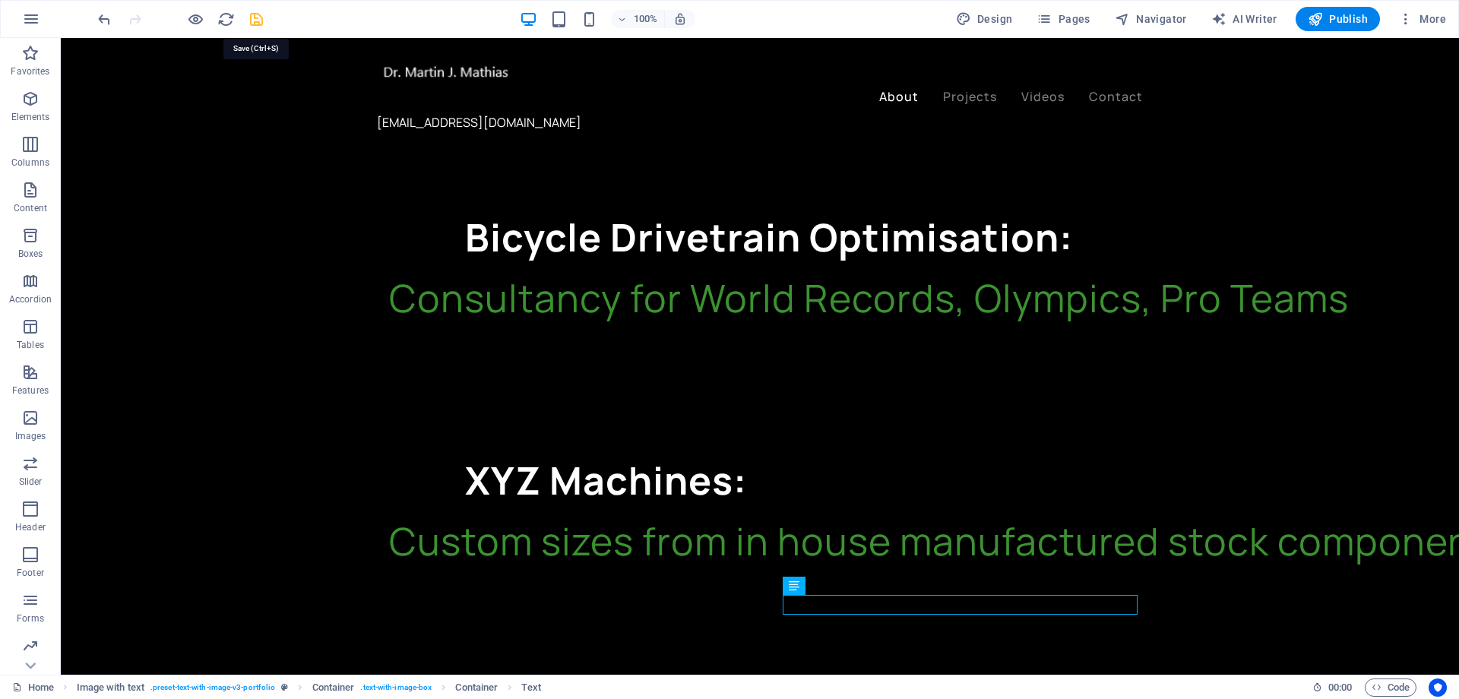
click at [259, 22] on icon "save" at bounding box center [256, 19] width 17 height 17
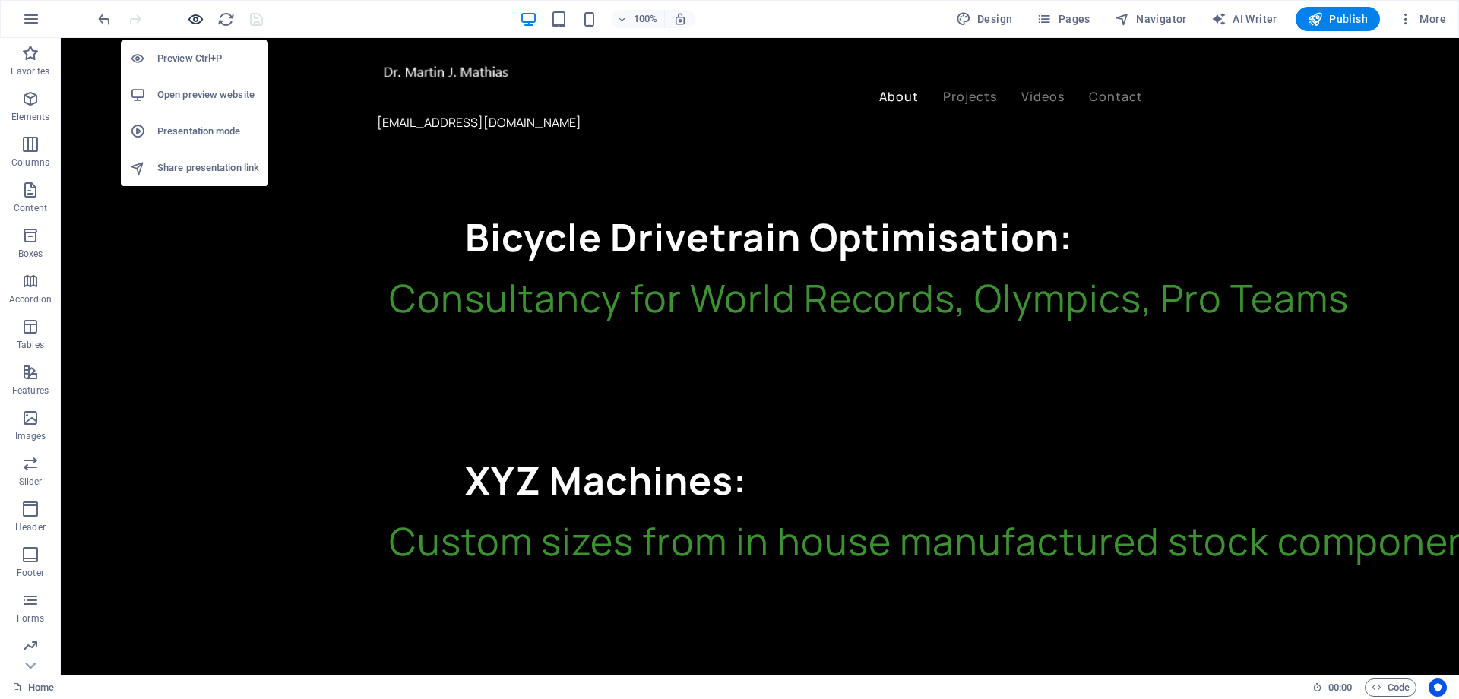
click at [187, 21] on icon "button" at bounding box center [195, 19] width 17 height 17
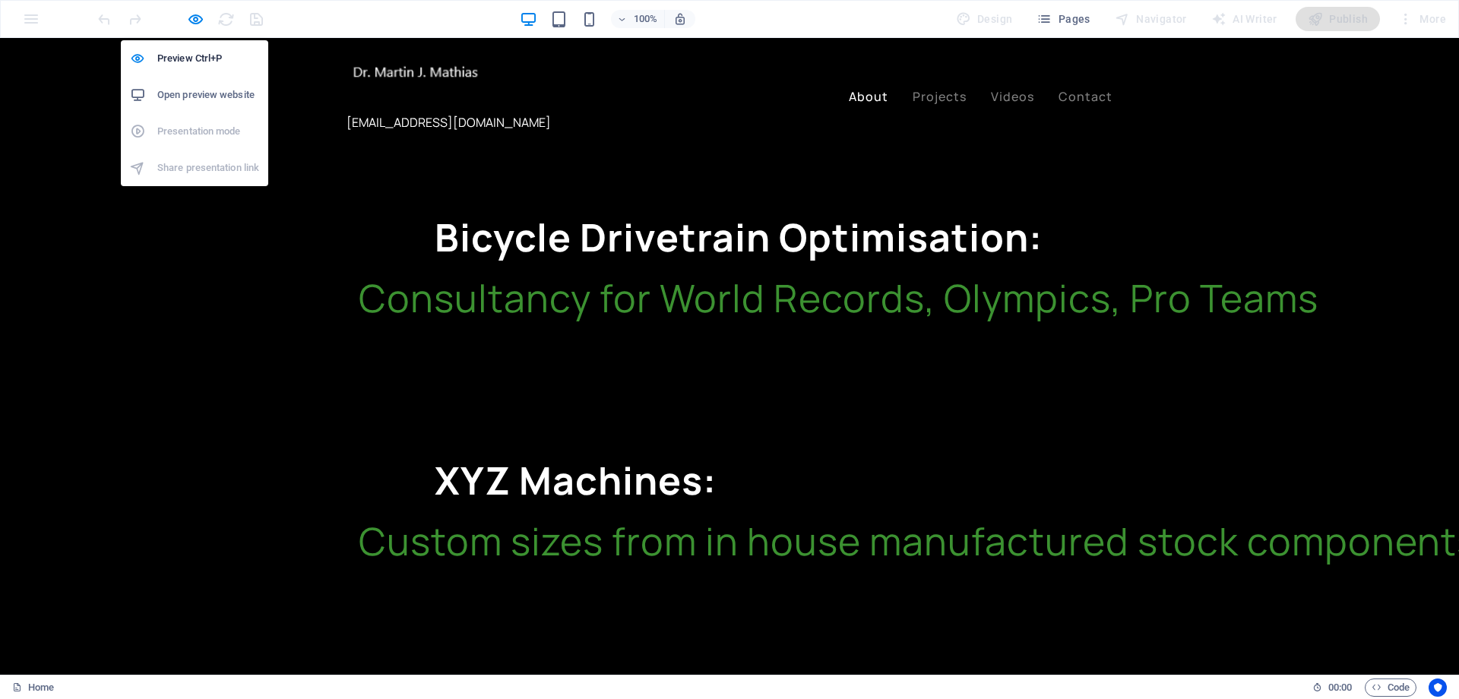
click at [193, 87] on h6 "Open preview website" at bounding box center [208, 95] width 102 height 18
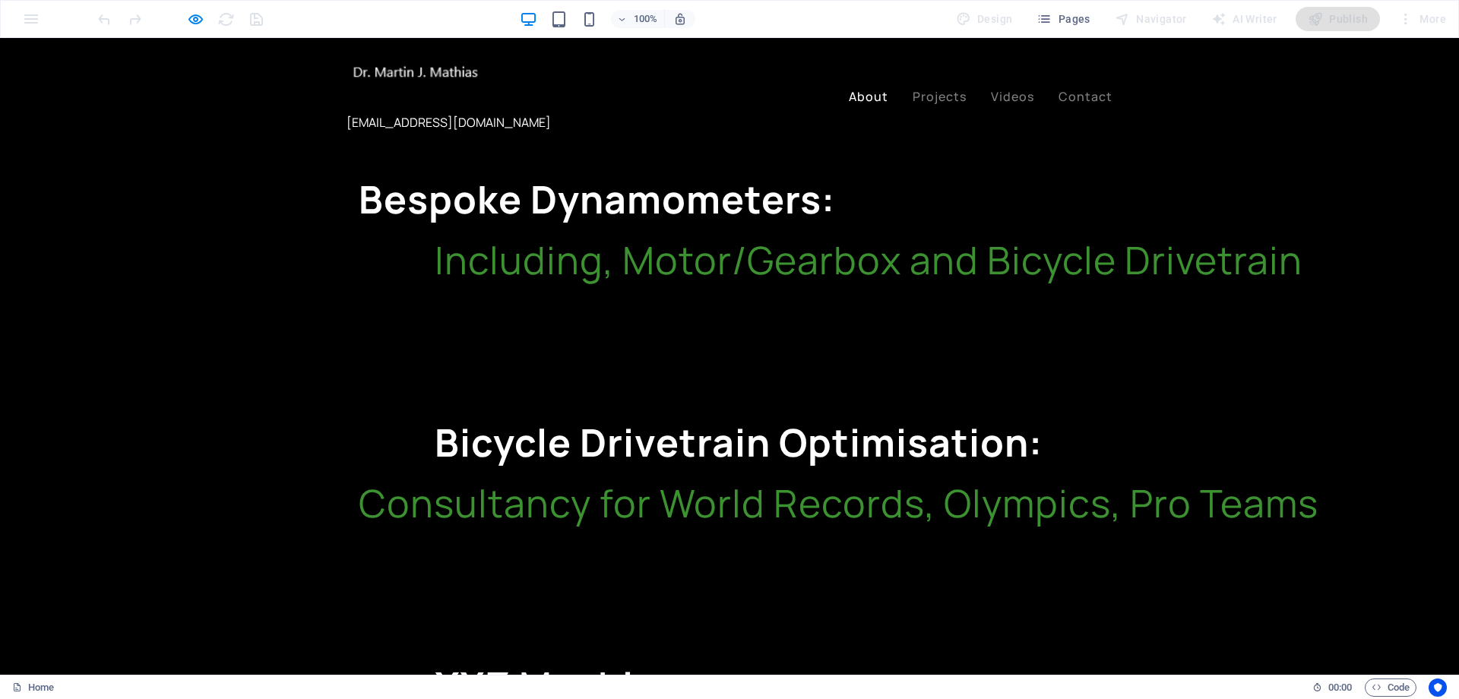
scroll to position [2028, 0]
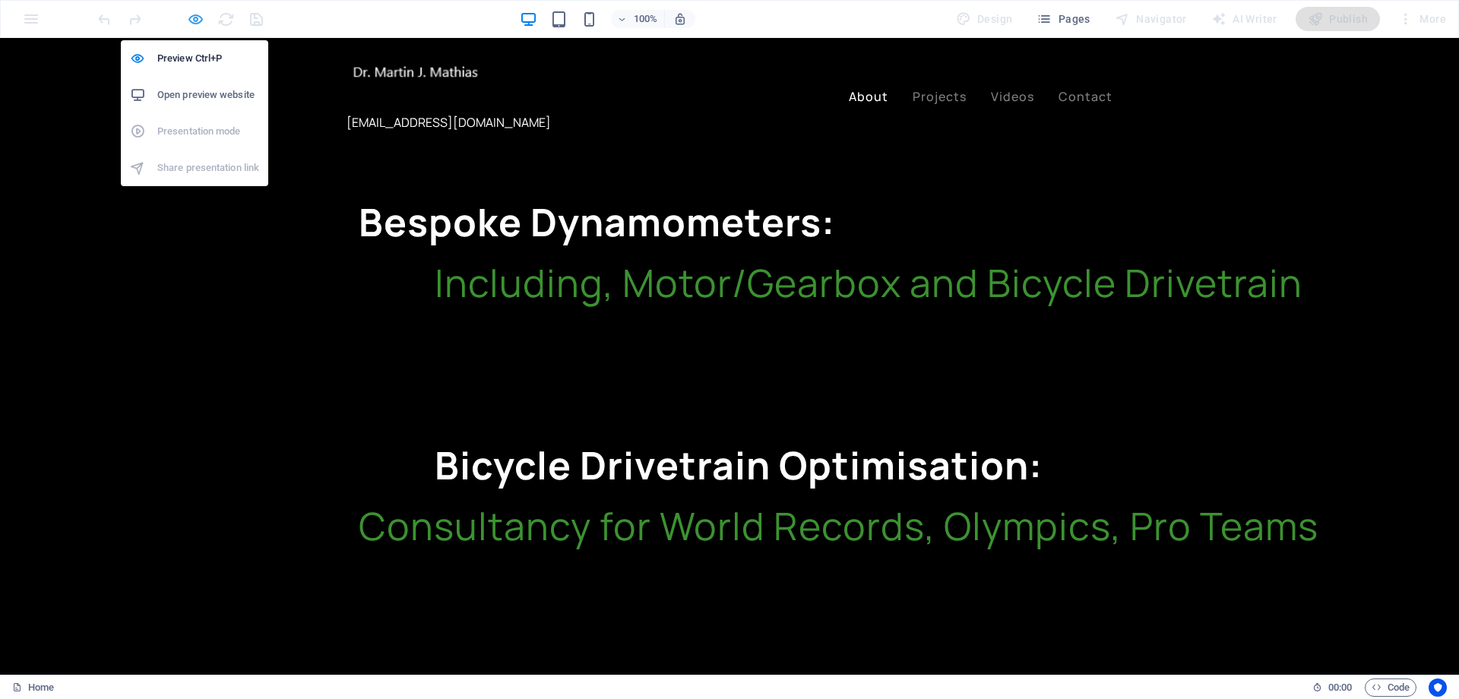
click at [198, 17] on icon "button" at bounding box center [195, 19] width 17 height 17
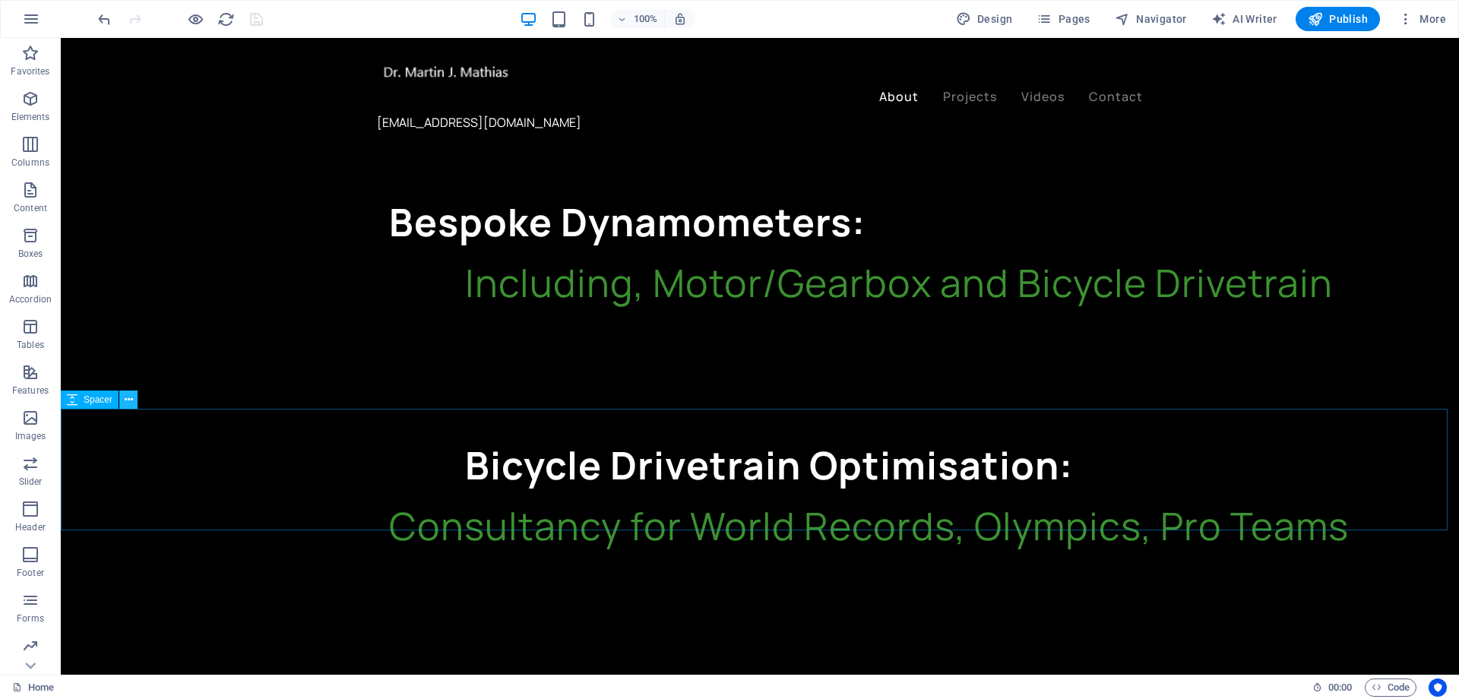
click at [125, 403] on icon at bounding box center [129, 400] width 8 height 16
click at [126, 397] on icon at bounding box center [129, 400] width 8 height 16
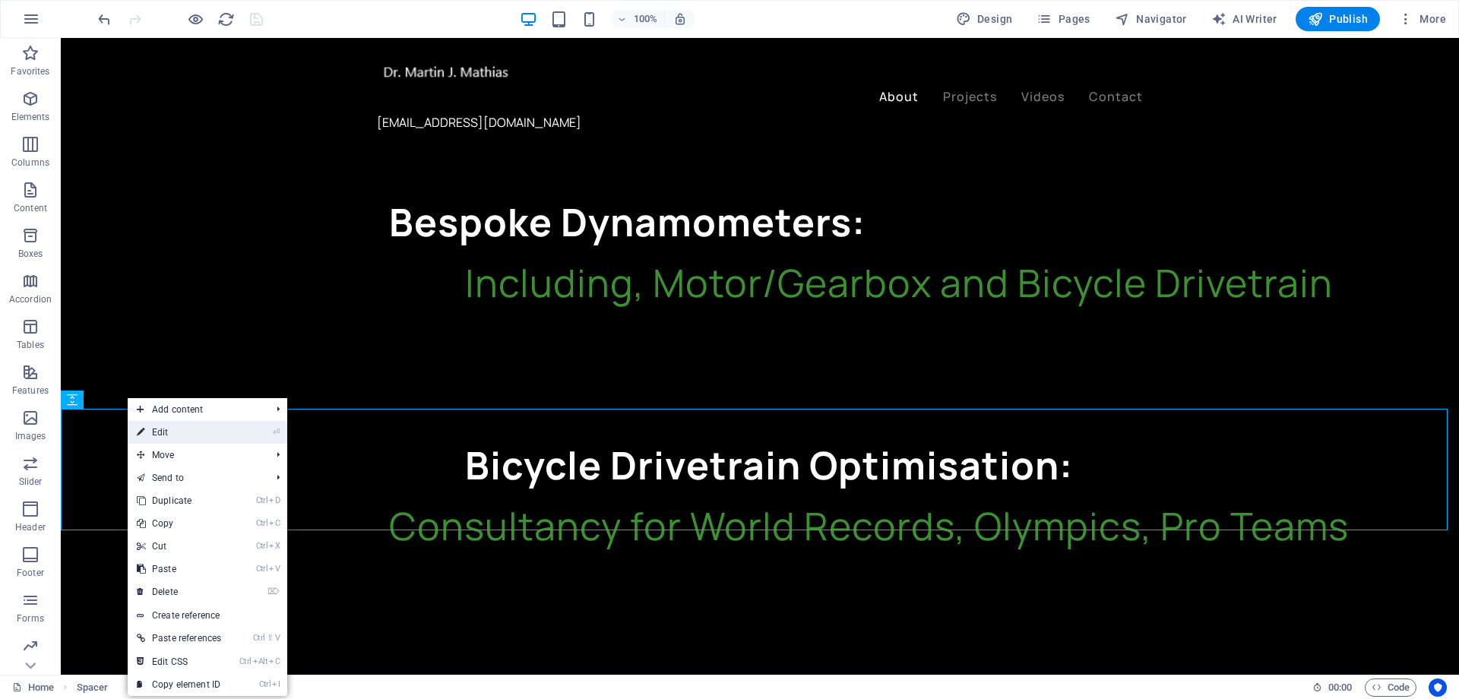
click at [160, 428] on link "⏎ Edit" at bounding box center [179, 432] width 103 height 23
select select "rem"
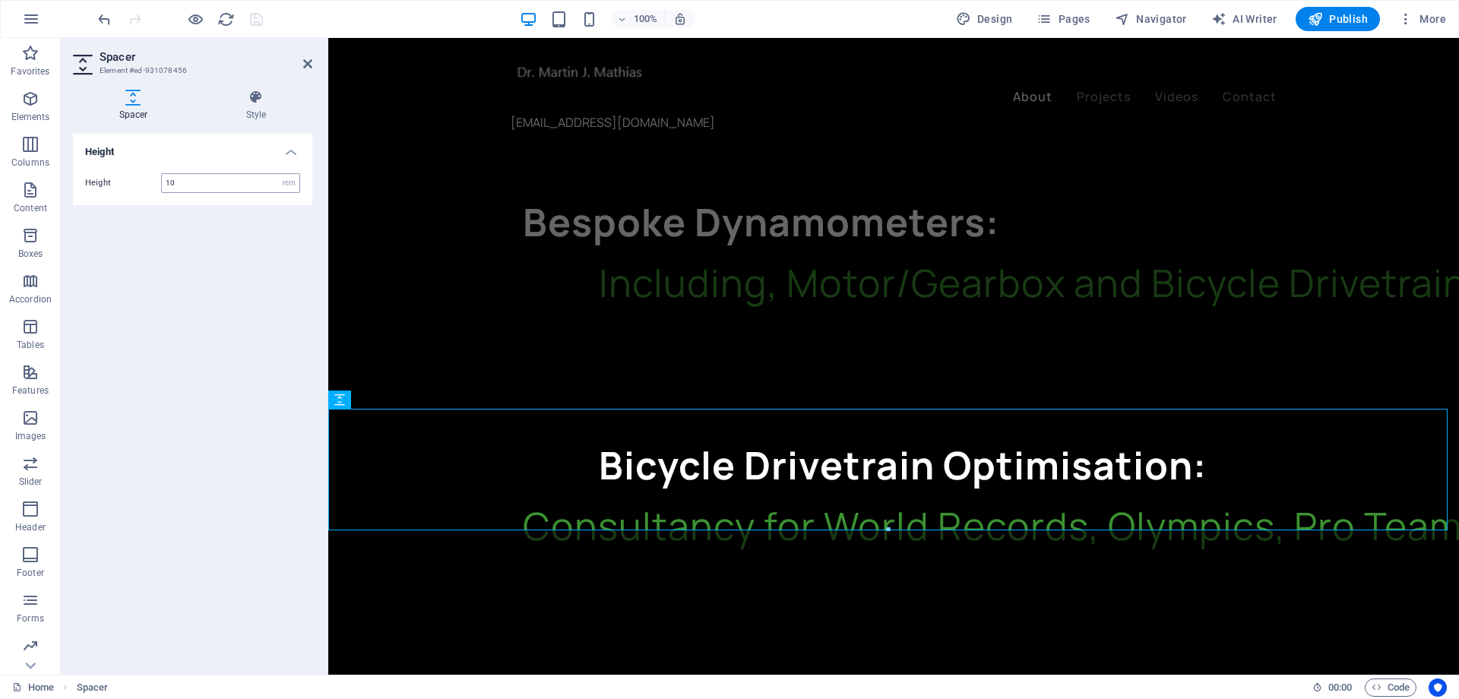
click at [188, 182] on input "10" at bounding box center [231, 183] width 138 height 18
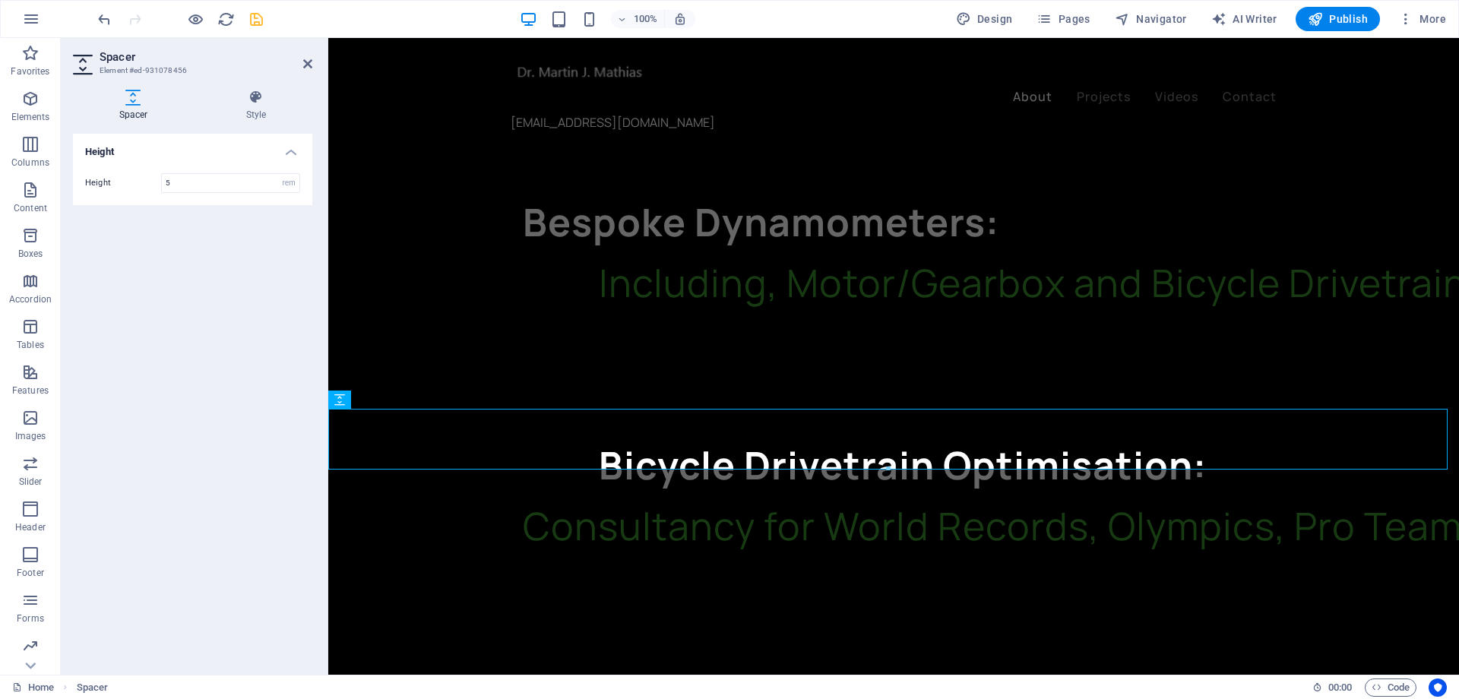
type input "5"
click at [201, 224] on div "Height Height 5 px rem vh vw" at bounding box center [192, 398] width 239 height 529
click at [257, 17] on icon "save" at bounding box center [256, 19] width 17 height 17
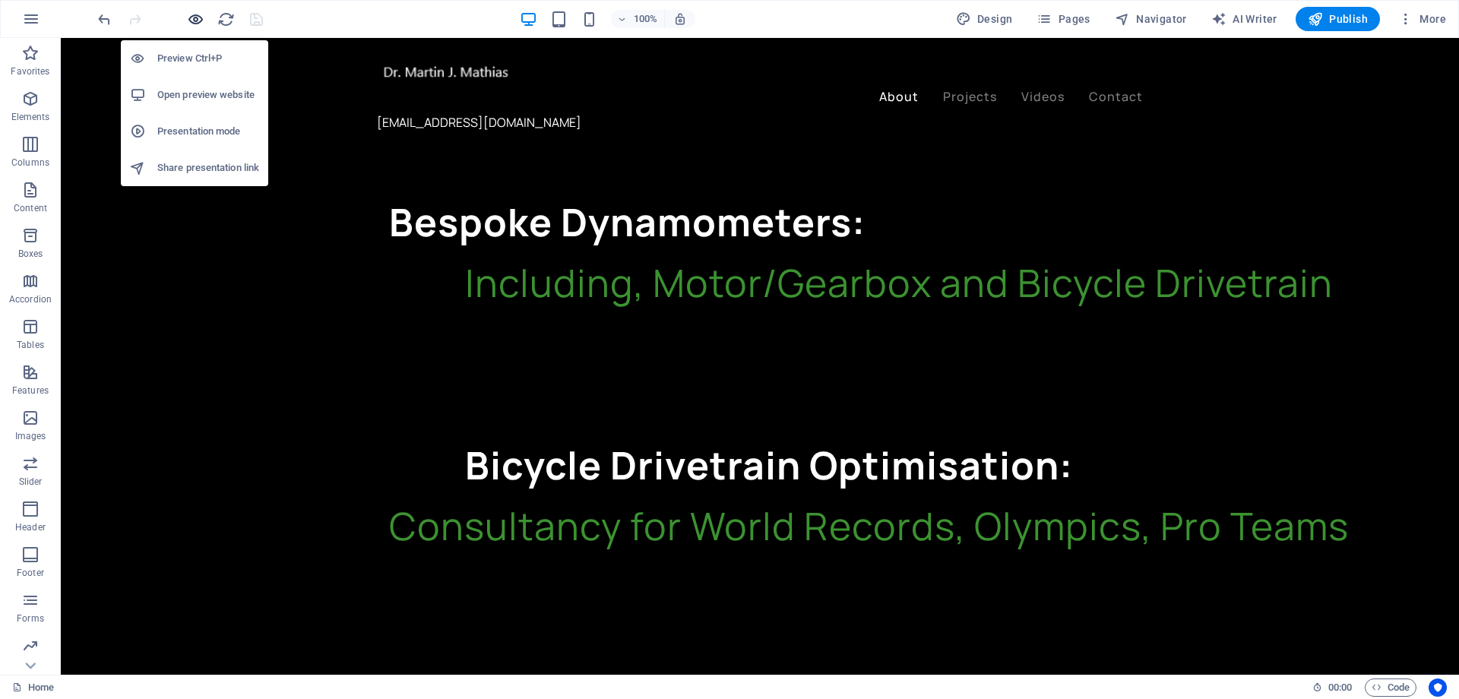
click at [200, 18] on icon "button" at bounding box center [195, 19] width 17 height 17
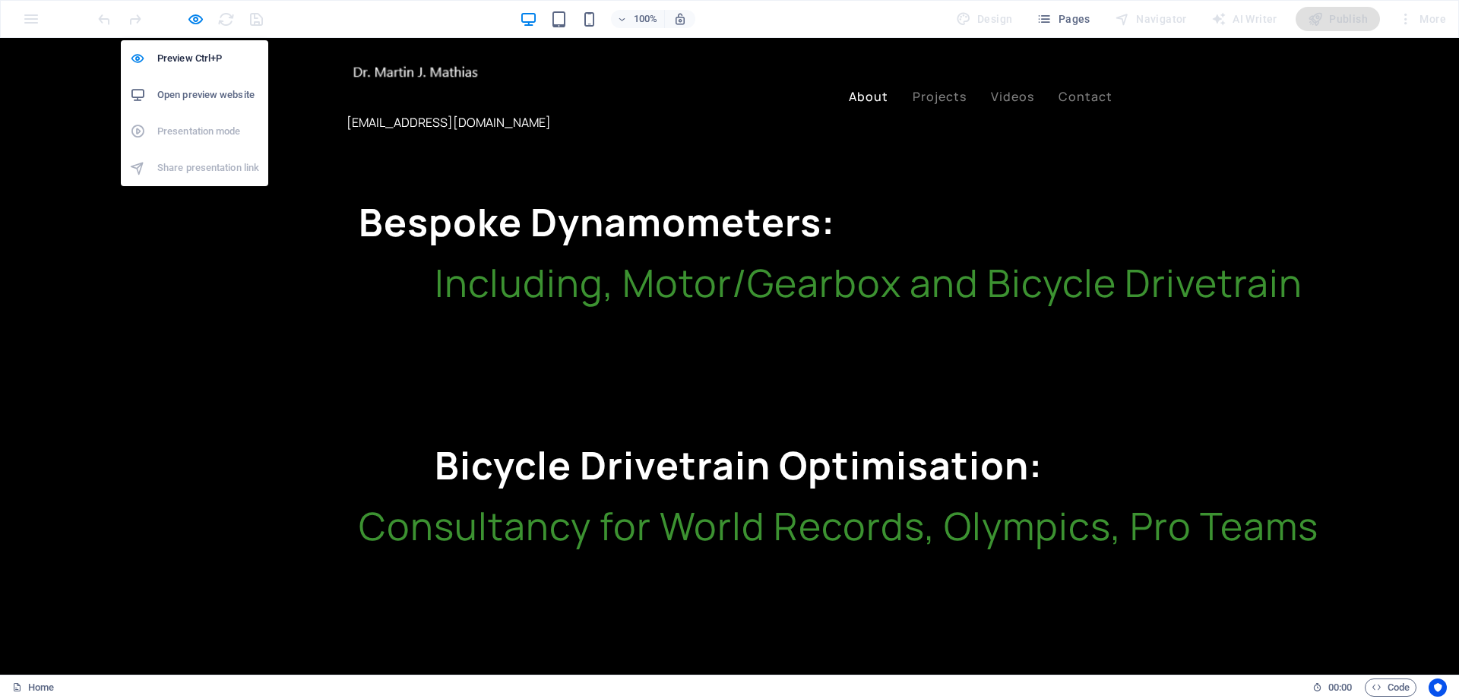
click at [201, 92] on h6 "Open preview website" at bounding box center [208, 95] width 102 height 18
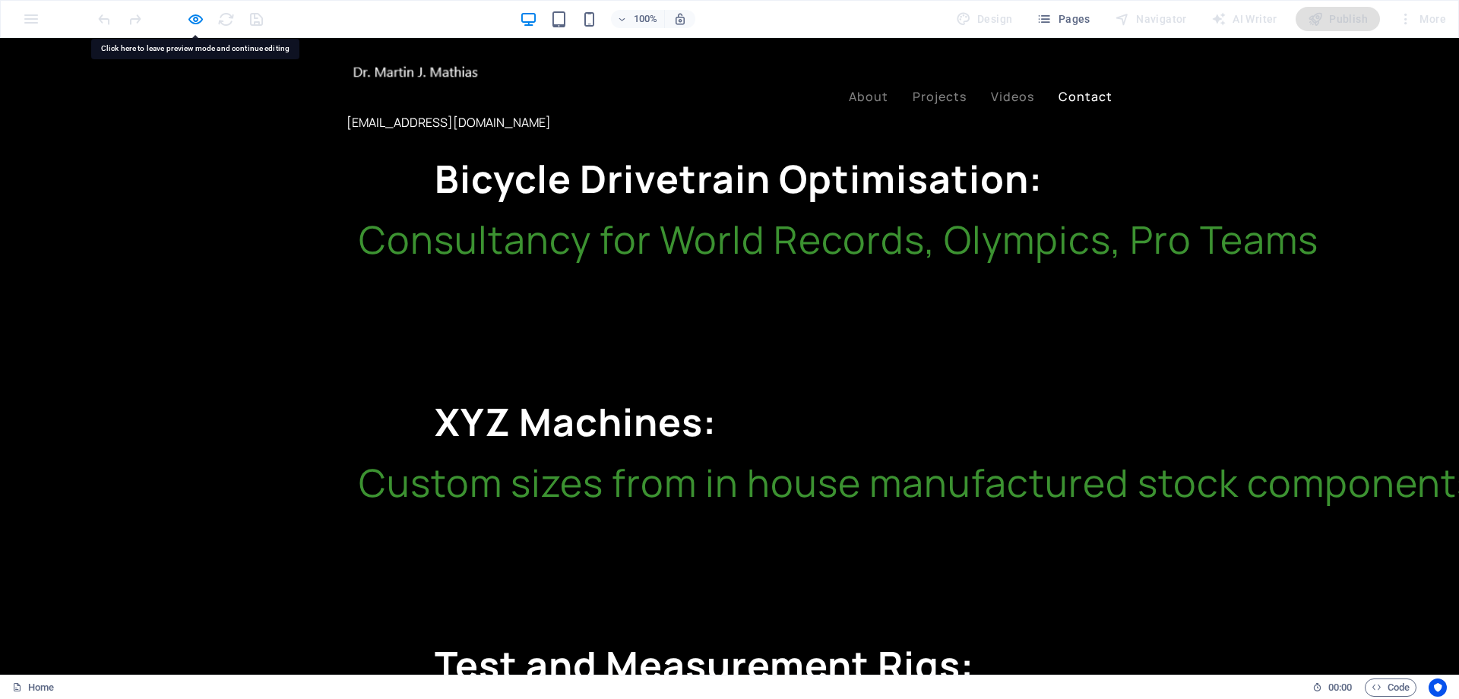
scroll to position [2332, 0]
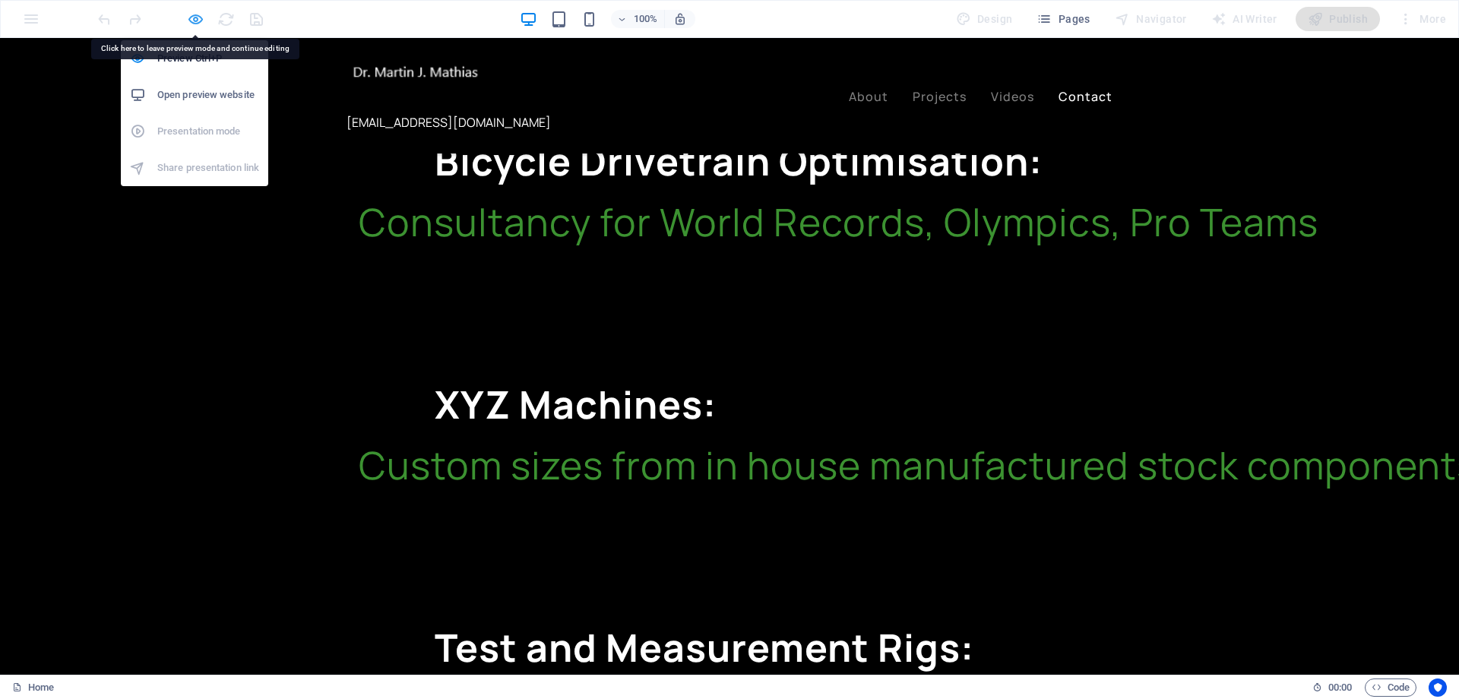
click at [192, 19] on icon "button" at bounding box center [195, 19] width 17 height 17
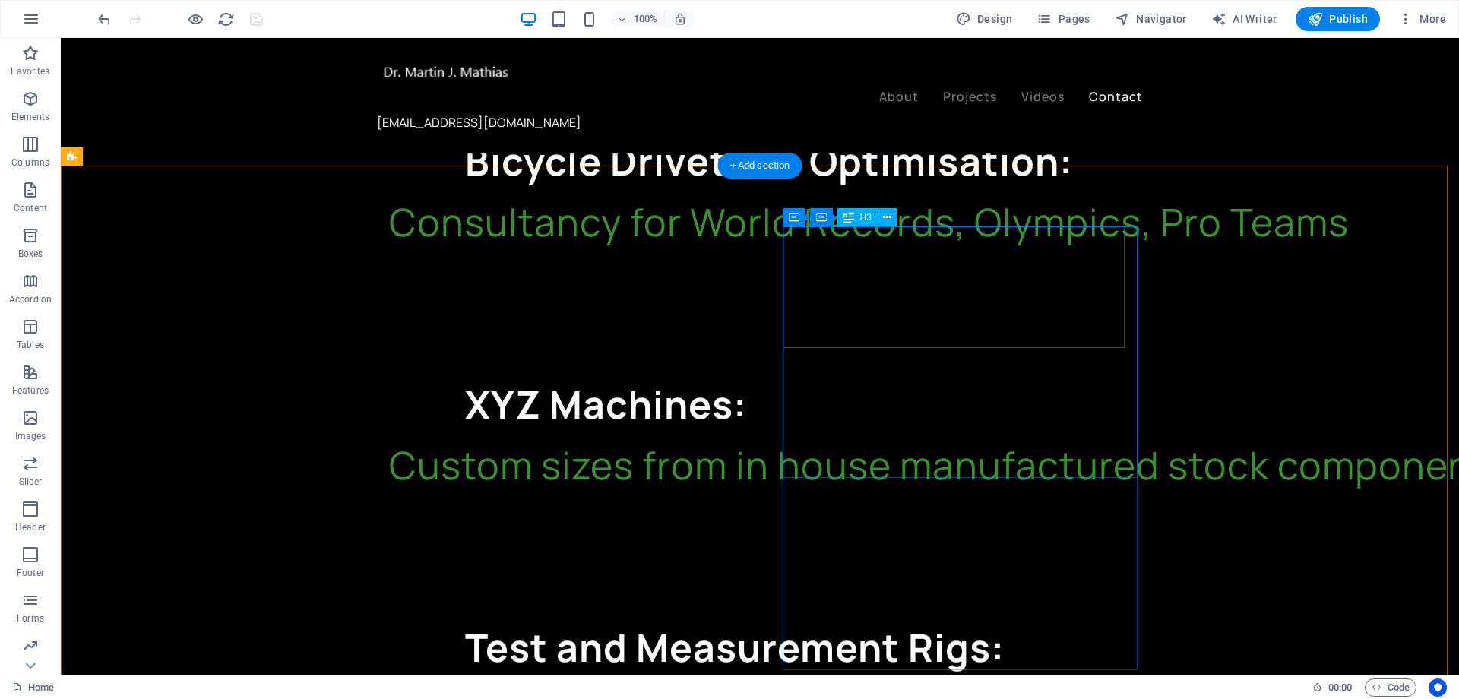
drag, startPoint x: 998, startPoint y: 267, endPoint x: 731, endPoint y: 266, distance: 267.4
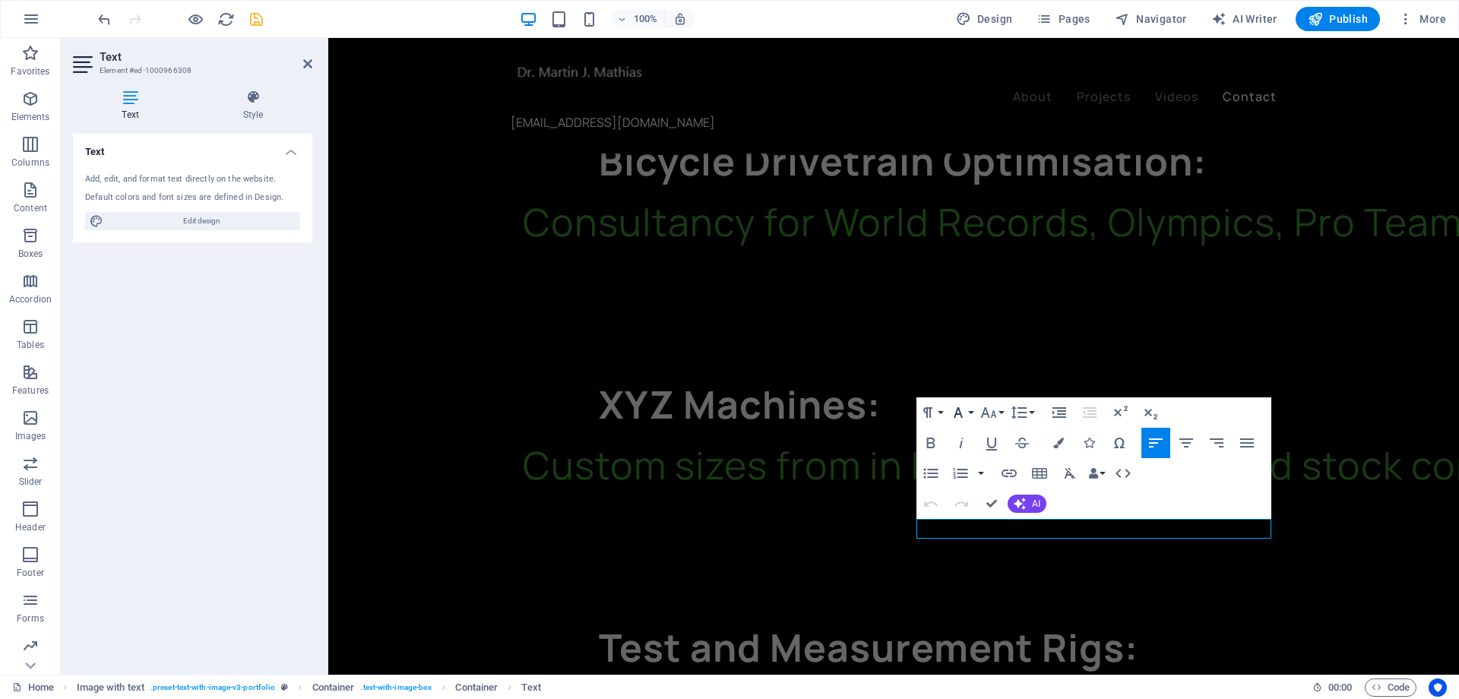
click at [974, 412] on button "Font Family" at bounding box center [961, 412] width 29 height 30
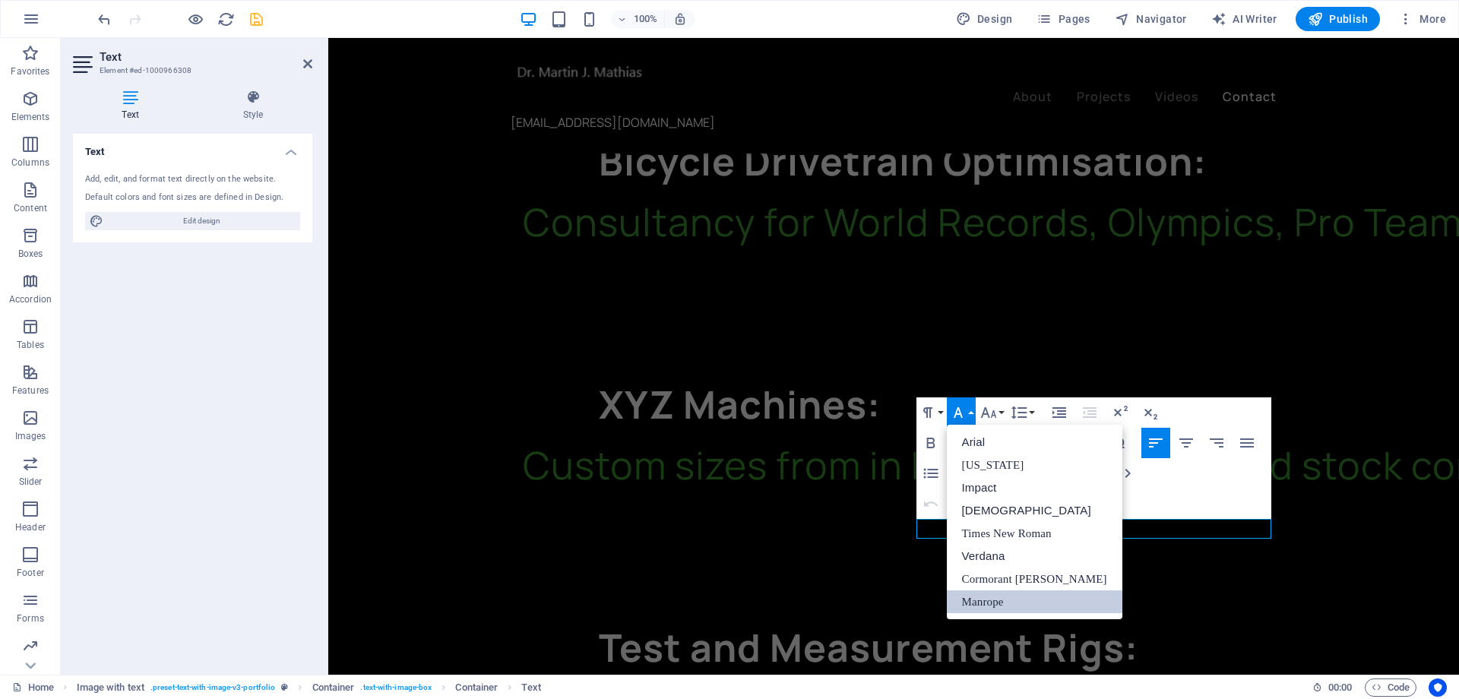
scroll to position [0, 0]
click at [974, 412] on button "Font Family" at bounding box center [961, 412] width 29 height 30
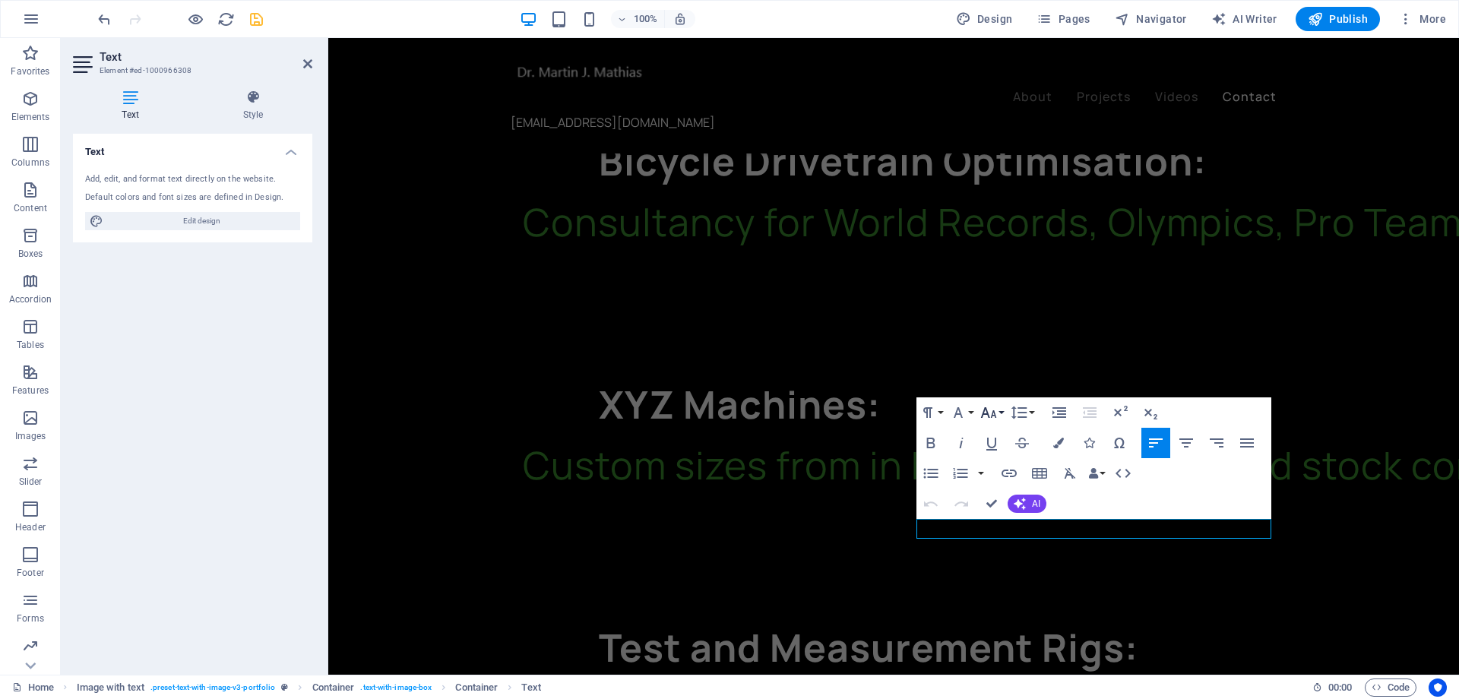
click at [1000, 414] on button "Font Size" at bounding box center [991, 412] width 29 height 30
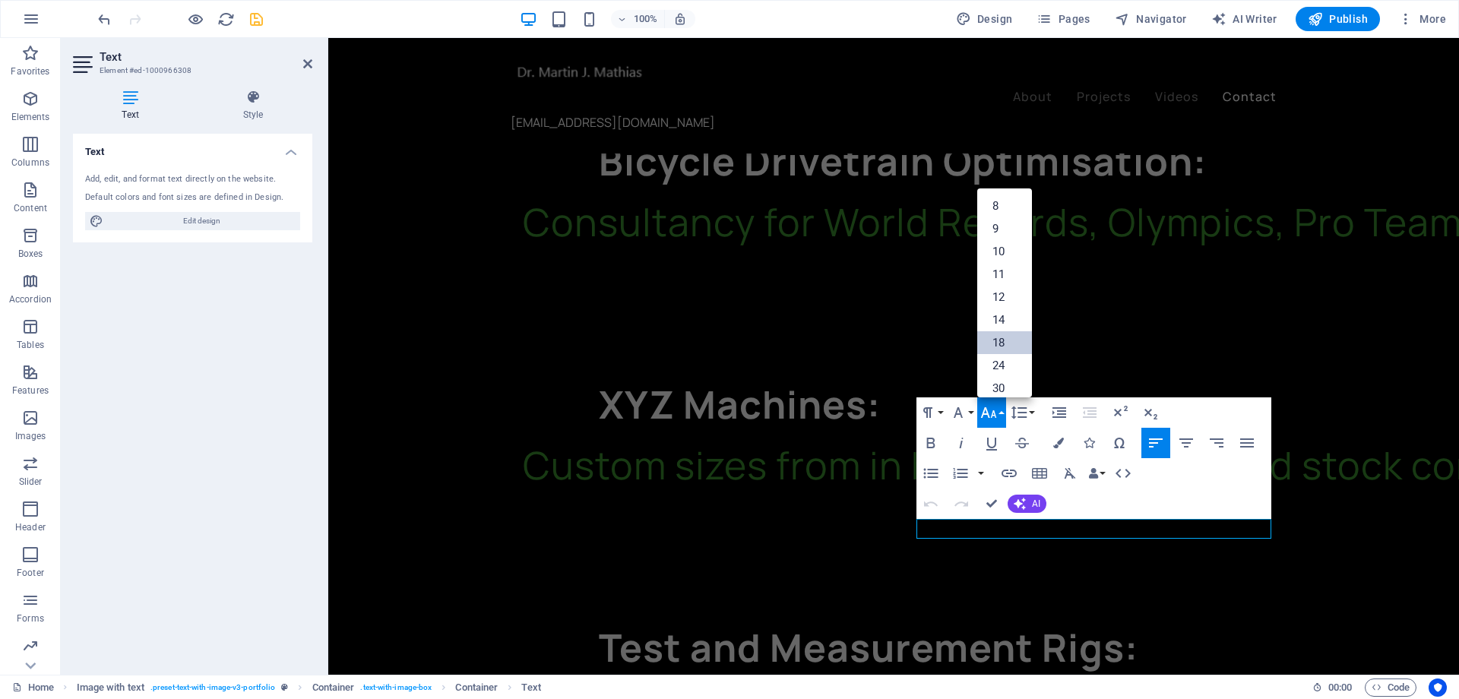
click at [1010, 338] on link "18" at bounding box center [1004, 342] width 55 height 23
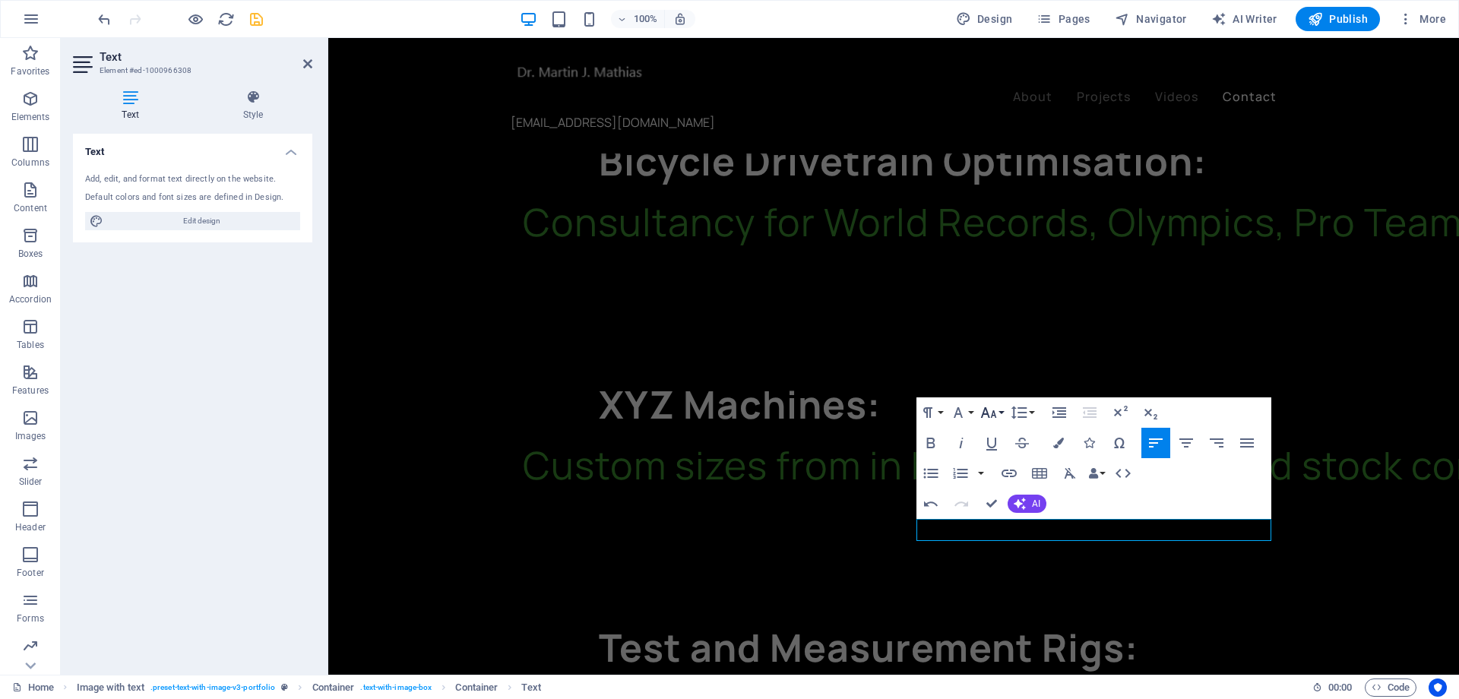
click at [1001, 415] on button "Font Size" at bounding box center [991, 412] width 29 height 30
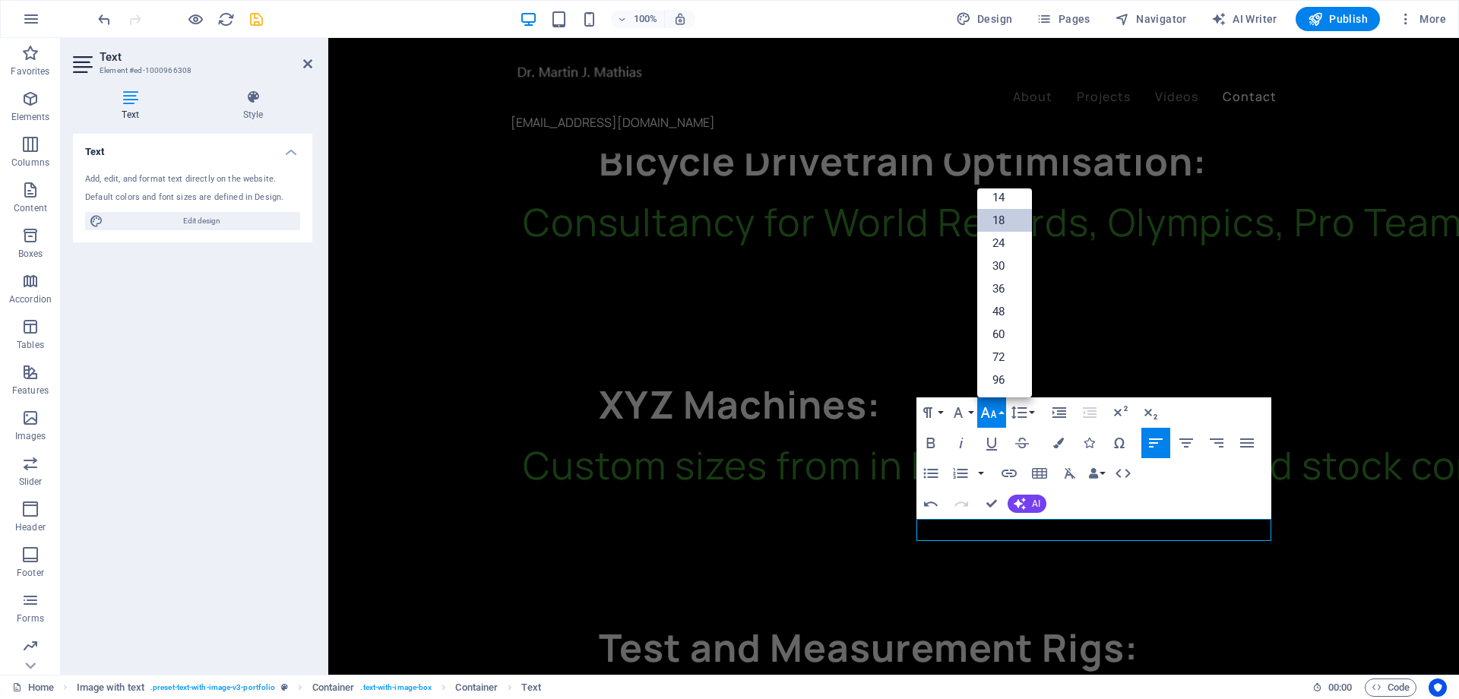
scroll to position [122, 0]
click at [1003, 339] on link "60" at bounding box center [1004, 334] width 55 height 23
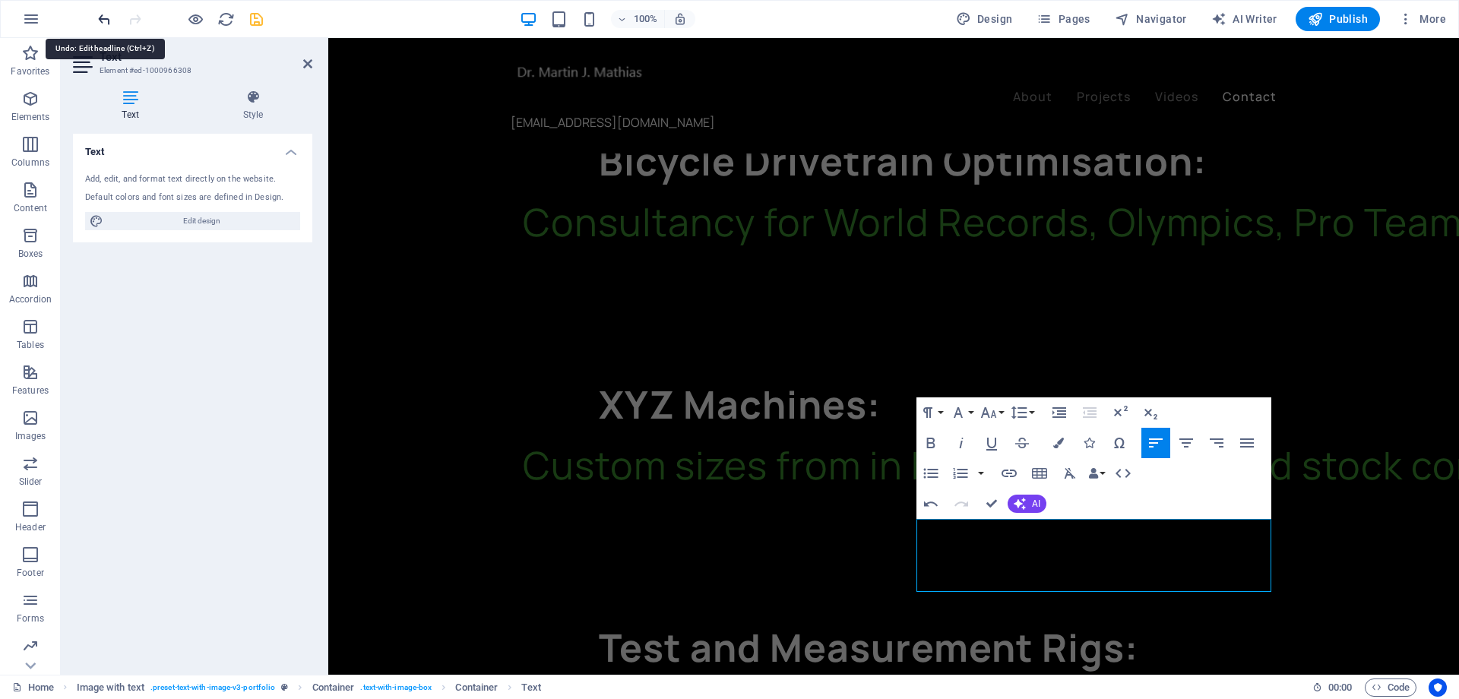
click at [105, 22] on icon "undo" at bounding box center [104, 19] width 17 height 17
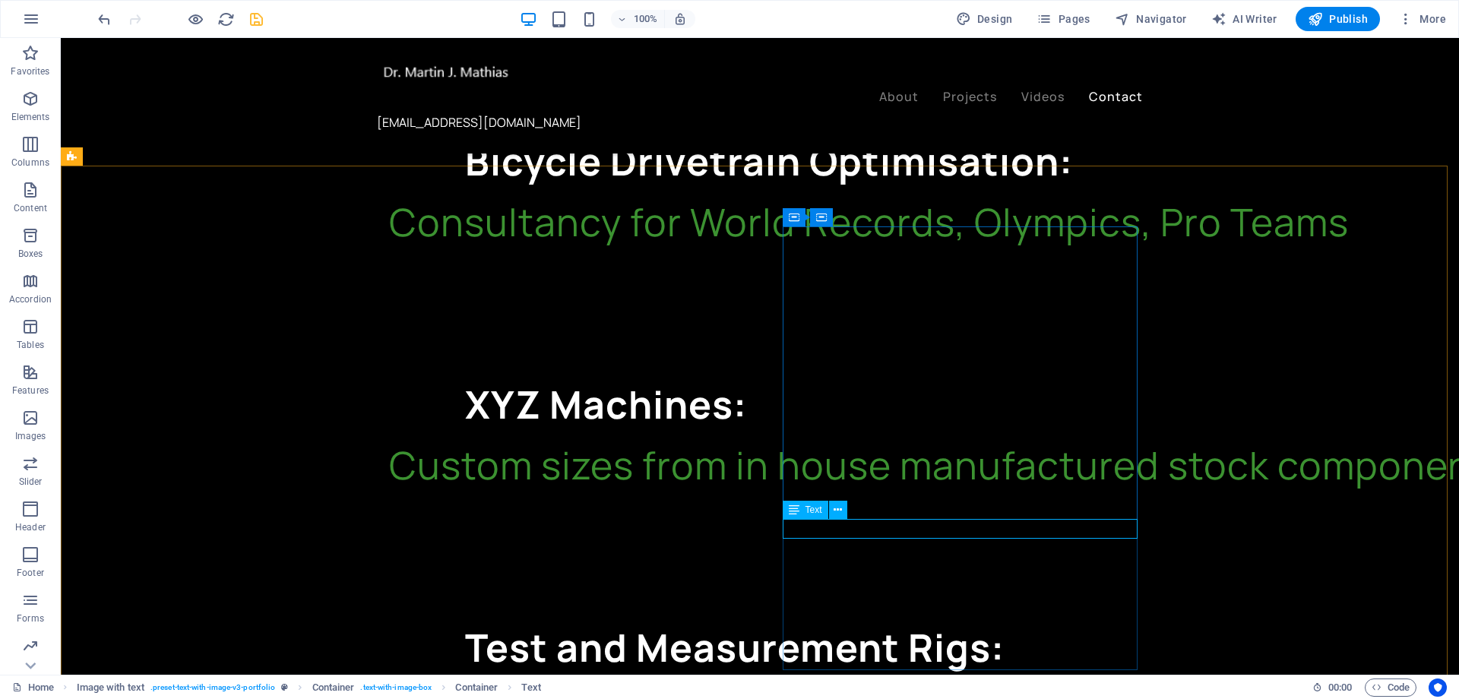
click at [815, 511] on span "Text" at bounding box center [813, 509] width 17 height 9
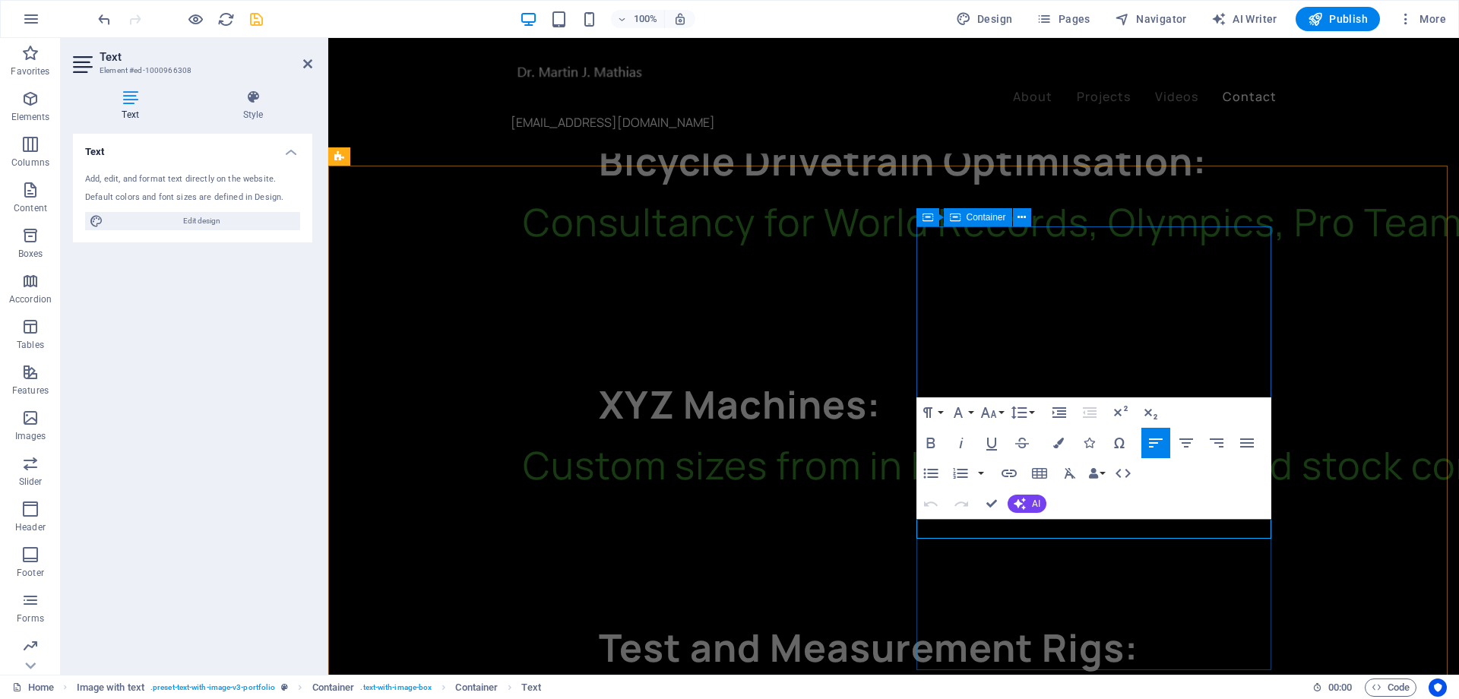
drag, startPoint x: 1077, startPoint y: 529, endPoint x: 1251, endPoint y: 556, distance: 176.1
drag, startPoint x: 919, startPoint y: 528, endPoint x: 979, endPoint y: 534, distance: 60.3
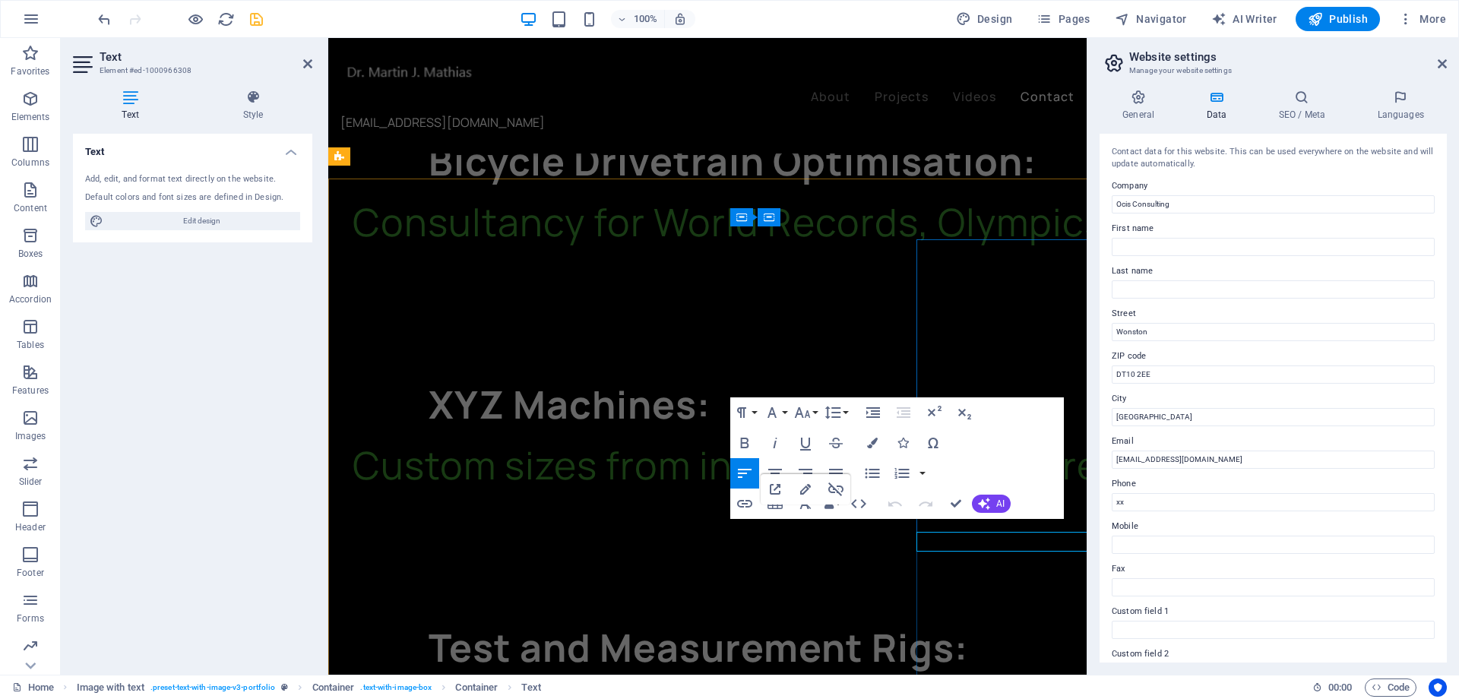
scroll to position [2319, 0]
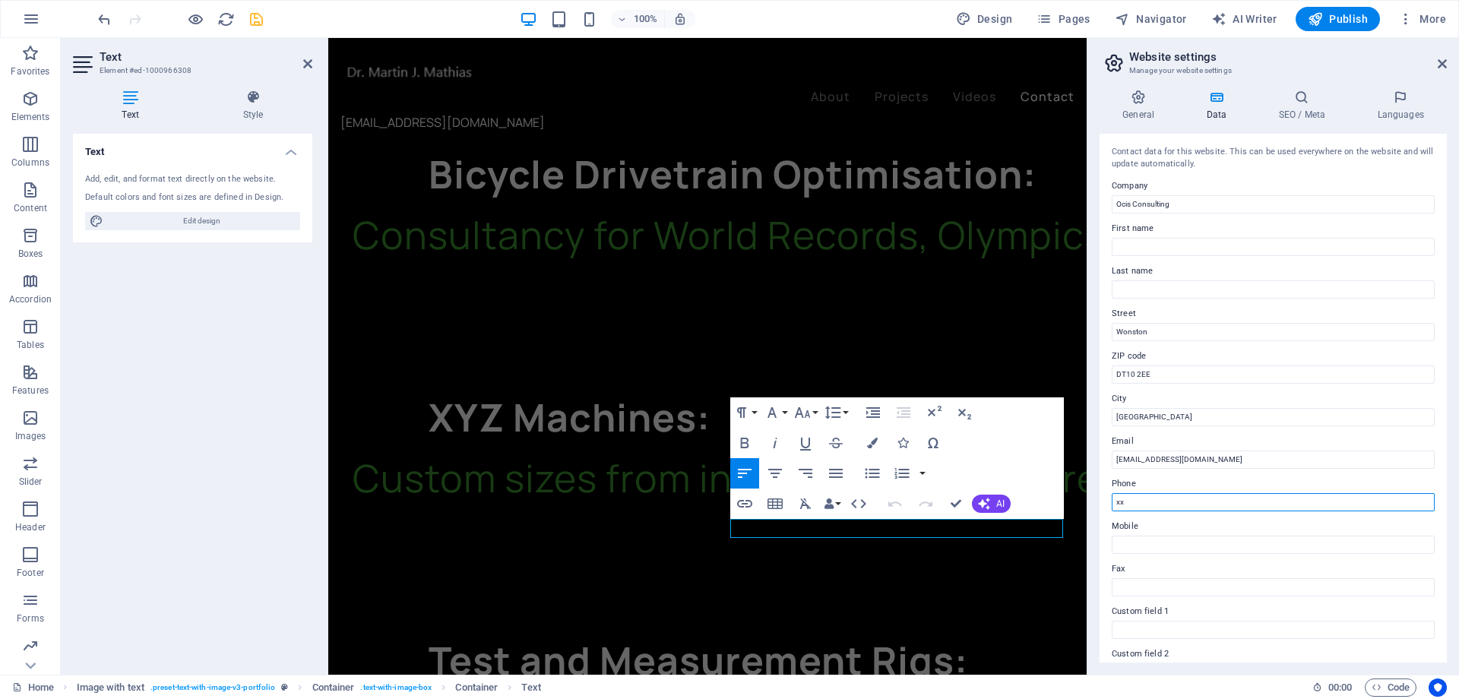
click at [1146, 505] on input "xx" at bounding box center [1272, 502] width 323 height 18
type input "x"
type input "o"
type input "O7881 341 135"
click at [248, 21] on icon "save" at bounding box center [256, 19] width 17 height 17
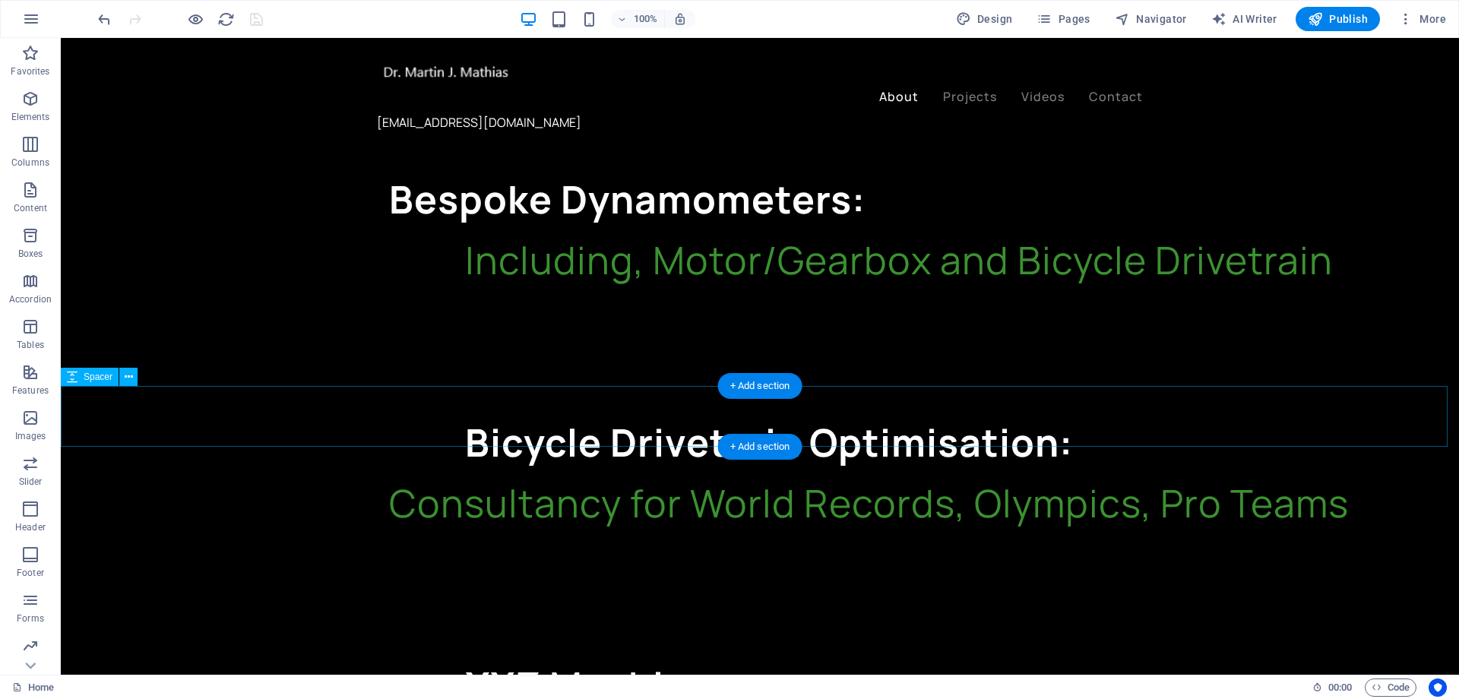
scroll to position [2355, 0]
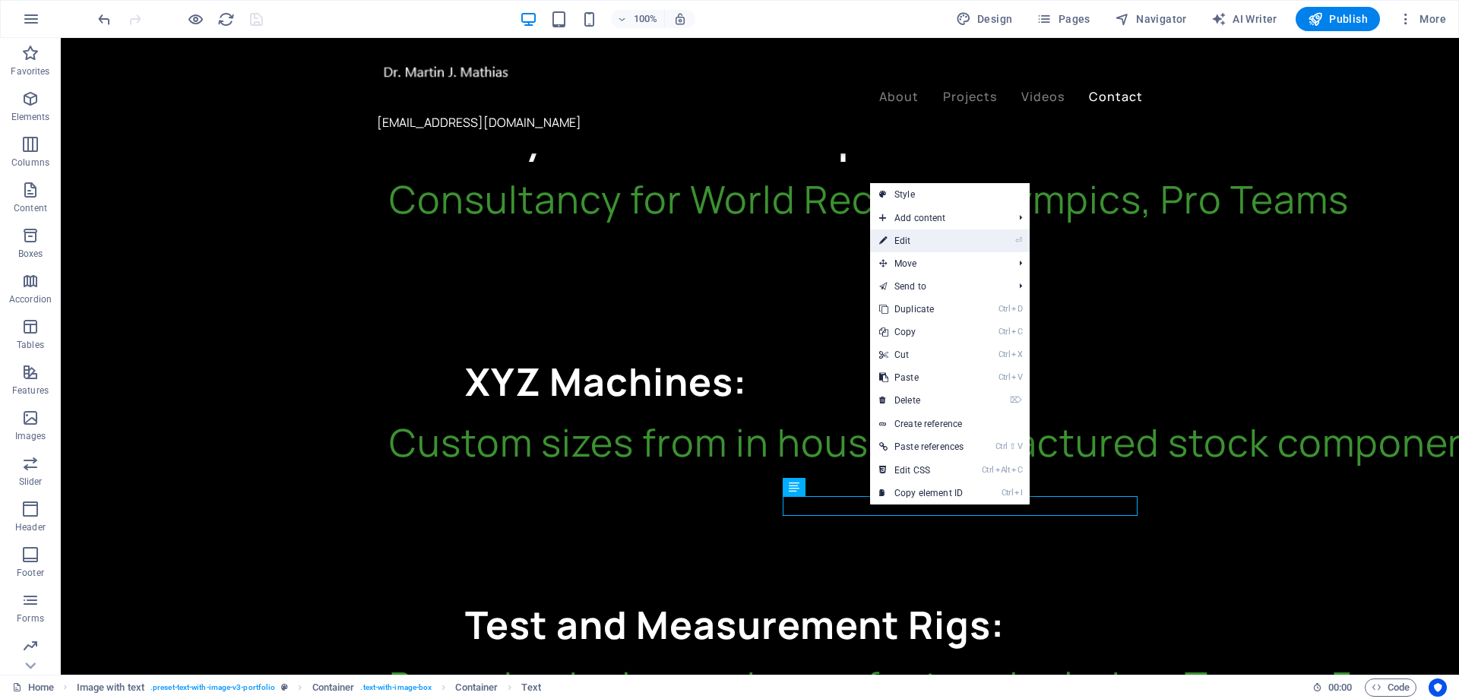
click at [943, 240] on link "⏎ Edit" at bounding box center [921, 240] width 103 height 23
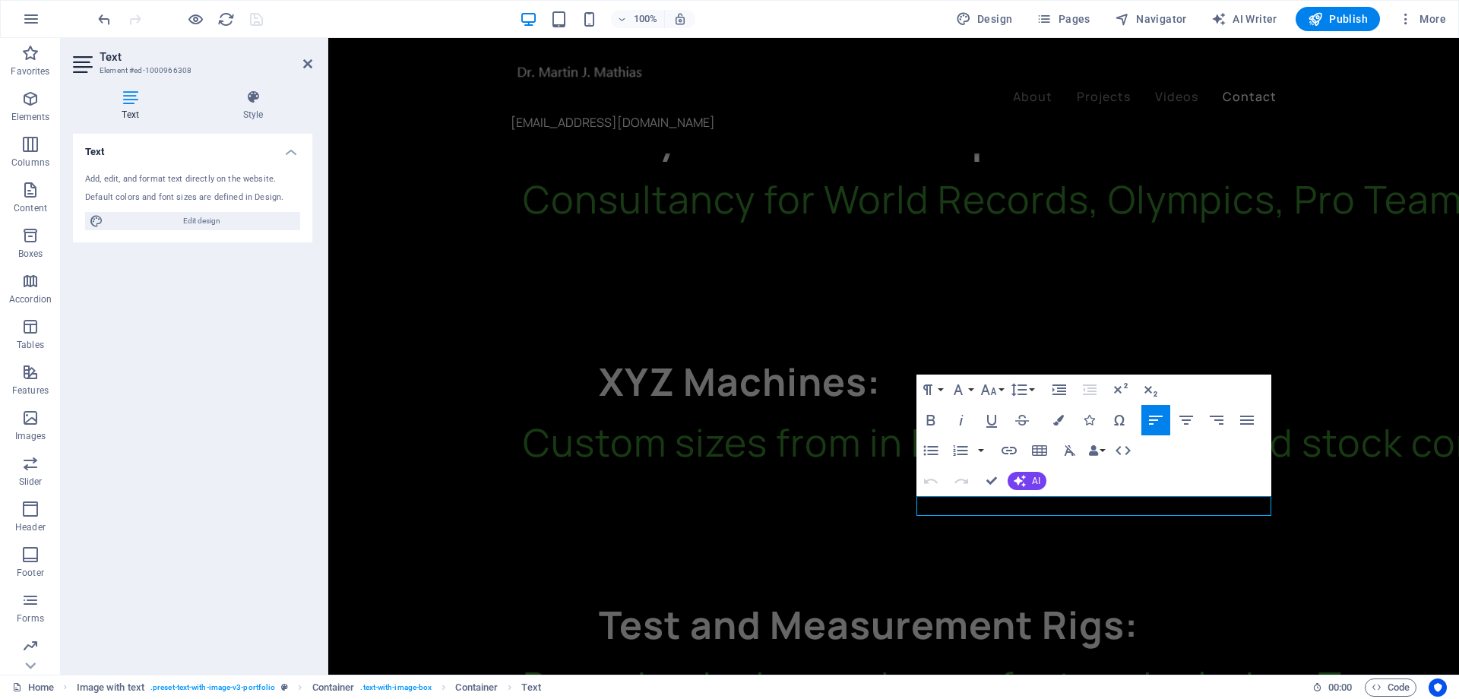
click at [132, 115] on h4 "Text" at bounding box center [133, 106] width 121 height 32
click at [1030, 390] on button "Line Height" at bounding box center [1021, 390] width 29 height 30
click at [1004, 389] on button "Font Size" at bounding box center [991, 390] width 29 height 30
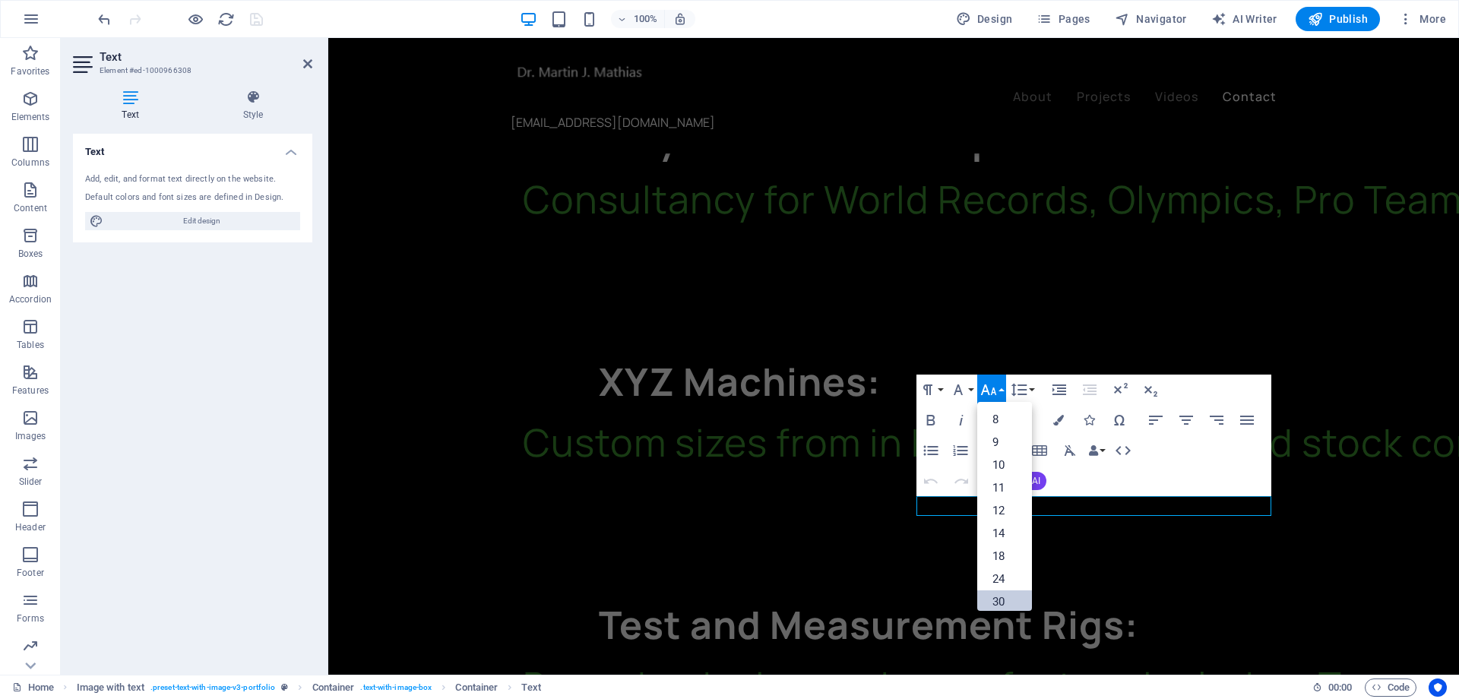
click at [1010, 603] on link "30" at bounding box center [1004, 601] width 55 height 23
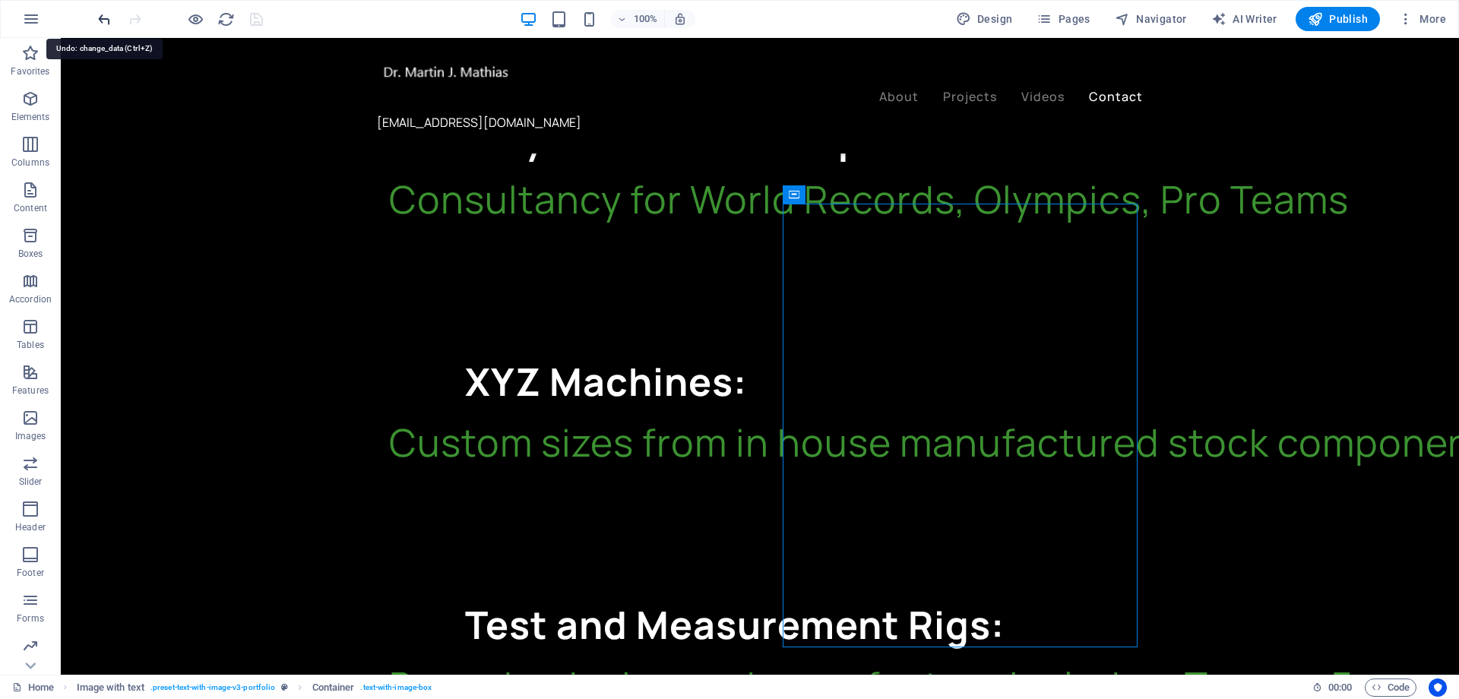
click at [111, 19] on icon "undo" at bounding box center [104, 19] width 17 height 17
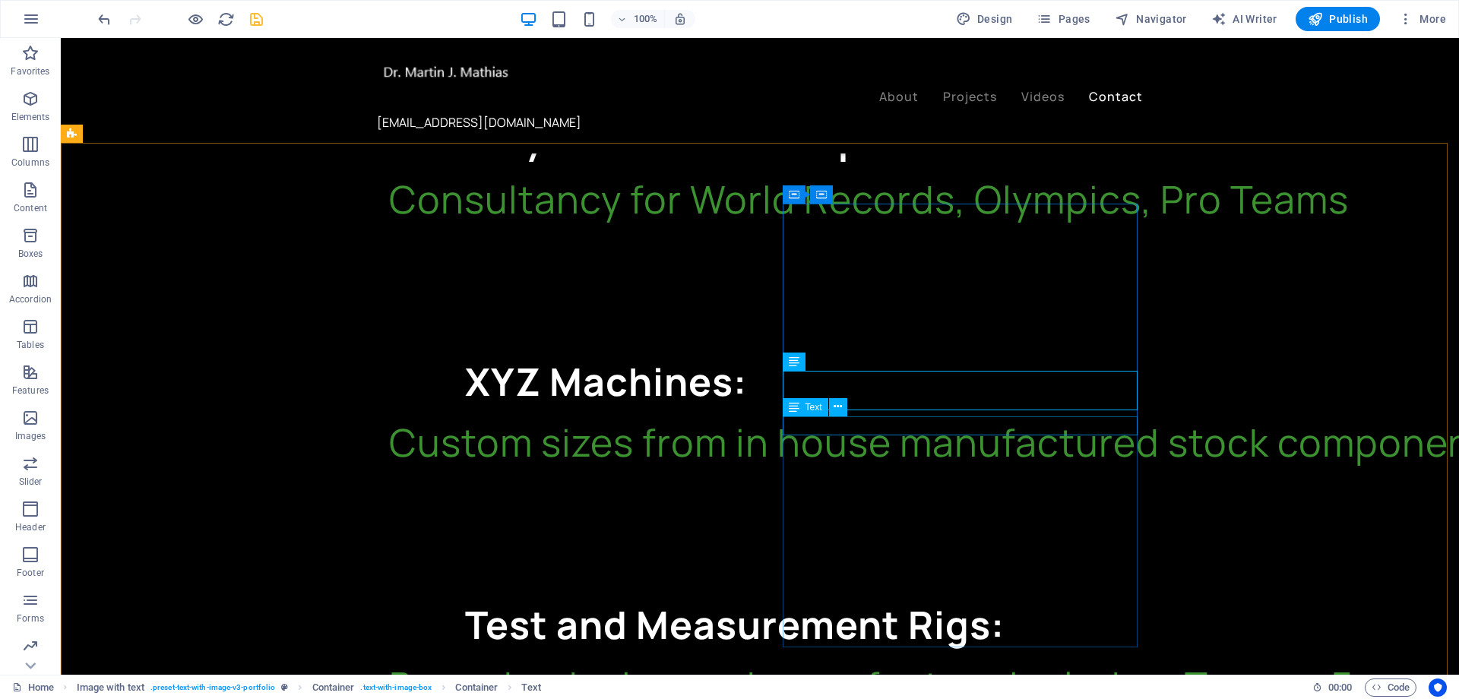
click at [802, 409] on div "Text" at bounding box center [805, 407] width 46 height 18
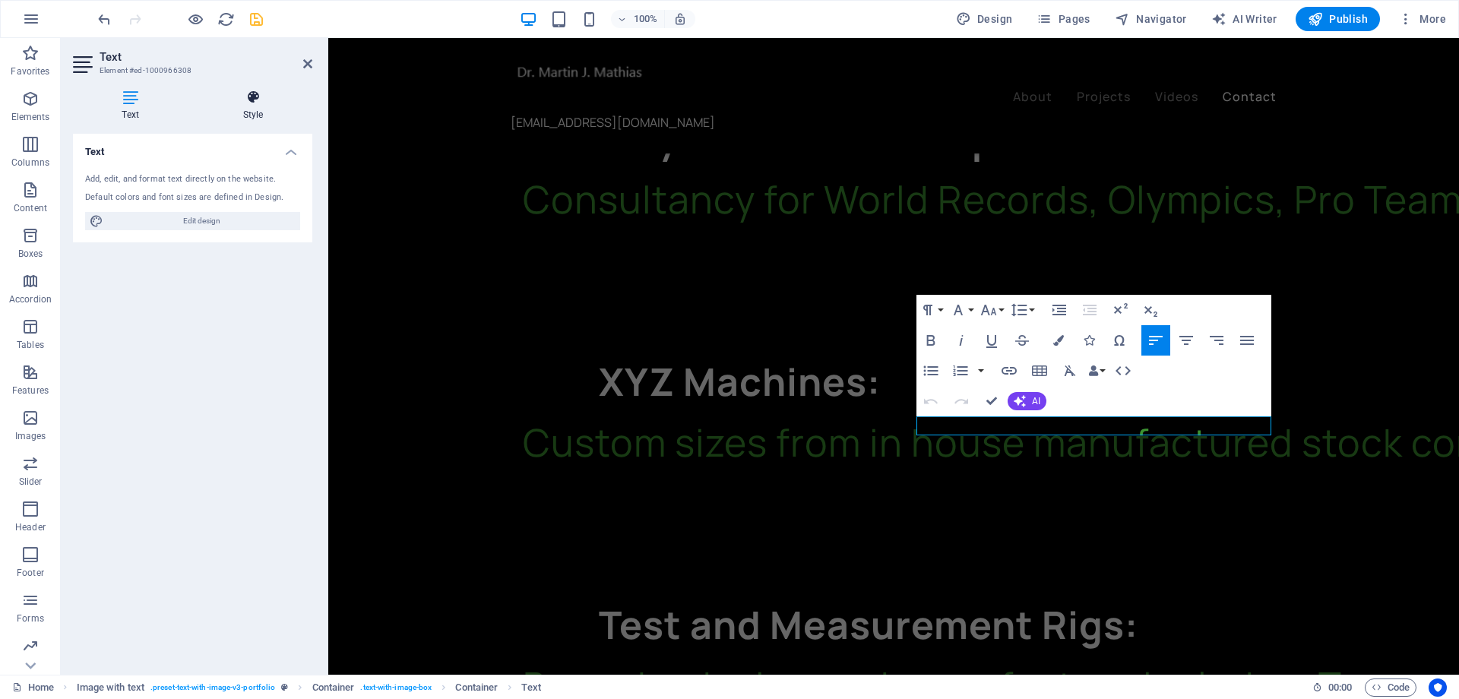
click at [260, 97] on icon at bounding box center [253, 97] width 119 height 15
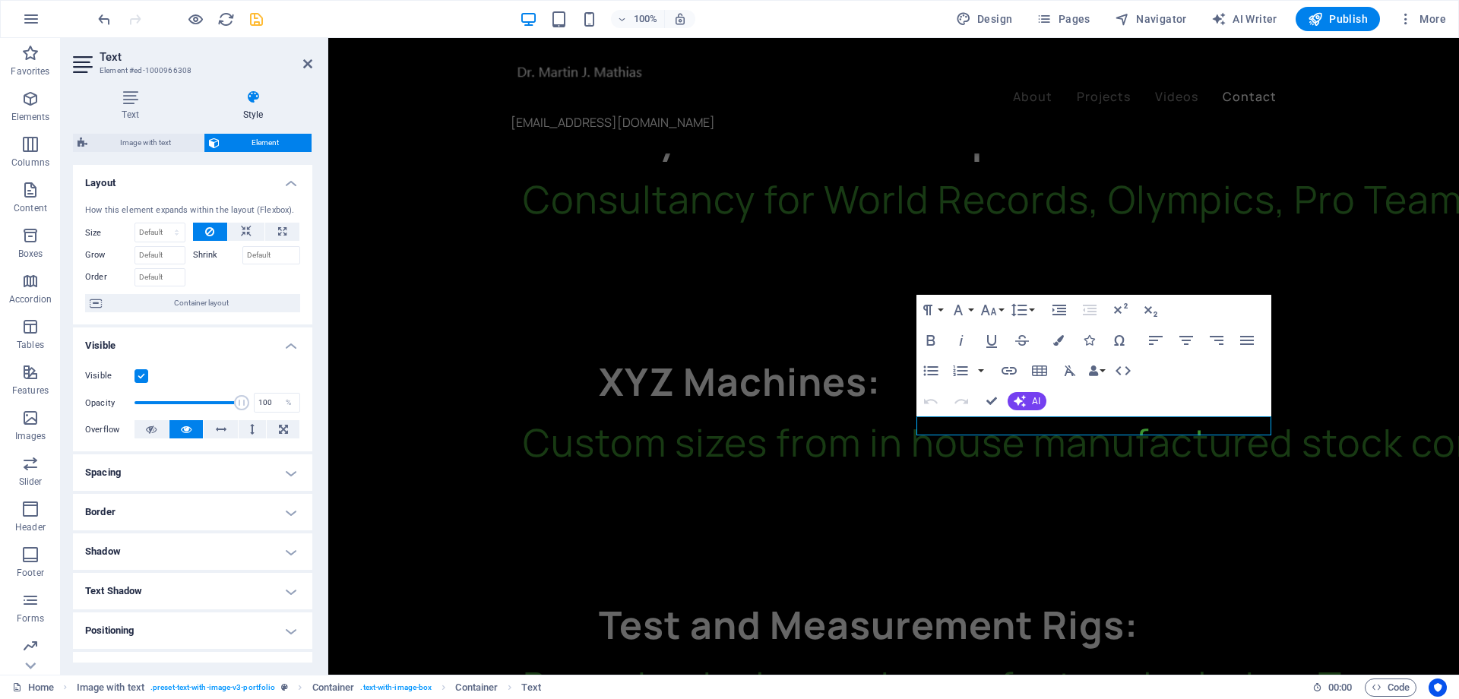
click at [92, 258] on label "Grow" at bounding box center [109, 255] width 49 height 18
click at [134, 258] on input "Grow" at bounding box center [159, 255] width 51 height 18
click at [278, 232] on icon at bounding box center [282, 232] width 8 height 18
type input "100"
select select "%"
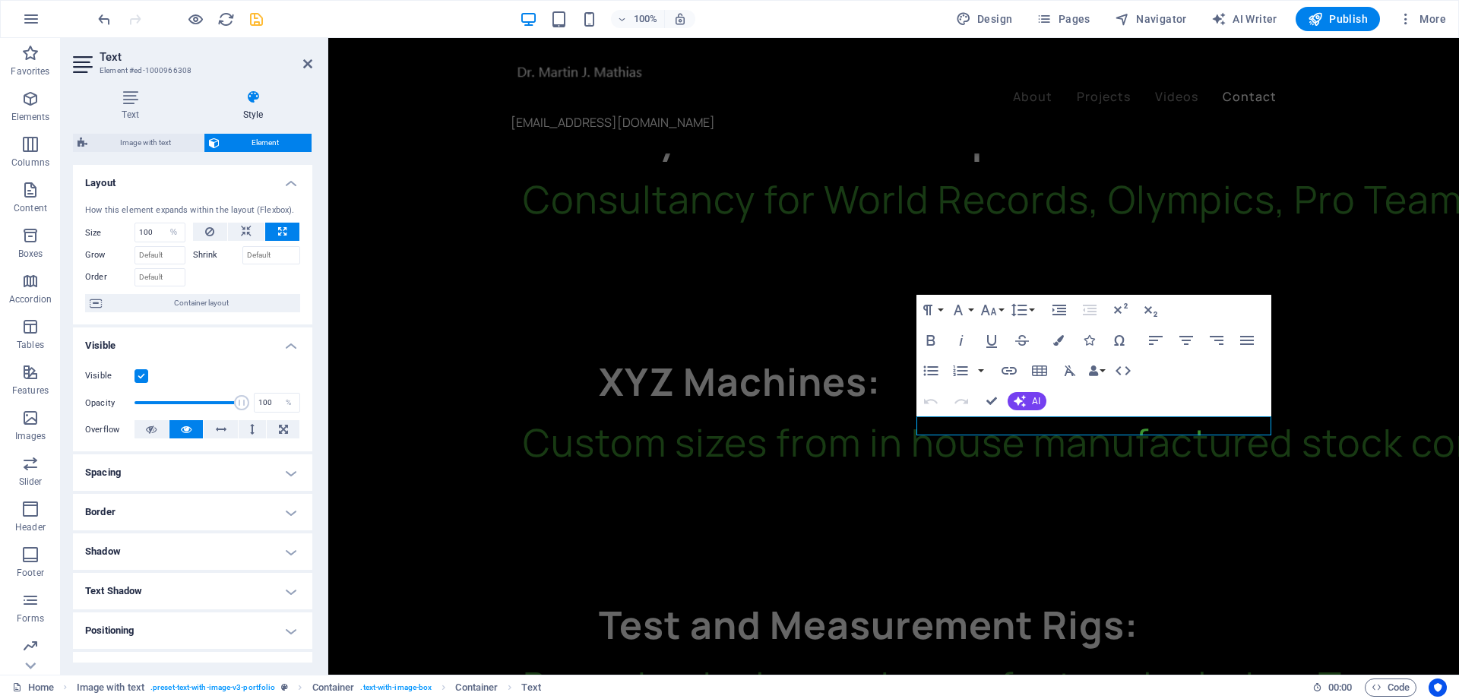
click at [278, 232] on icon at bounding box center [282, 232] width 8 height 18
click at [205, 227] on icon at bounding box center [209, 232] width 9 height 18
select select "DISABLED_OPTION_VALUE"
click at [192, 304] on span "Container layout" at bounding box center [200, 303] width 189 height 18
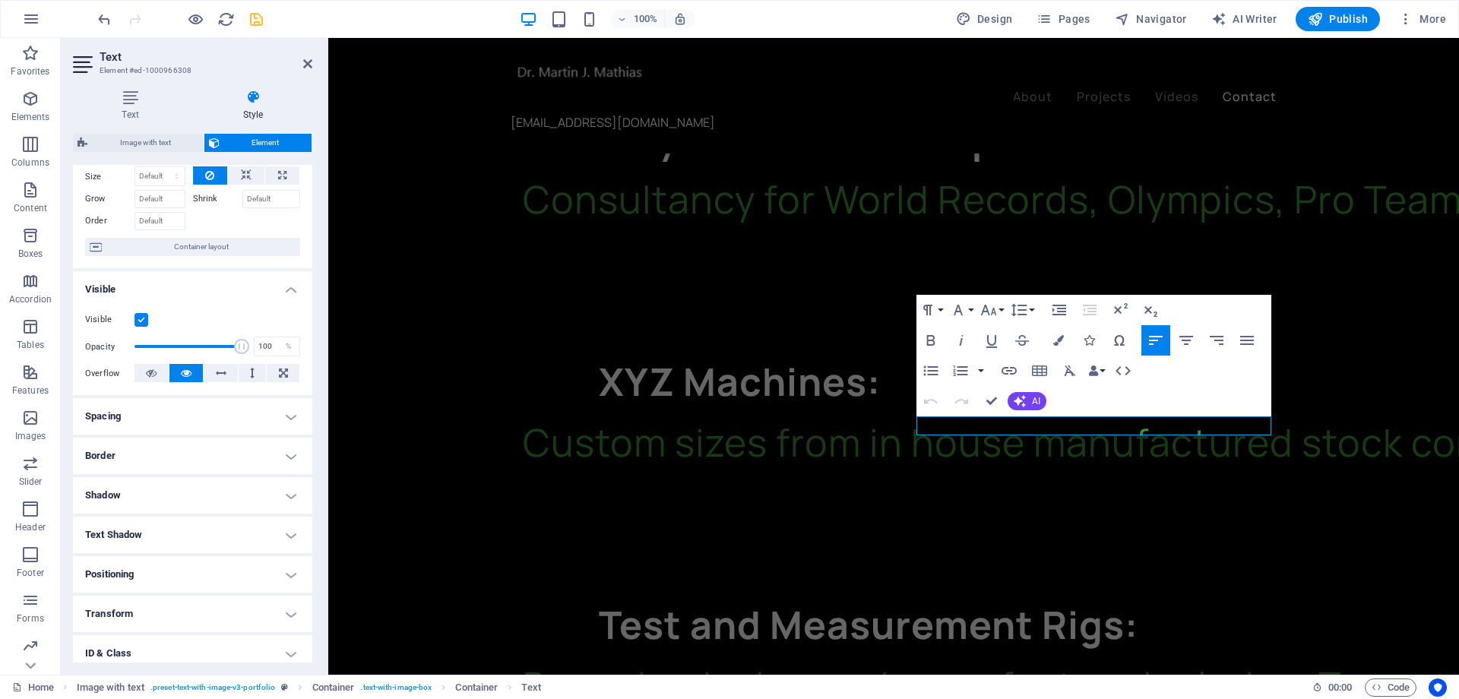
scroll to position [144, 0]
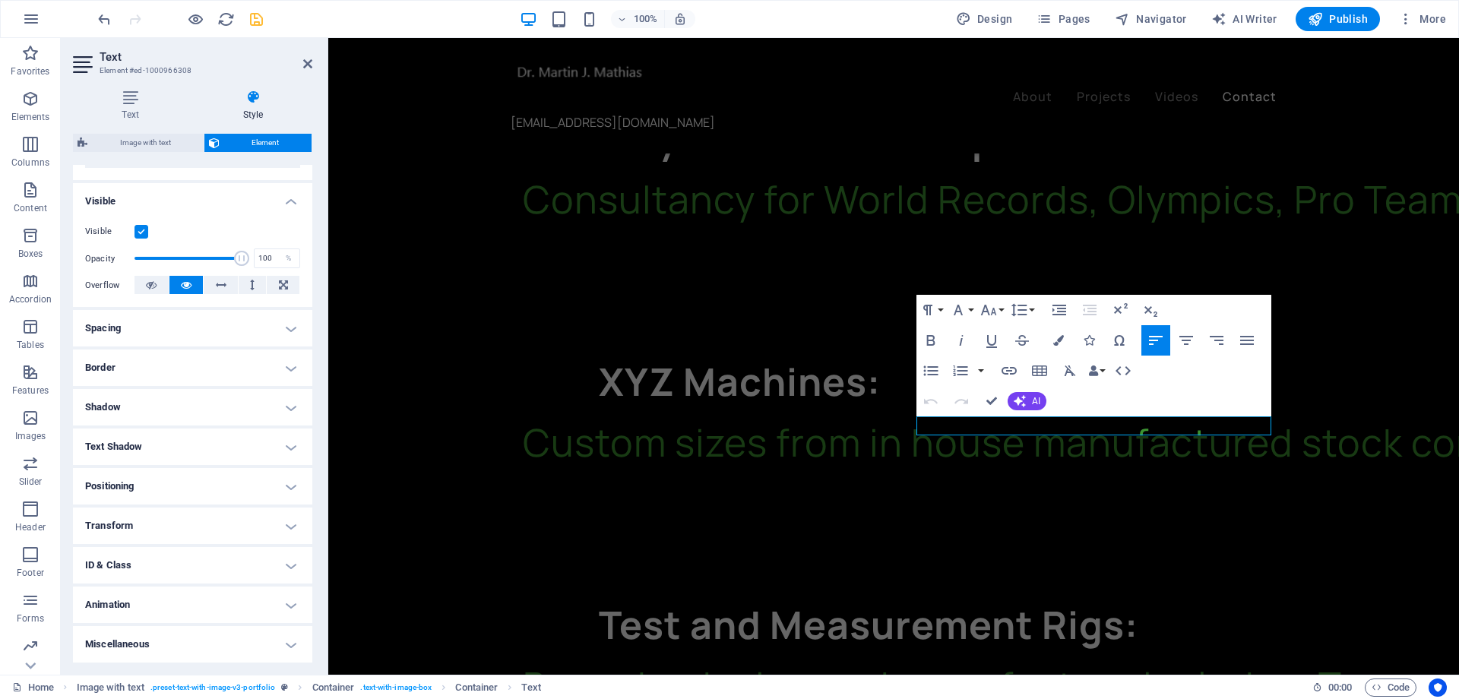
click at [296, 606] on h4 "Animation" at bounding box center [192, 604] width 239 height 36
click at [290, 612] on select "Don't animate Show / Hide Slide up/down Zoom in/out Slide left to right Slide r…" at bounding box center [192, 651] width 215 height 18
select select "move-left-to-right"
click at [85, 612] on select "Don't animate Show / Hide Slide up/down Zoom in/out Slide left to right Slide r…" at bounding box center [192, 651] width 215 height 18
select select "scroll"
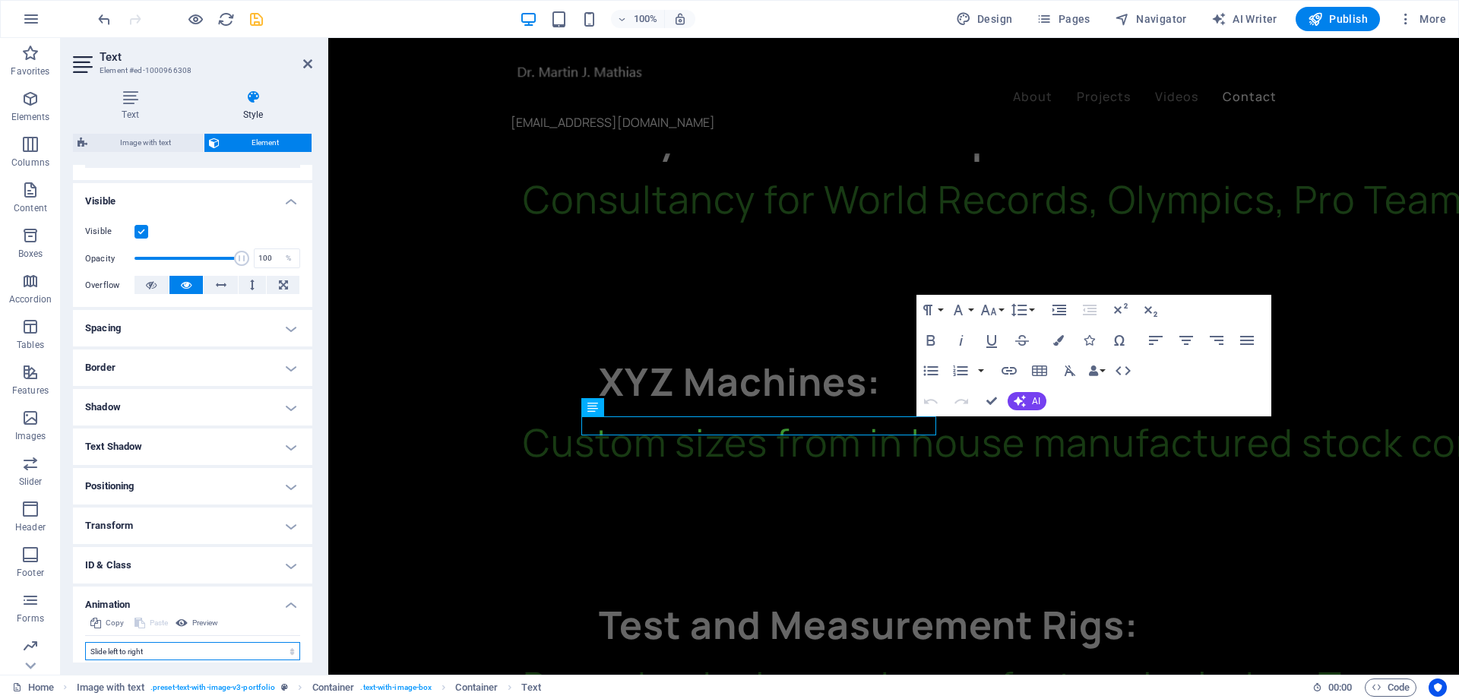
click at [277, 612] on select "Don't animate Show / Hide Slide up/down Zoom in/out Slide left to right Slide r…" at bounding box center [192, 651] width 215 height 18
select select "move-right-to-left"
click at [85, 612] on select "Don't animate Show / Hide Slide up/down Zoom in/out Slide left to right Slide r…" at bounding box center [192, 651] width 215 height 18
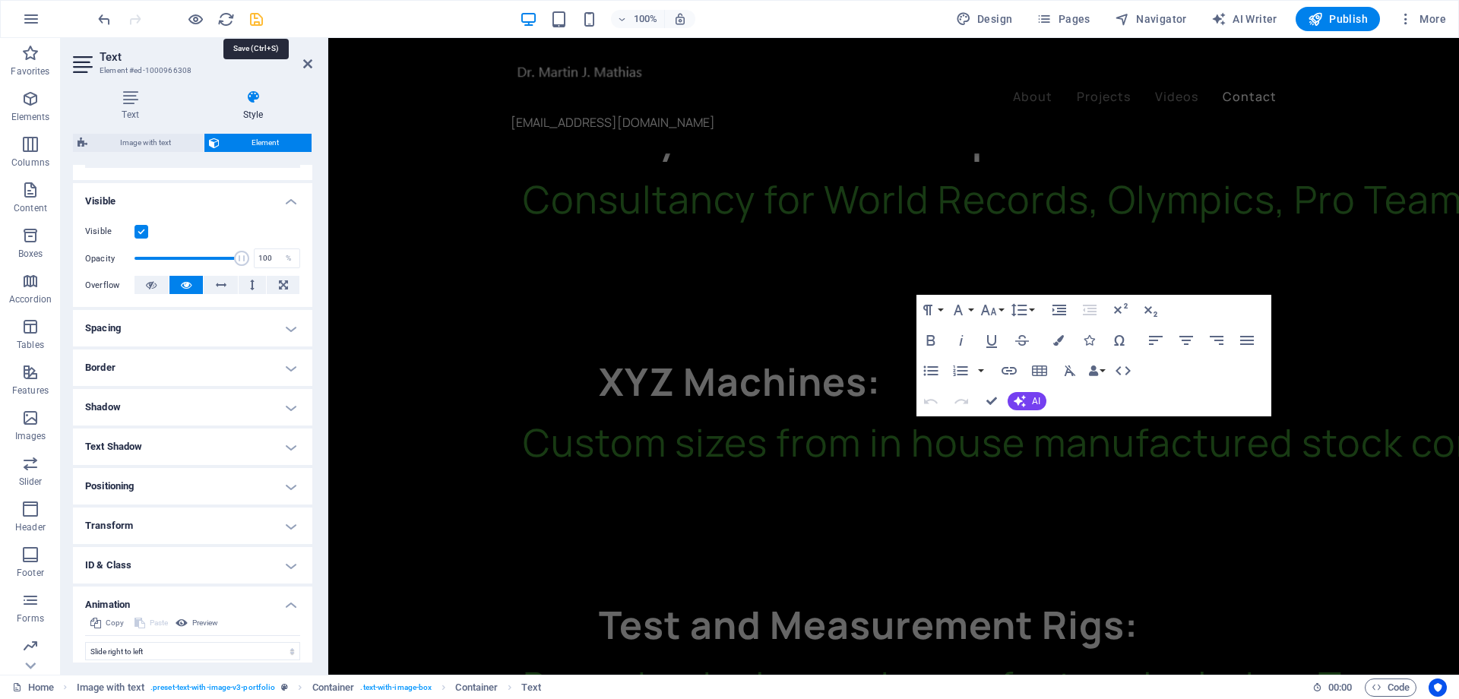
click at [255, 17] on icon "save" at bounding box center [256, 19] width 17 height 17
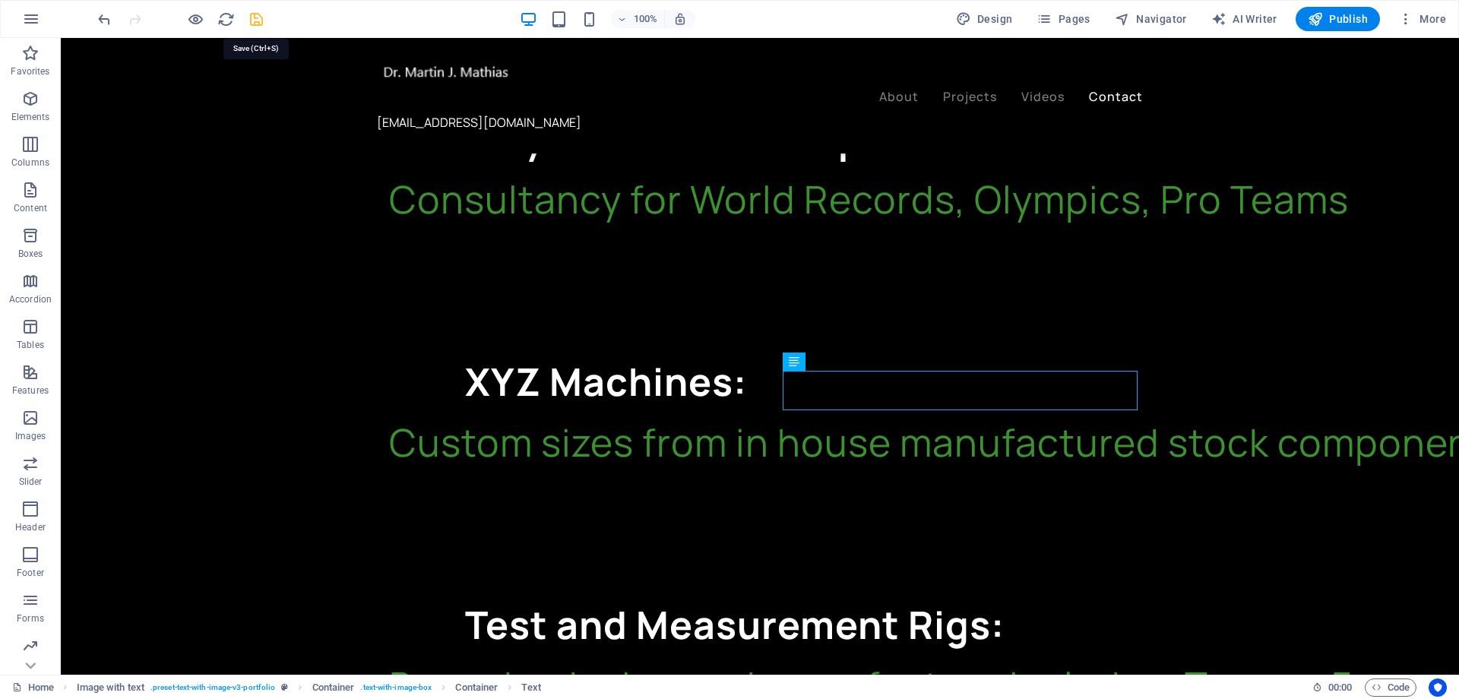
click at [256, 17] on icon "save" at bounding box center [256, 19] width 17 height 17
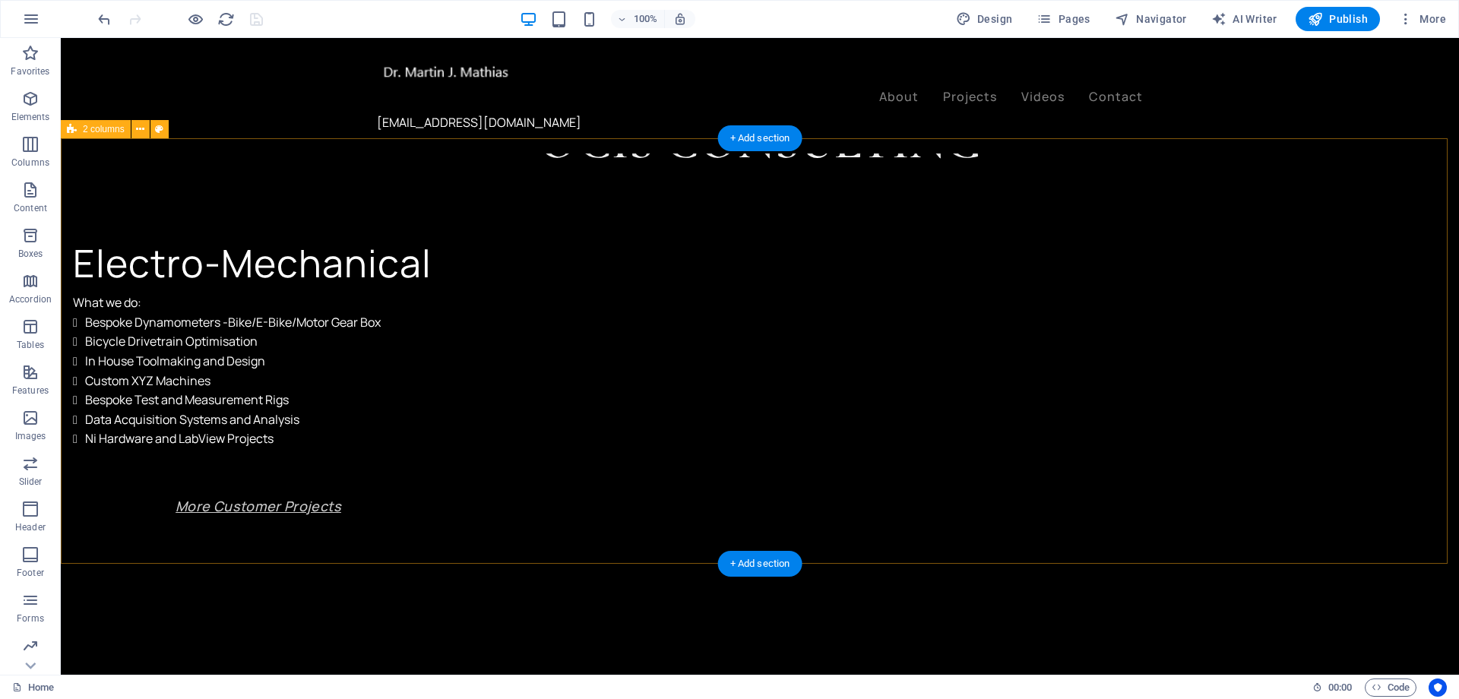
scroll to position [0, 0]
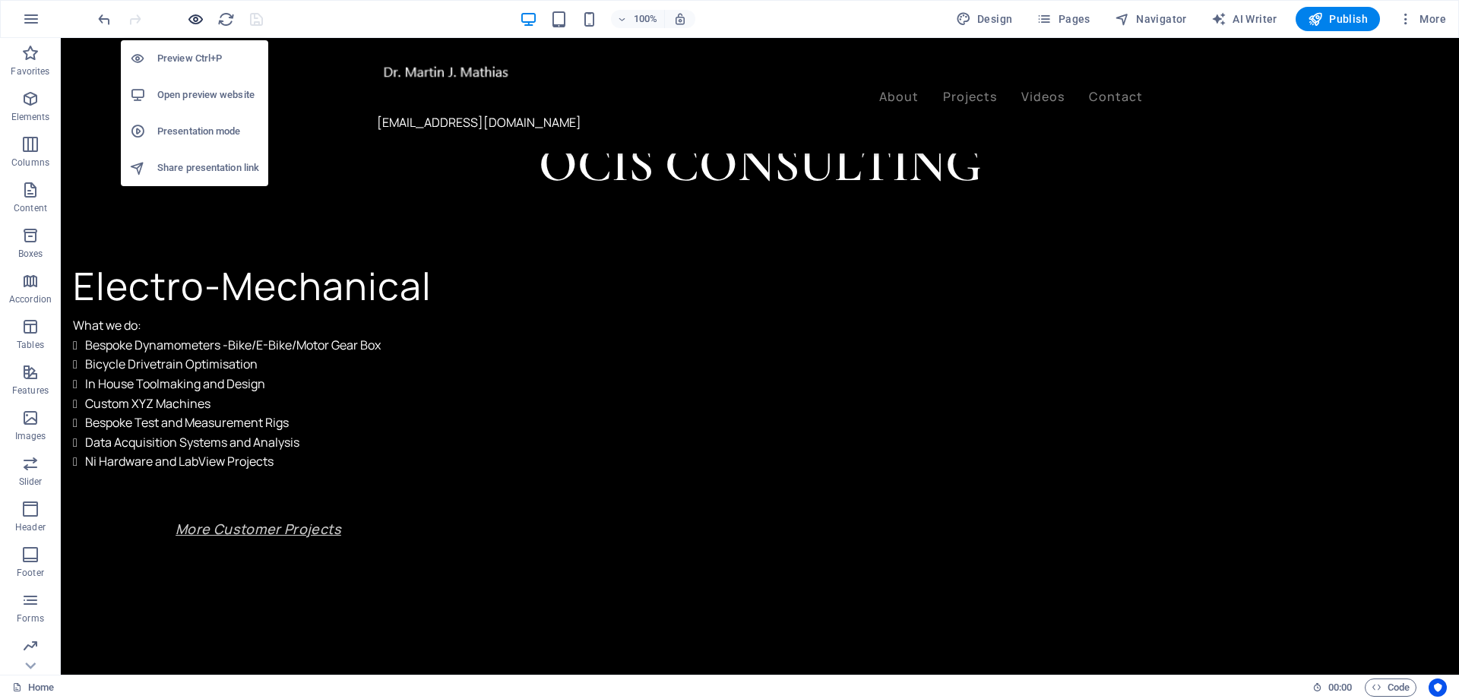
click at [201, 19] on icon "button" at bounding box center [195, 19] width 17 height 17
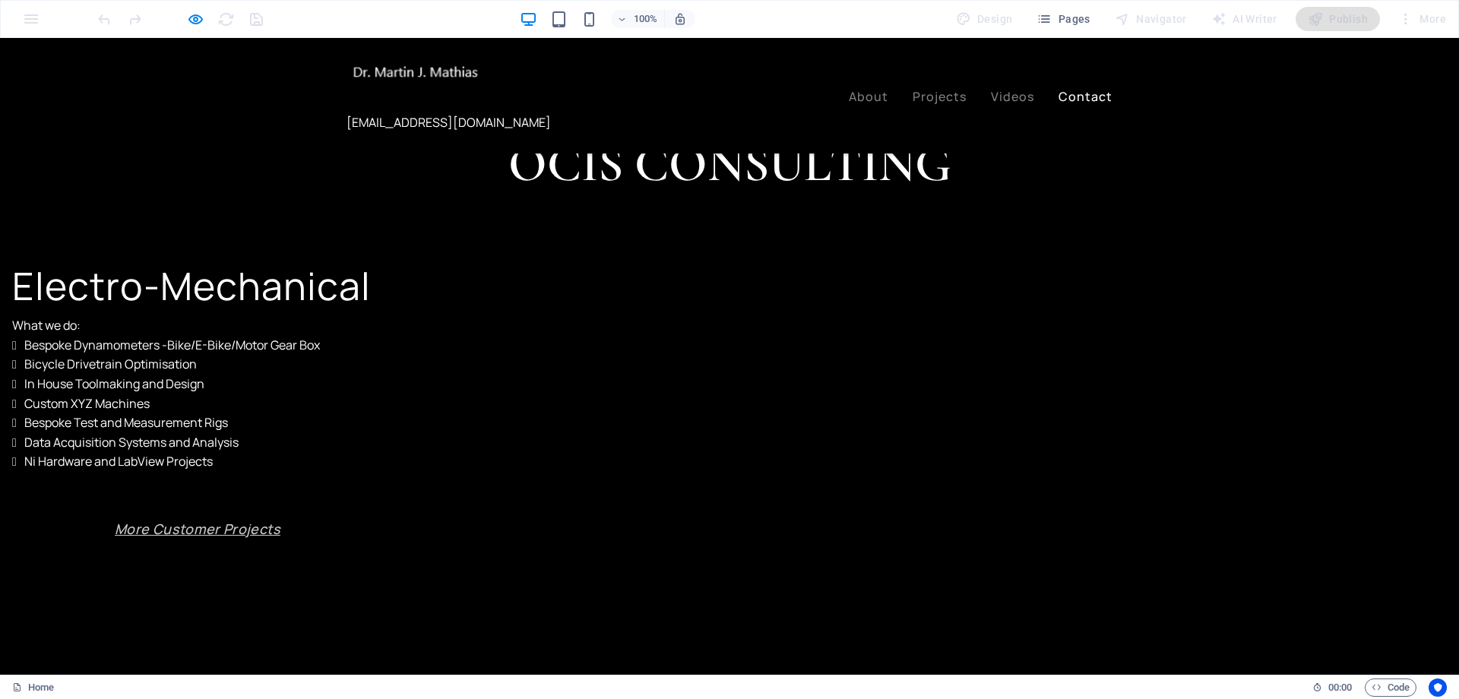
click at [1089, 90] on link "Contact" at bounding box center [1085, 96] width 54 height 12
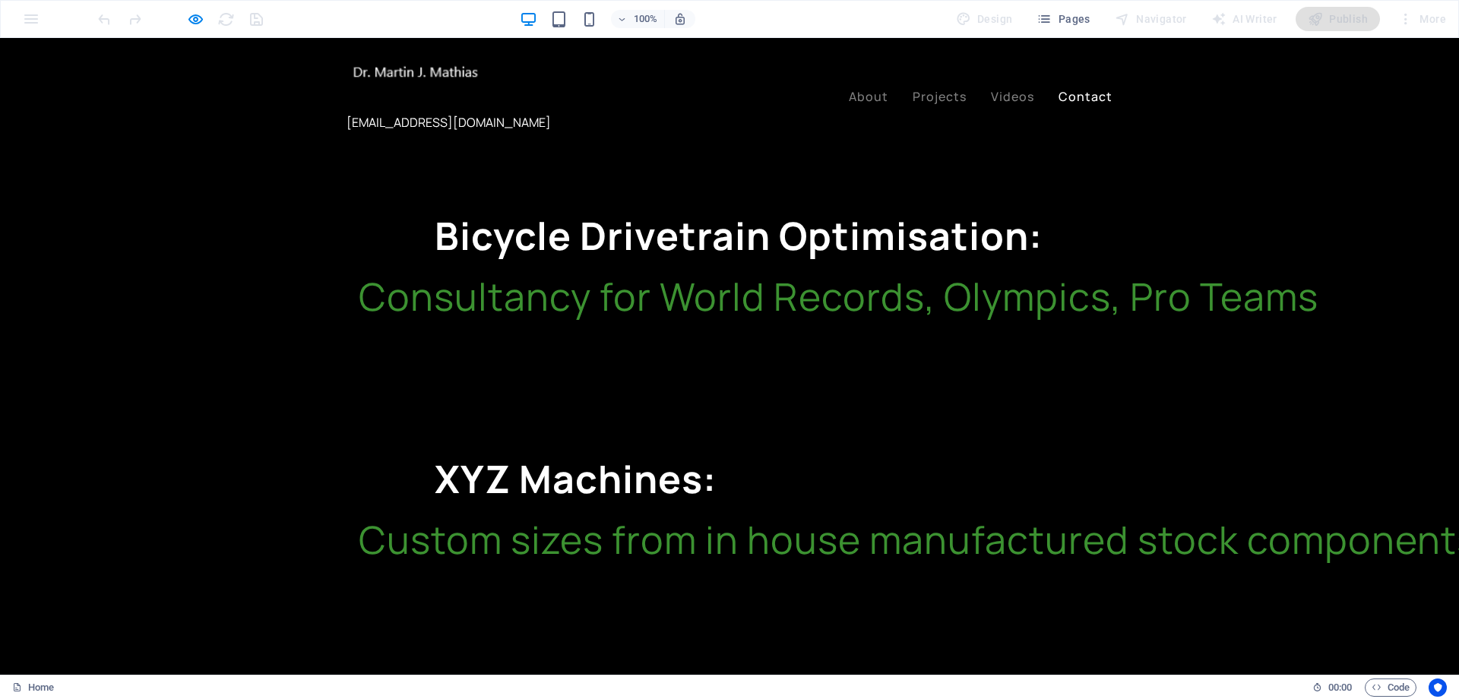
scroll to position [2363, 0]
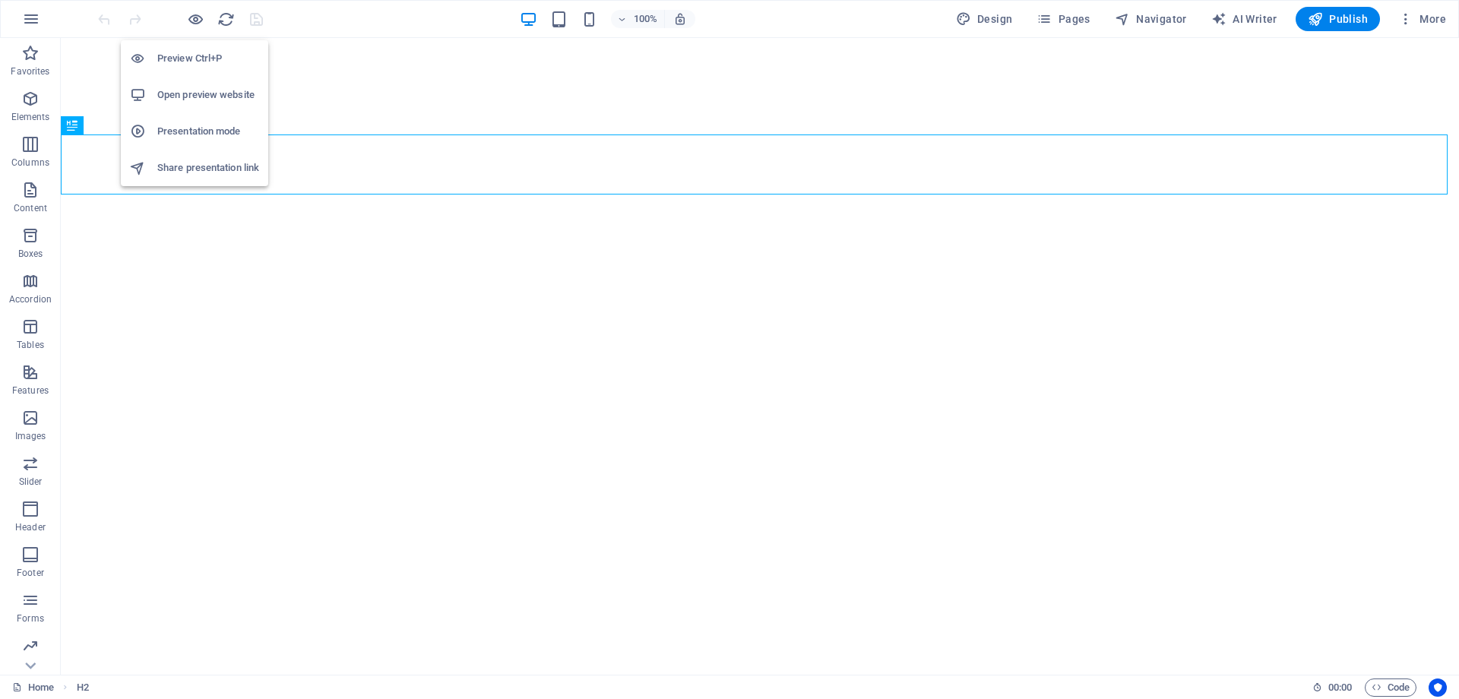
click at [185, 95] on h6 "Open preview website" at bounding box center [208, 95] width 102 height 18
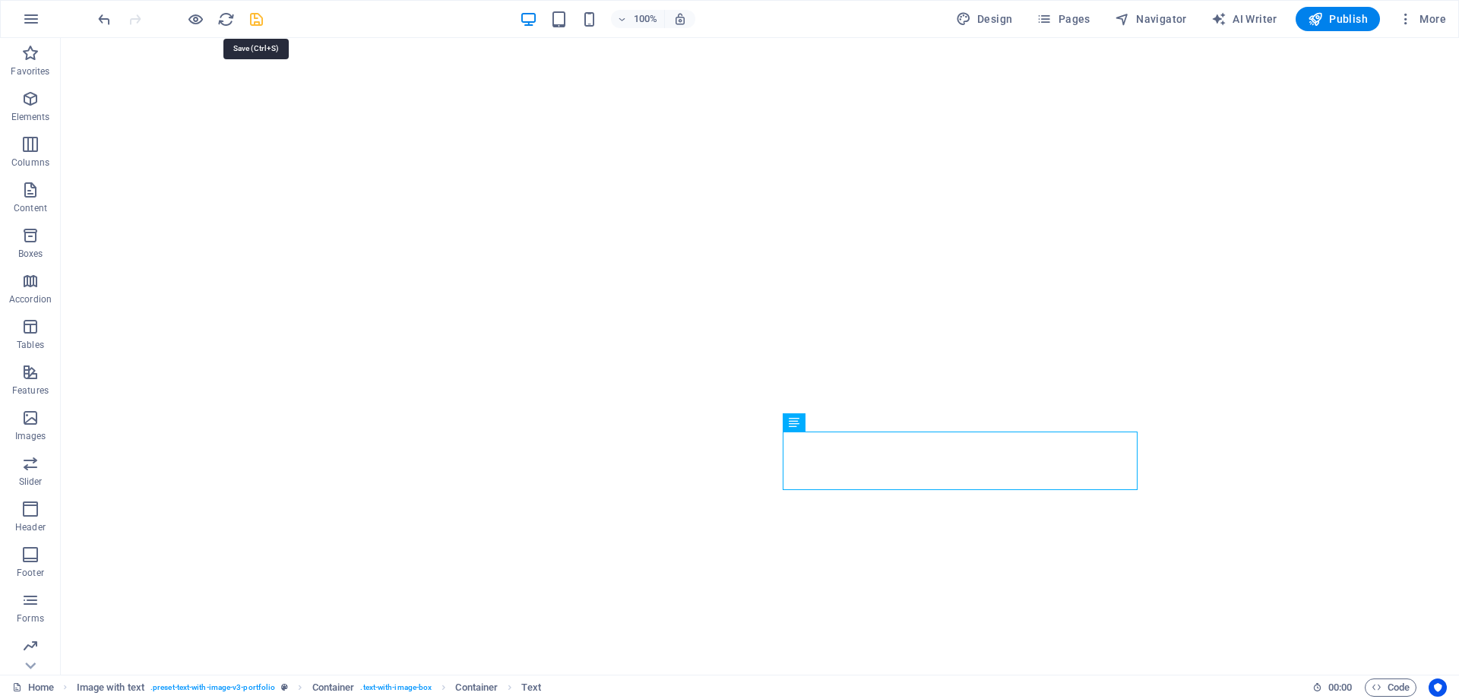
click at [250, 19] on icon "save" at bounding box center [256, 19] width 17 height 17
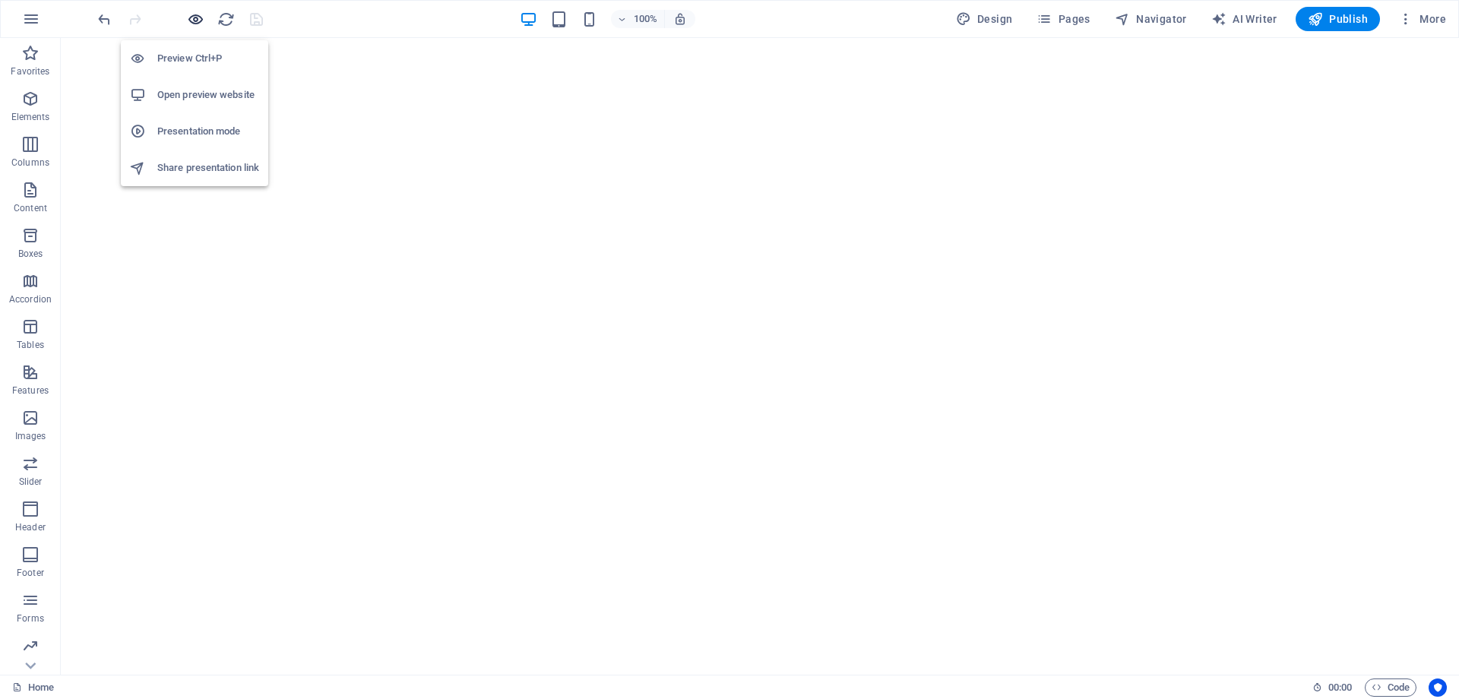
click at [197, 23] on icon "button" at bounding box center [195, 19] width 17 height 17
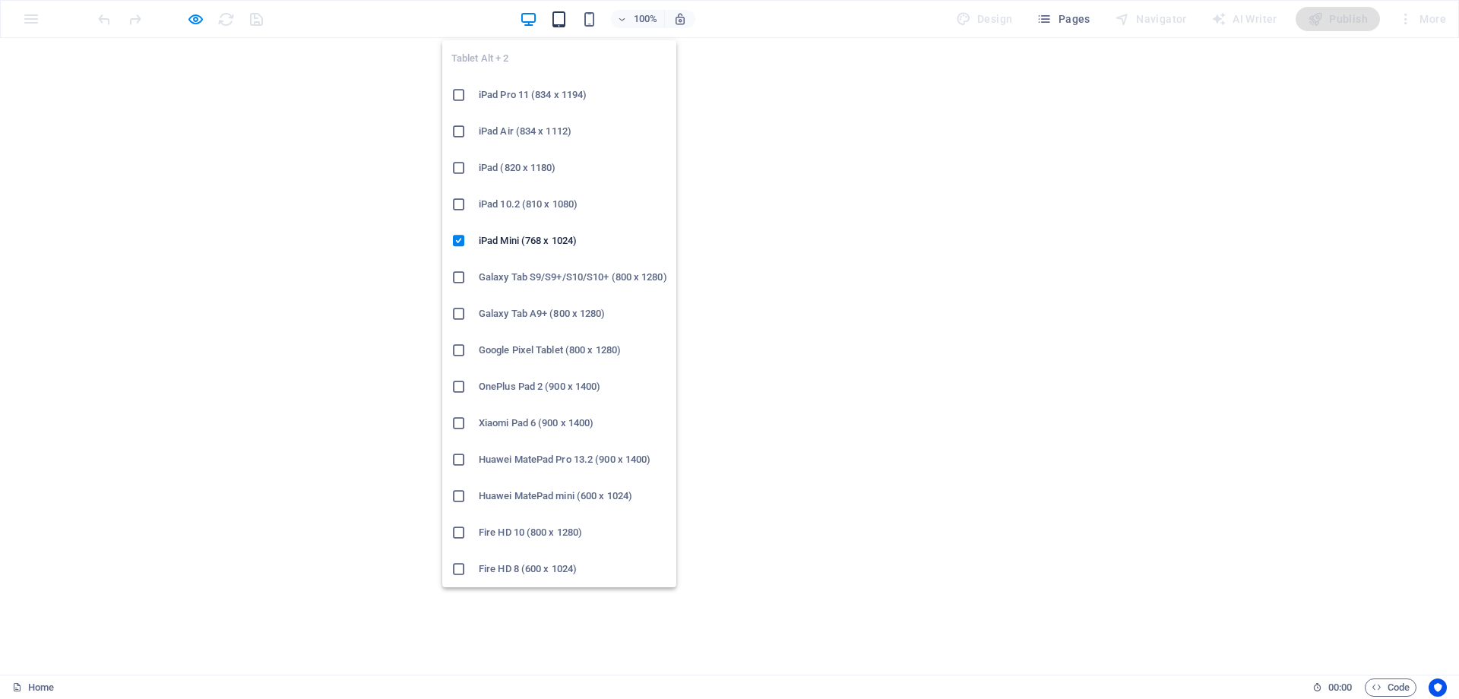
click at [560, 17] on icon "button" at bounding box center [558, 19] width 17 height 17
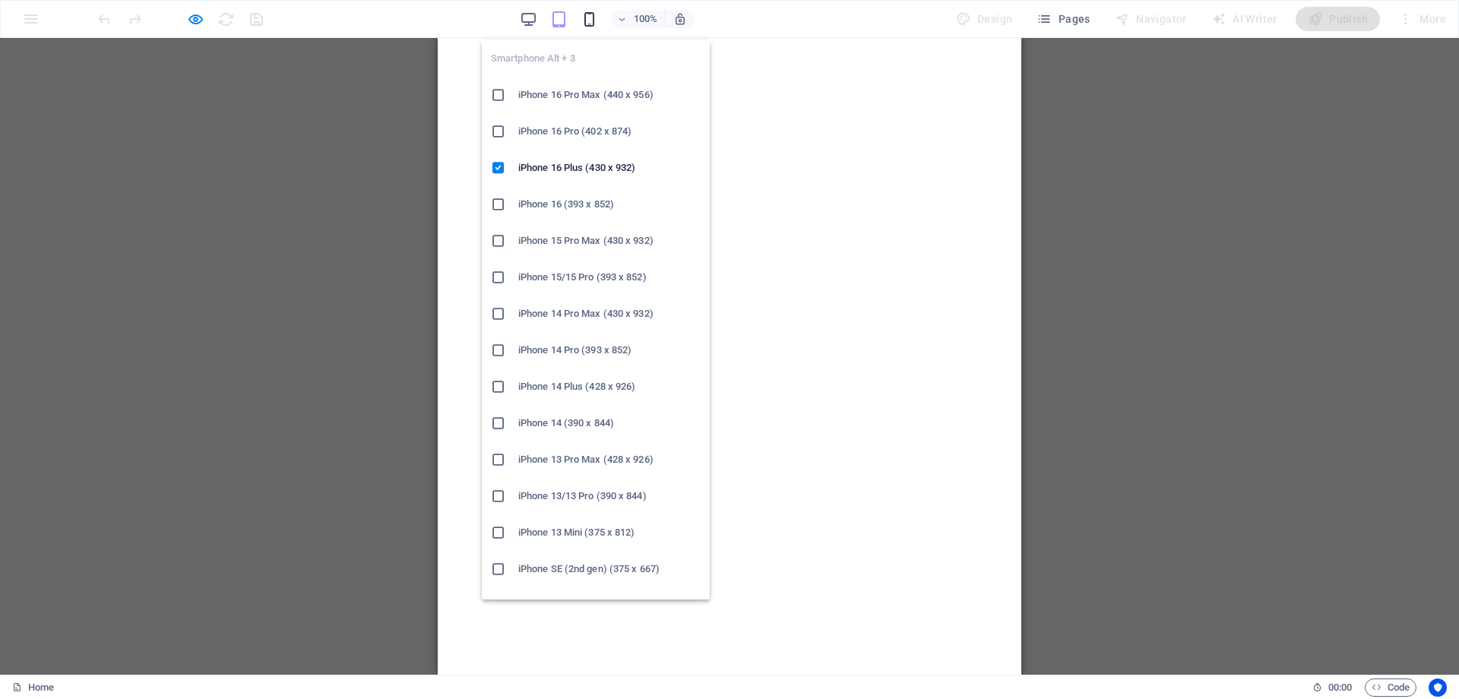
click at [590, 17] on icon "button" at bounding box center [588, 19] width 17 height 17
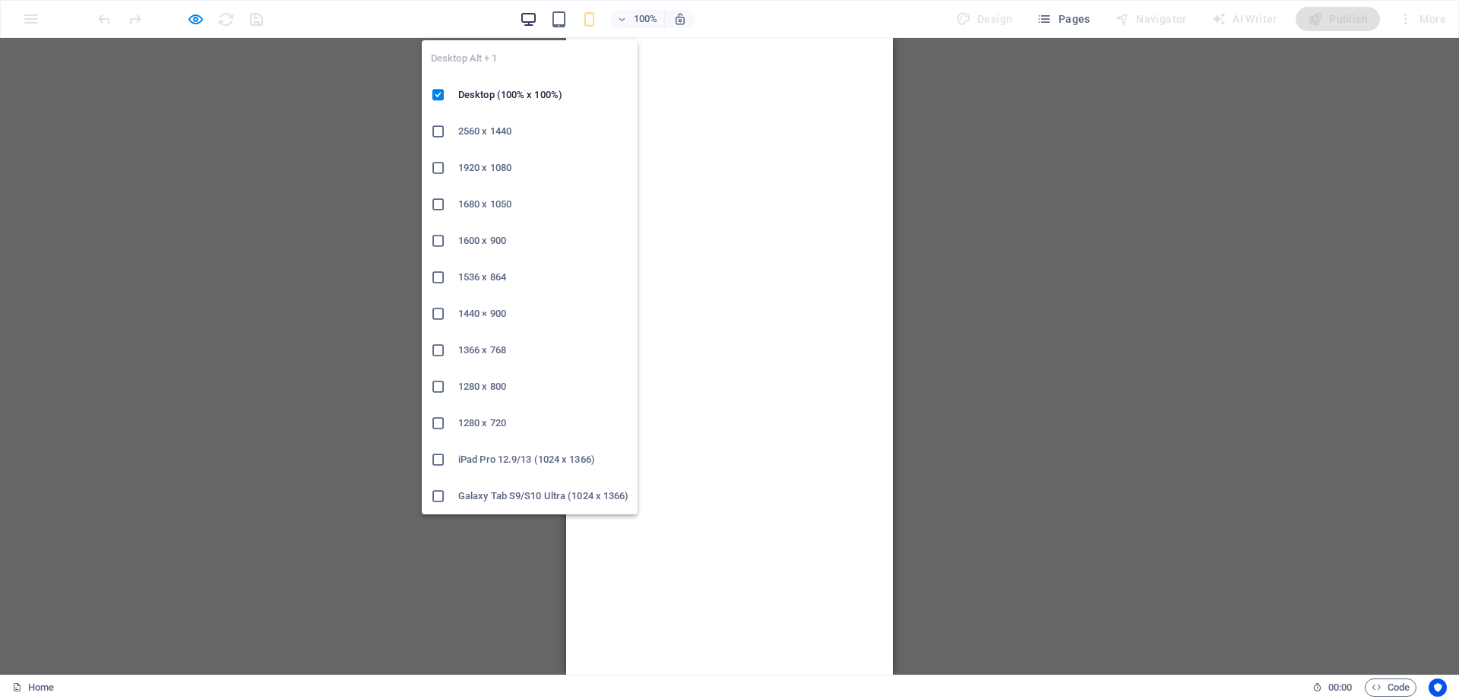
click at [535, 17] on icon "button" at bounding box center [528, 19] width 17 height 17
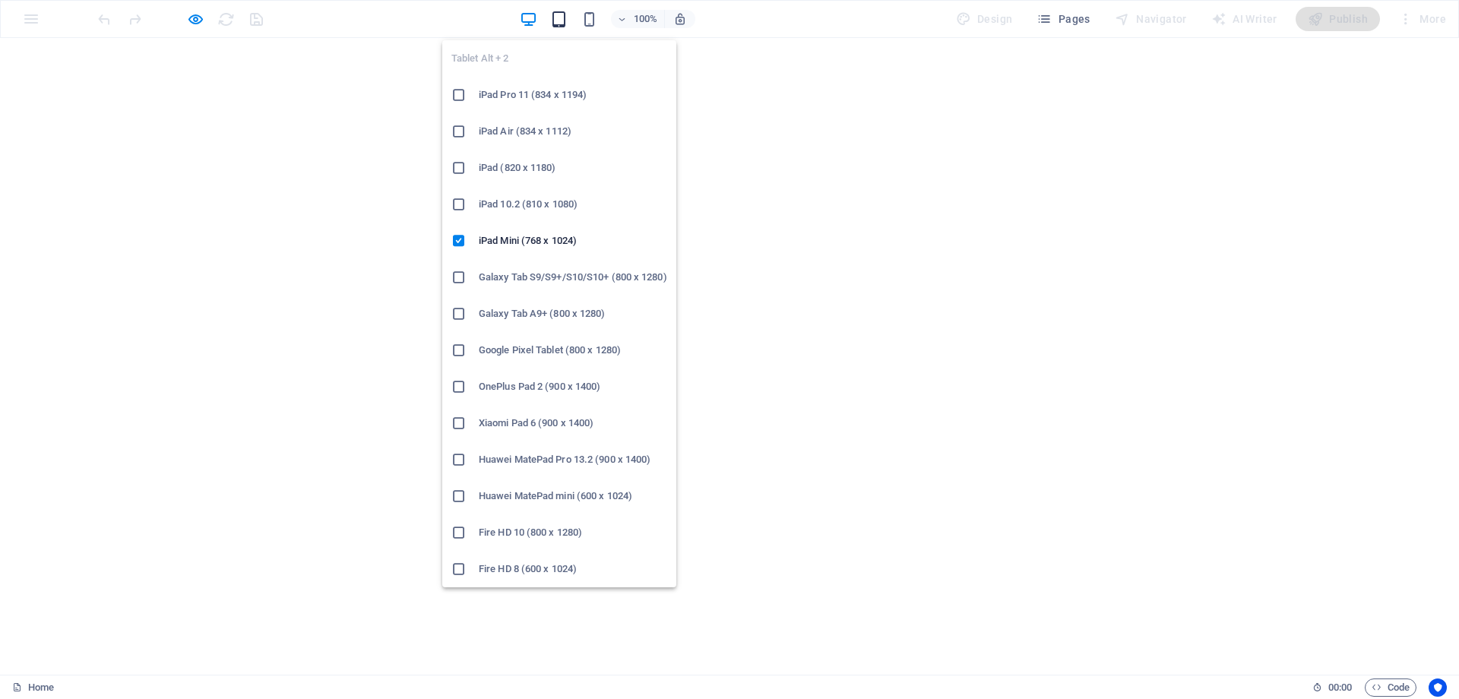
click at [558, 17] on icon "button" at bounding box center [558, 19] width 17 height 17
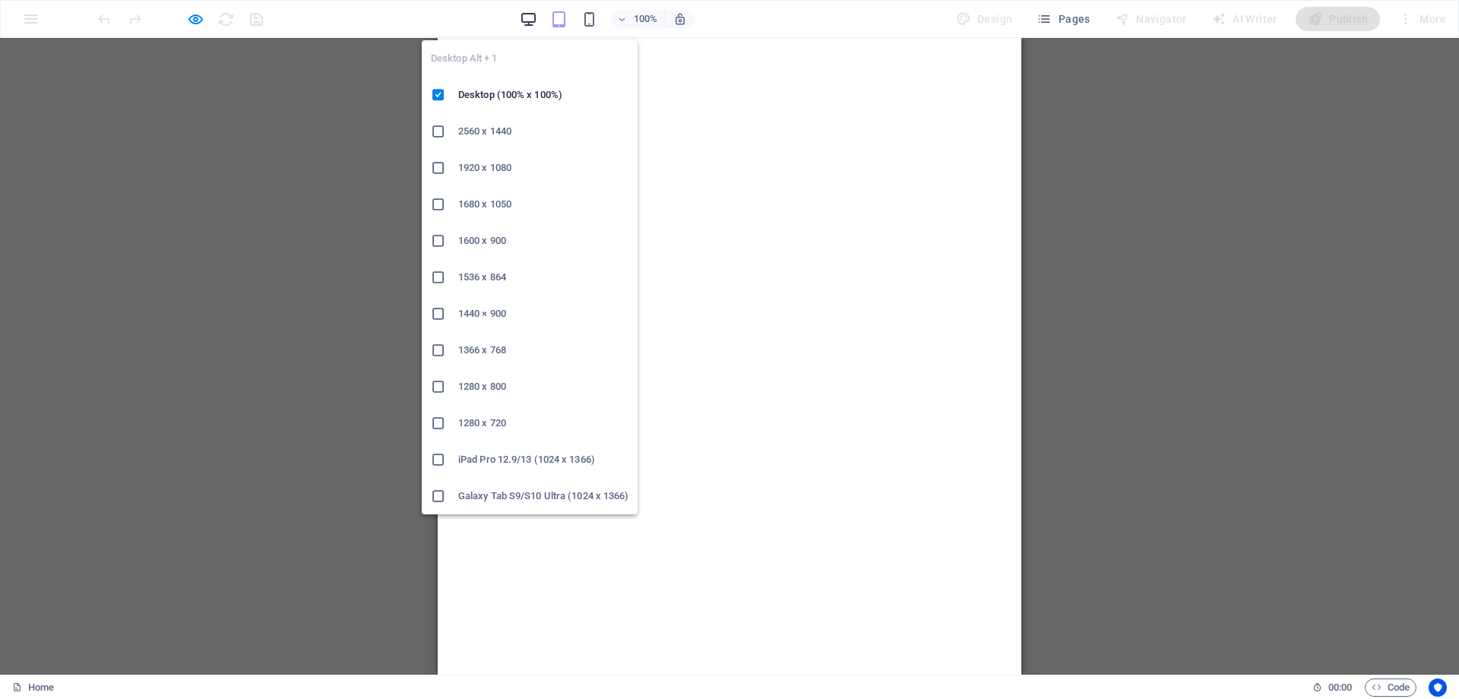
click at [533, 19] on icon "button" at bounding box center [528, 19] width 17 height 17
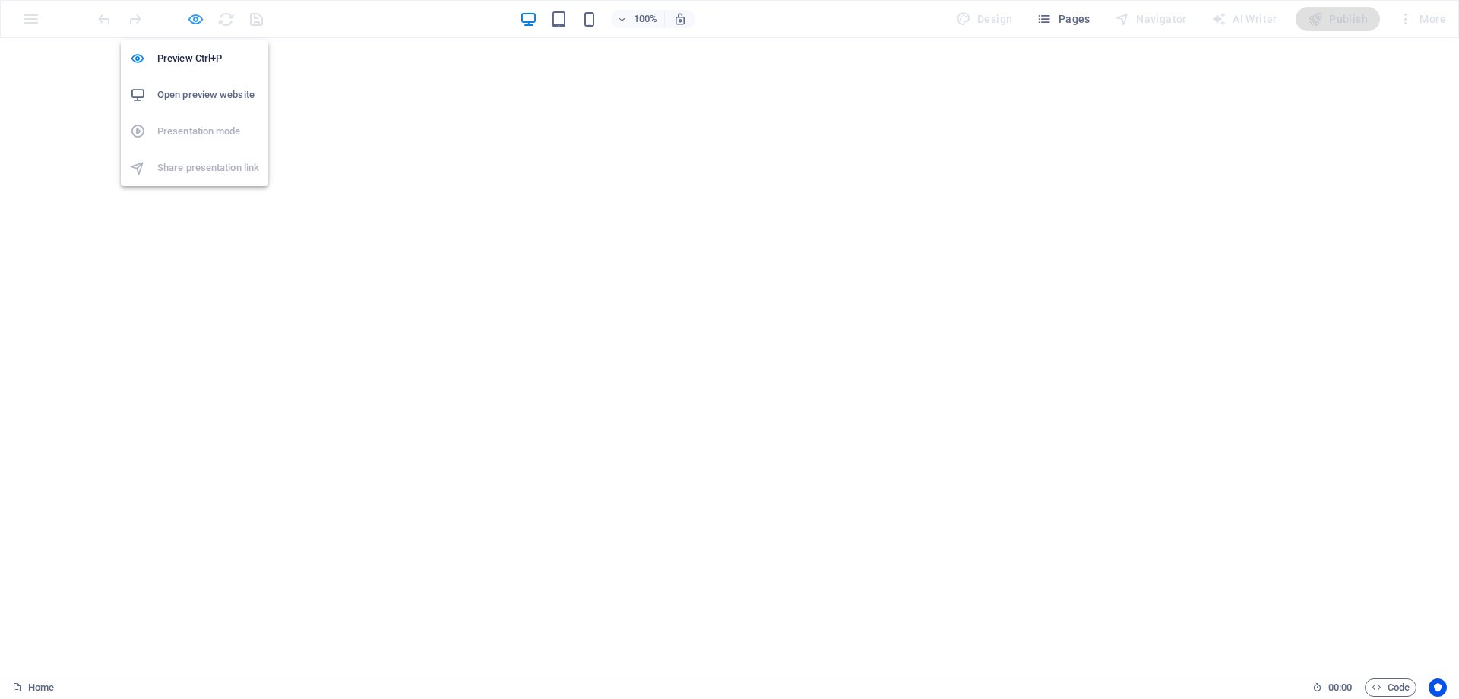
click at [198, 14] on icon "button" at bounding box center [195, 19] width 17 height 17
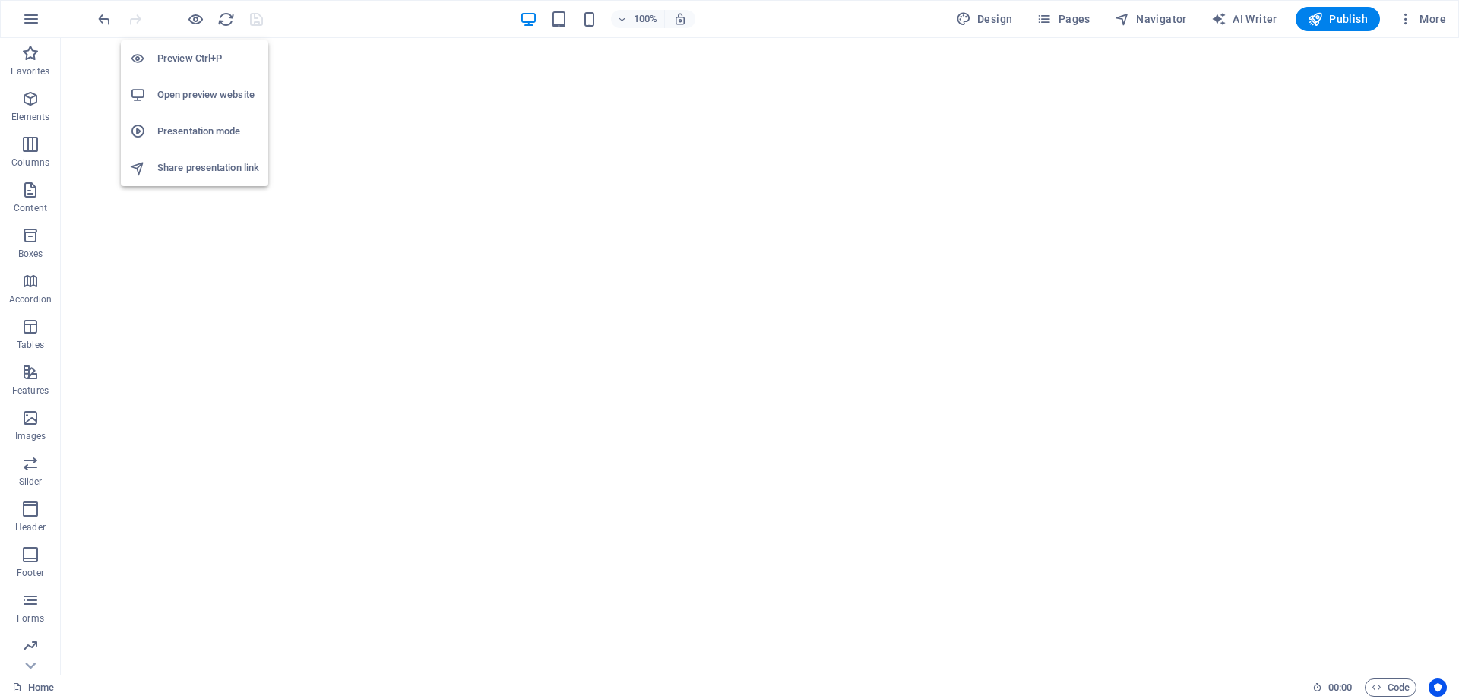
click at [191, 136] on h6 "Presentation mode" at bounding box center [208, 131] width 102 height 18
